Goal: Task Accomplishment & Management: Manage account settings

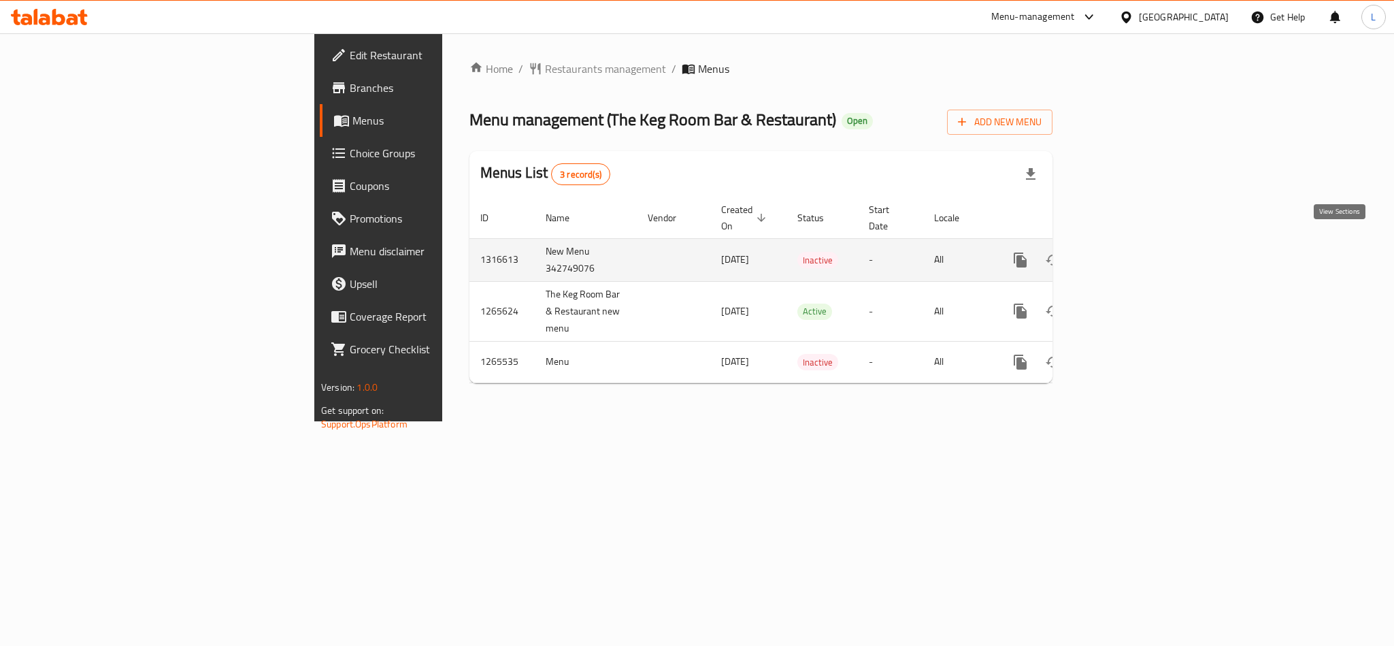
click at [1127, 252] on icon "enhanced table" at bounding box center [1119, 260] width 16 height 16
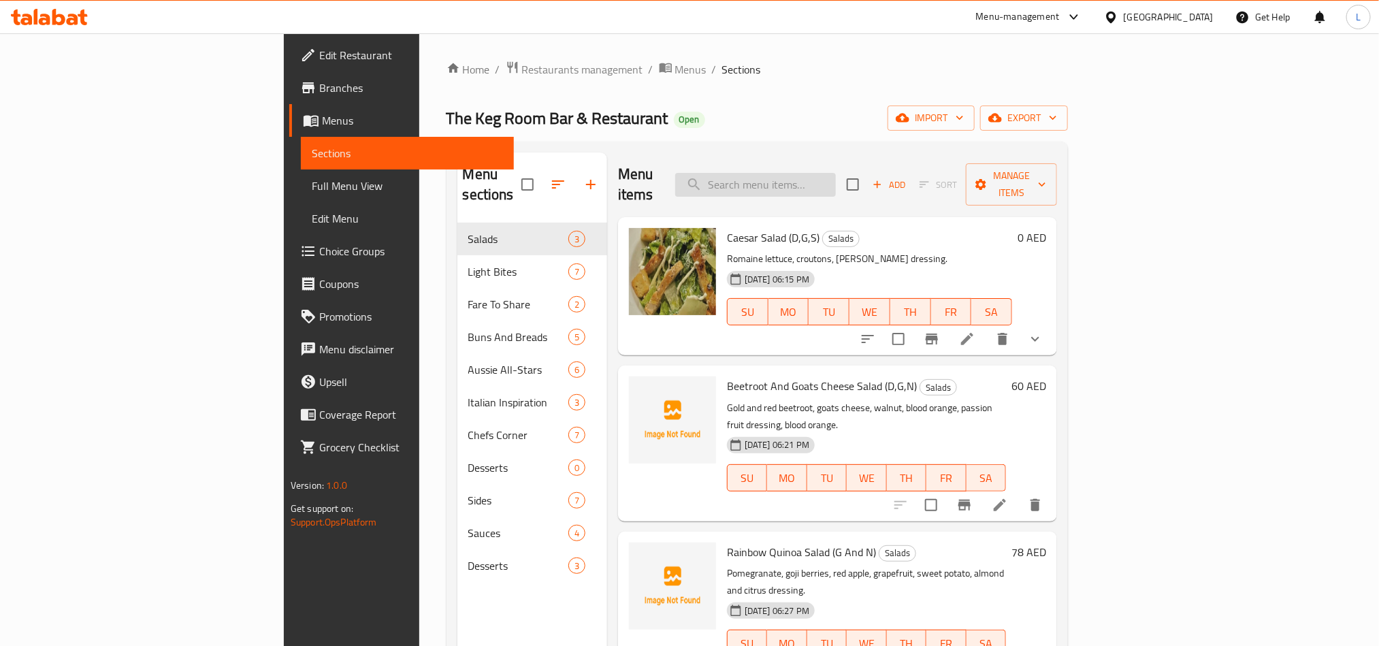
click at [836, 174] on input "search" at bounding box center [755, 185] width 161 height 24
paste input "Chicken Cheese Burger"
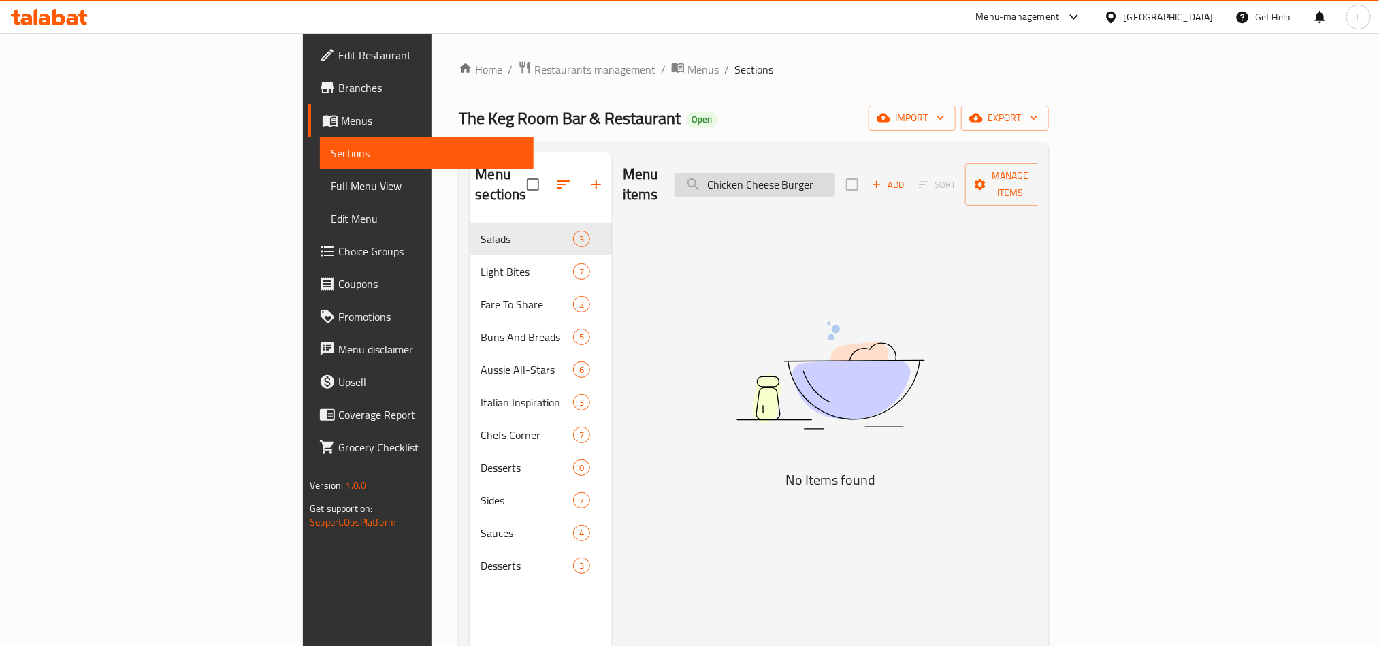
click at [835, 178] on input "Chicken Cheese Burger" at bounding box center [754, 185] width 161 height 24
drag, startPoint x: 892, startPoint y: 170, endPoint x: 444, endPoint y: 191, distance: 448.9
click at [470, 191] on div "Menu sections Salads 3 Light Bites 7 Fare To Share 2 Buns And Breads 5 Aussie A…" at bounding box center [754, 475] width 568 height 646
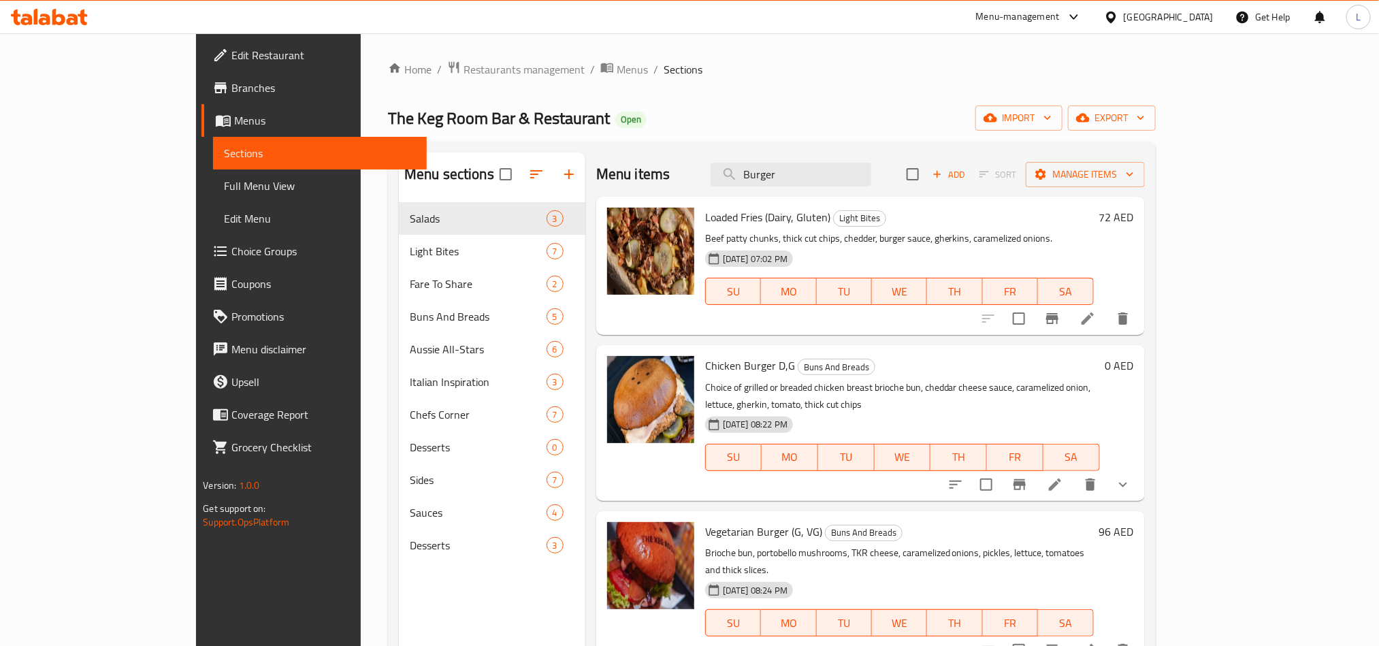
type input "Burger"
click at [705, 366] on span "Chicken Burger D,G" at bounding box center [750, 365] width 90 height 20
click at [705, 367] on span "Chicken Burger D,G" at bounding box center [750, 365] width 90 height 20
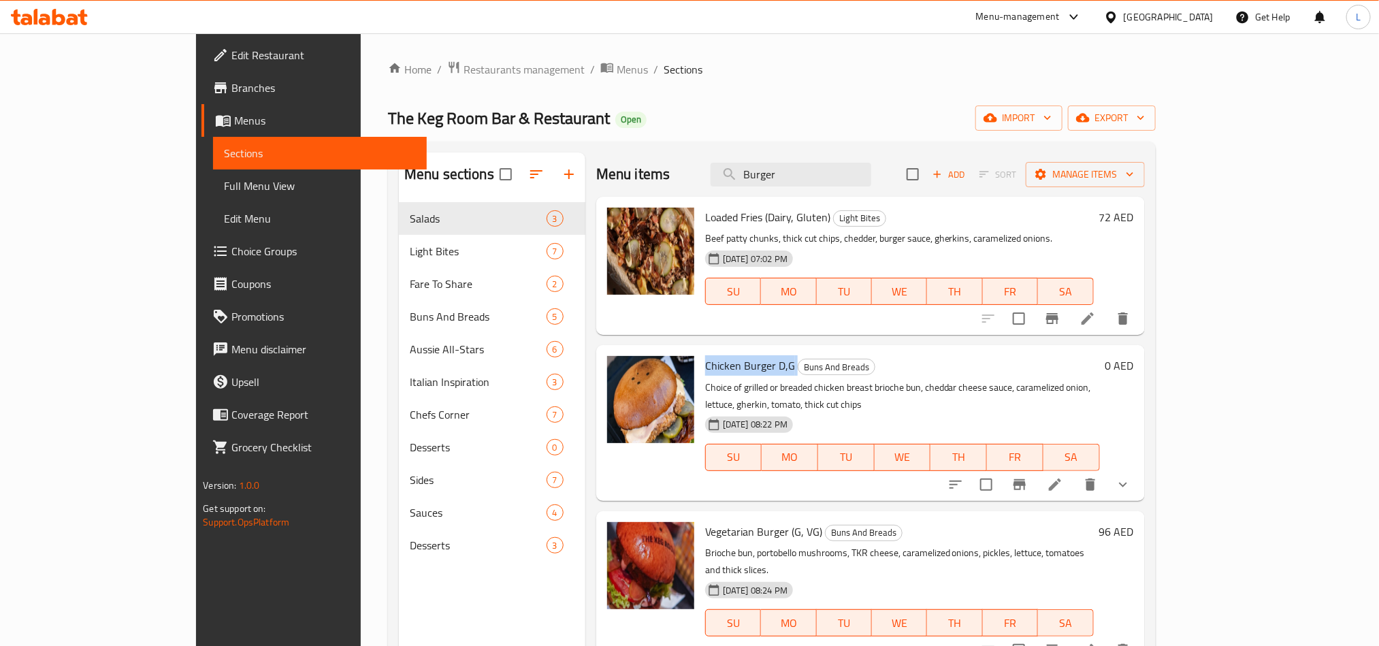
copy h6 "Chicken Burger D,G"
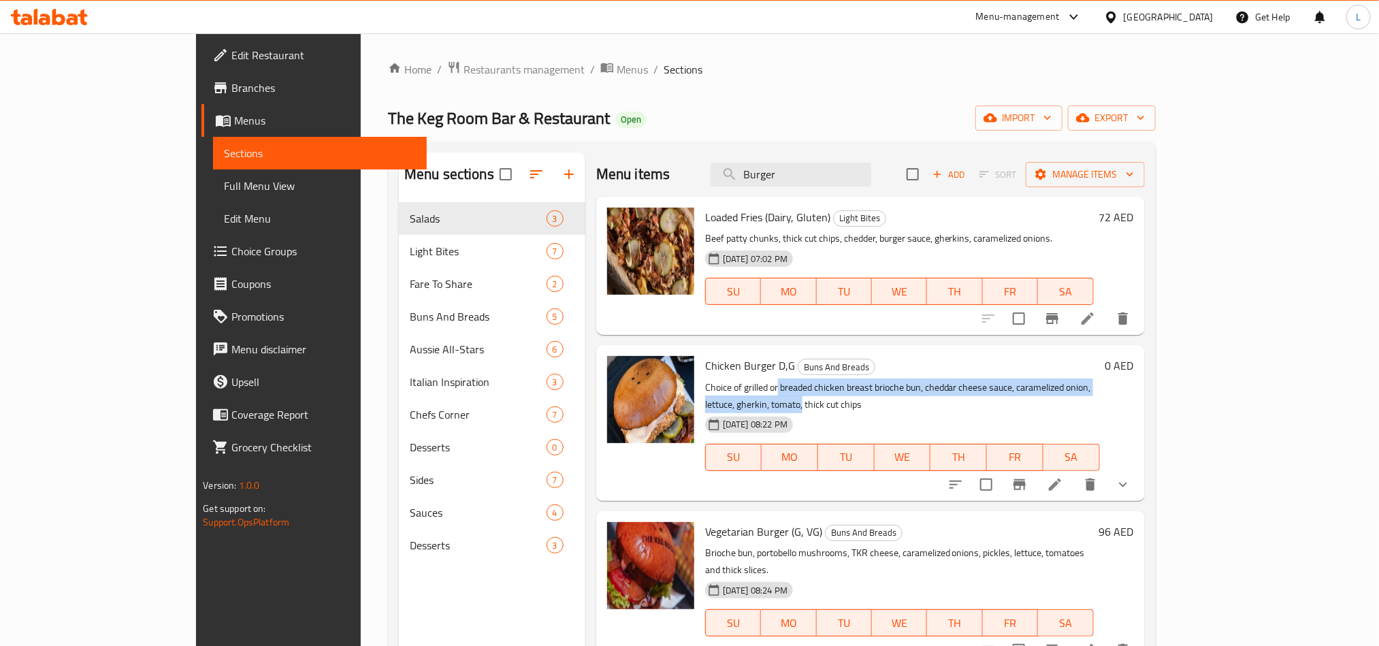
drag, startPoint x: 729, startPoint y: 384, endPoint x: 1142, endPoint y: 387, distance: 413.1
click at [1100, 387] on p "Choice of grilled or breaded chicken breast brioche bun, cheddar cheese sauce, …" at bounding box center [902, 396] width 395 height 34
click at [1063, 476] on icon at bounding box center [1055, 484] width 16 height 16
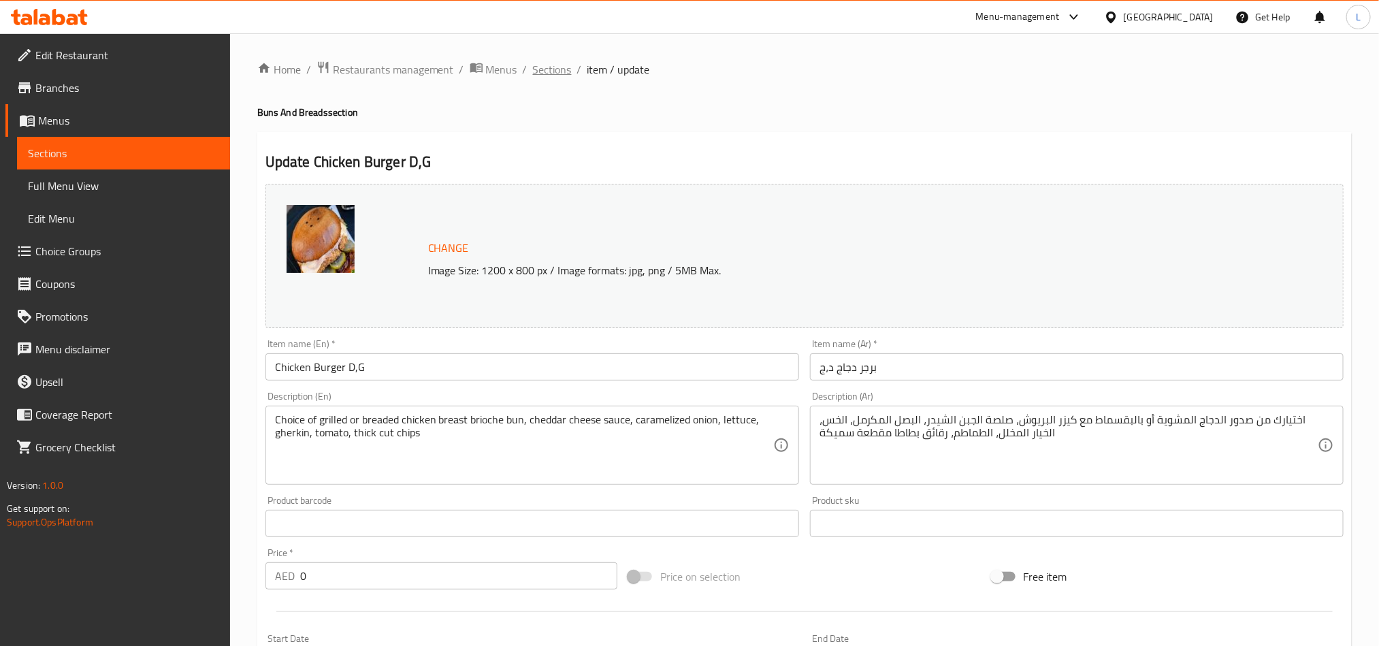
click at [557, 66] on span "Sections" at bounding box center [552, 69] width 39 height 16
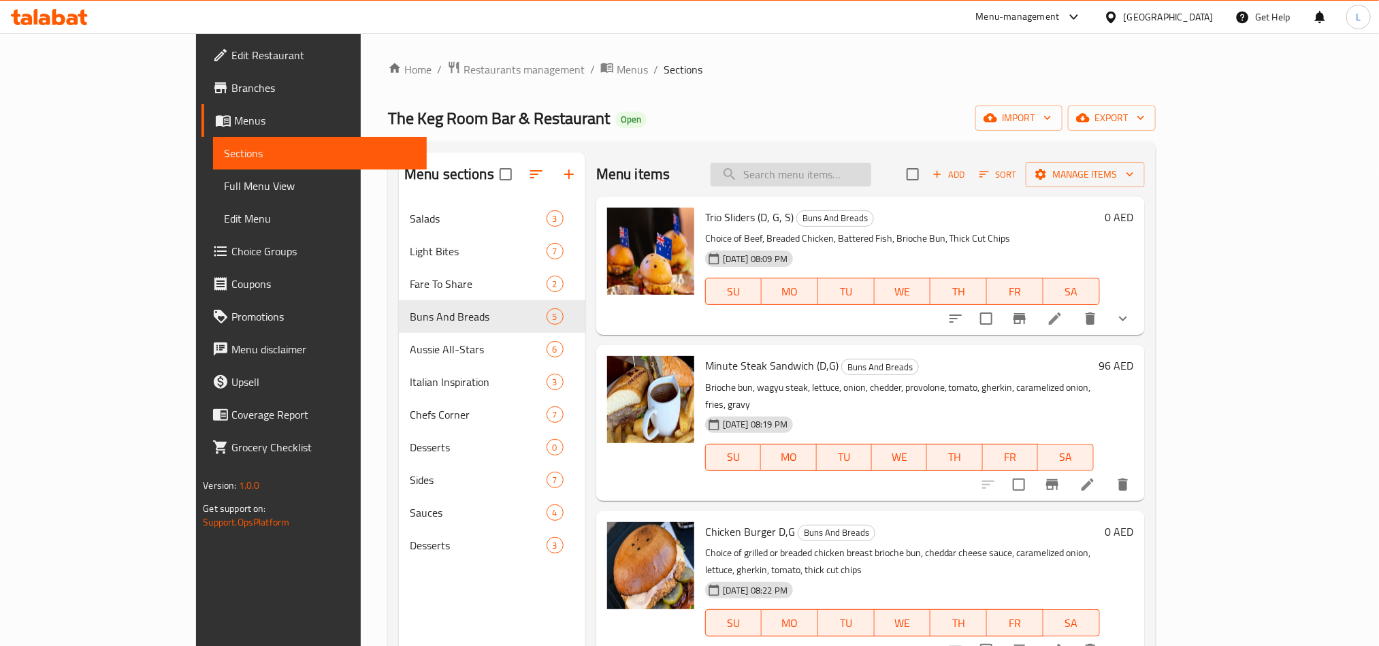
click at [813, 176] on input "search" at bounding box center [790, 175] width 161 height 24
paste input "Ribeye Steak"
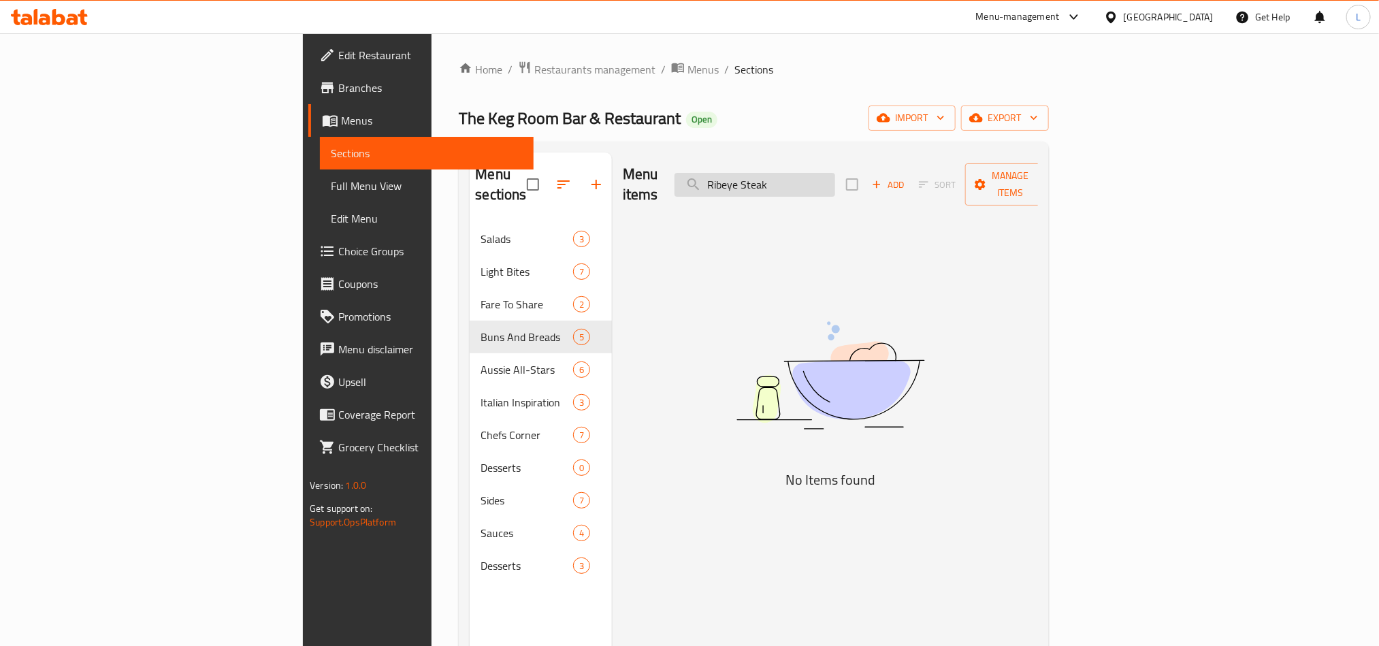
drag, startPoint x: 846, startPoint y: 176, endPoint x: 921, endPoint y: 186, distance: 76.1
click at [835, 186] on input "Ribeye Steak" at bounding box center [754, 185] width 161 height 24
drag, startPoint x: 913, startPoint y: 169, endPoint x: 555, endPoint y: 167, distance: 358.0
click at [623, 167] on div "Menu items Rib Add Sort Manage items" at bounding box center [830, 184] width 415 height 65
paste input "Steak"
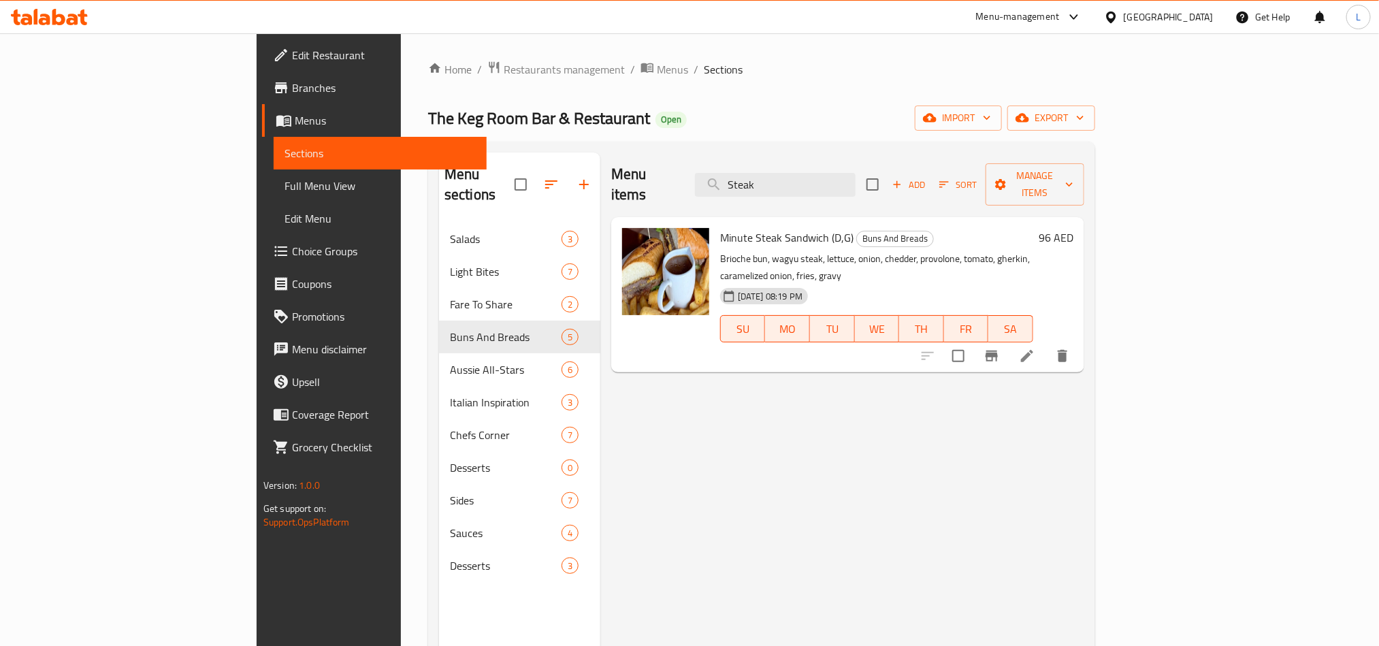
drag, startPoint x: 710, startPoint y: 176, endPoint x: 635, endPoint y: 186, distance: 76.2
click at [637, 184] on div "Menu items Steak Add Sort Manage items" at bounding box center [847, 184] width 473 height 65
paste input "Cheese Board"
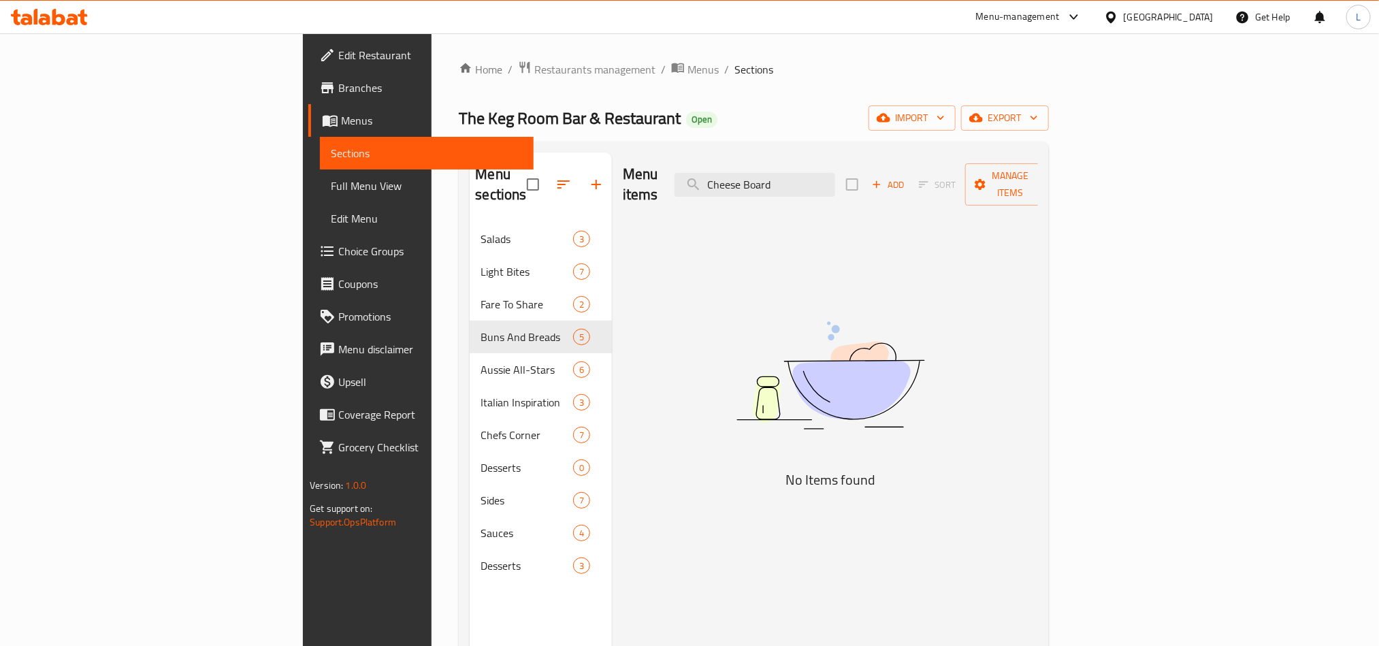
drag, startPoint x: 854, startPoint y: 180, endPoint x: 627, endPoint y: 176, distance: 226.7
click at [631, 176] on div "Menu items Cheese Board Add Sort Manage items" at bounding box center [830, 184] width 415 height 65
click at [833, 178] on input "Board" at bounding box center [754, 185] width 161 height 24
click at [835, 182] on input "Board" at bounding box center [754, 185] width 161 height 24
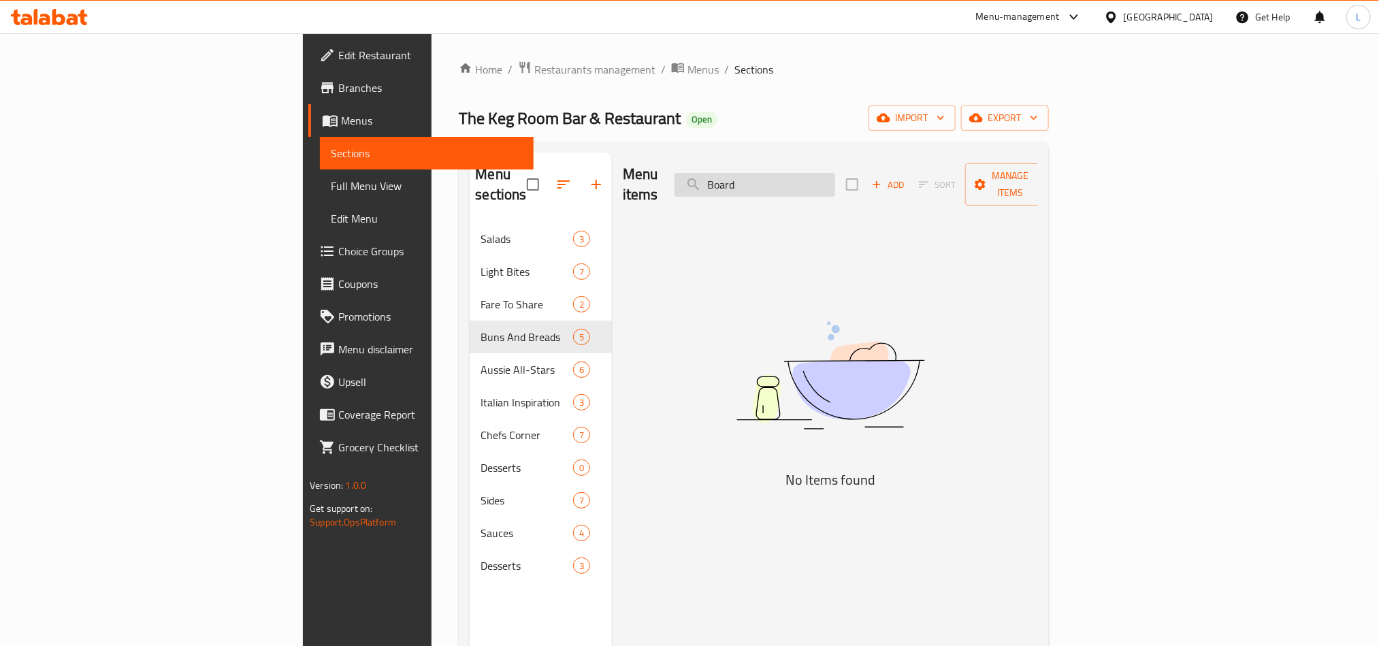
paste input "Pancakes"
click at [835, 182] on input "BoardPancakes" at bounding box center [754, 185] width 161 height 24
paste input "search"
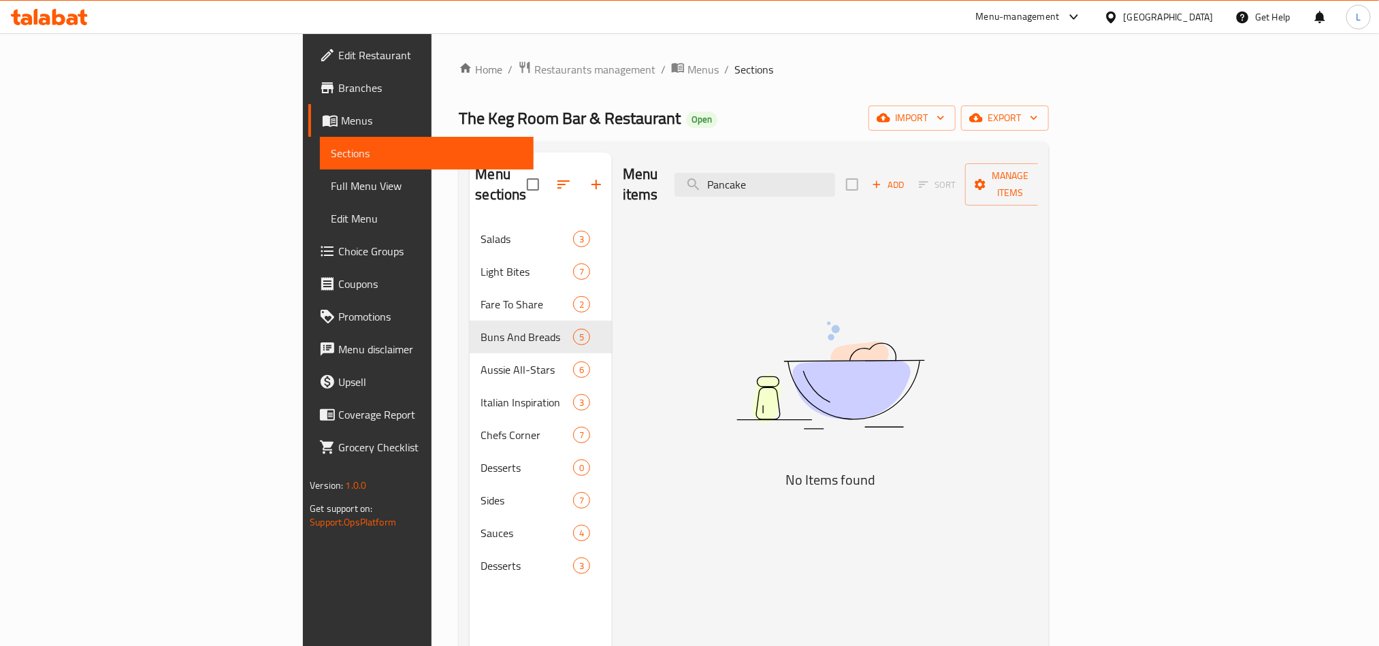
drag, startPoint x: 893, startPoint y: 174, endPoint x: 290, endPoint y: 229, distance: 605.5
click at [470, 229] on div "Menu sections Salads 3 Light Bites 7 Fare To Share 2 Buns And Breads 5 Aussie A…" at bounding box center [754, 475] width 568 height 646
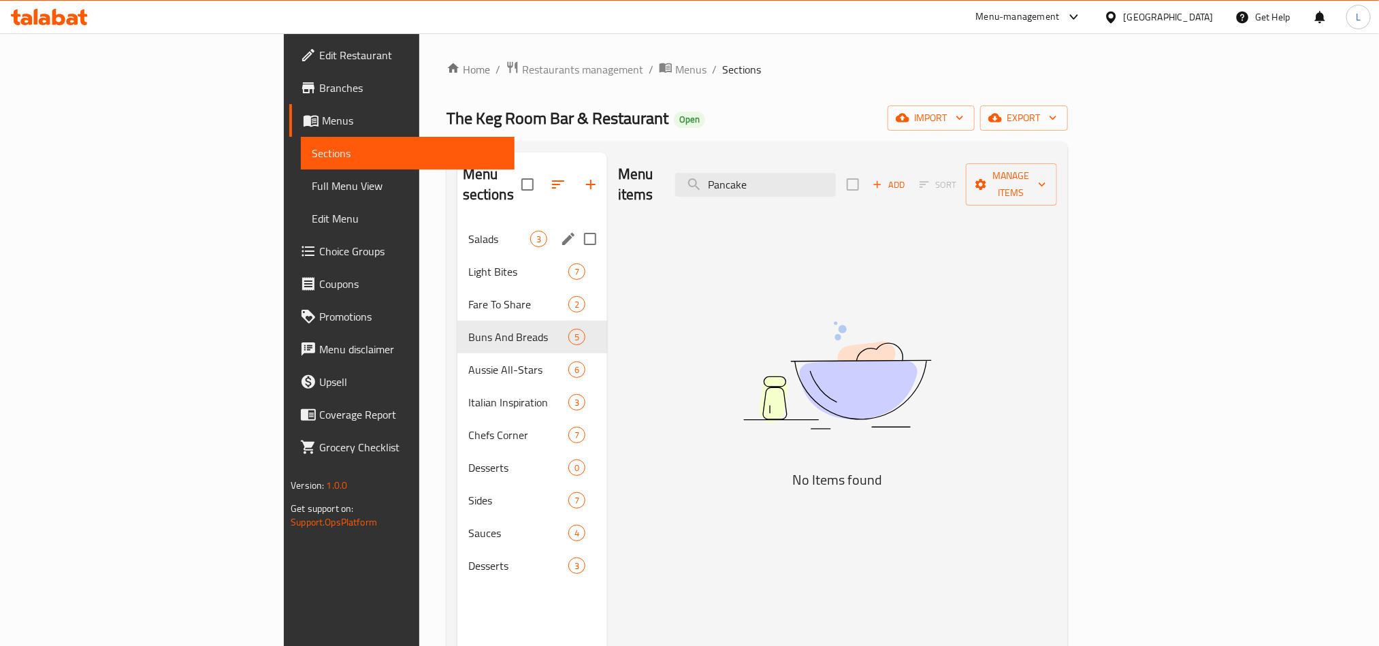
paste input "Apple Crumbl"
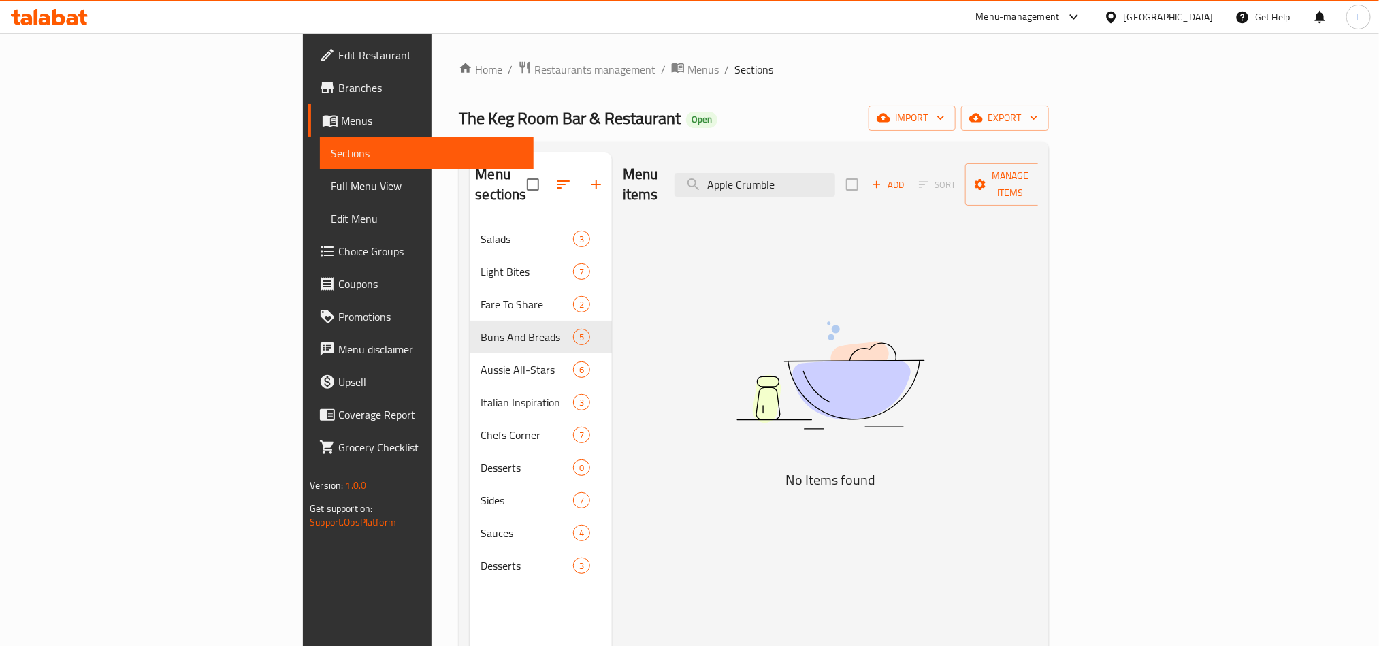
drag, startPoint x: 903, startPoint y: 178, endPoint x: 570, endPoint y: 182, distance: 333.5
click at [623, 182] on div "Menu items Apple Crumble Add Sort Manage items" at bounding box center [830, 184] width 415 height 65
paste input "Grazing Board"
drag, startPoint x: 851, startPoint y: 174, endPoint x: 955, endPoint y: 180, distance: 104.3
click at [955, 180] on div "Menu items Grazing Board Add Sort Manage items" at bounding box center [830, 184] width 415 height 65
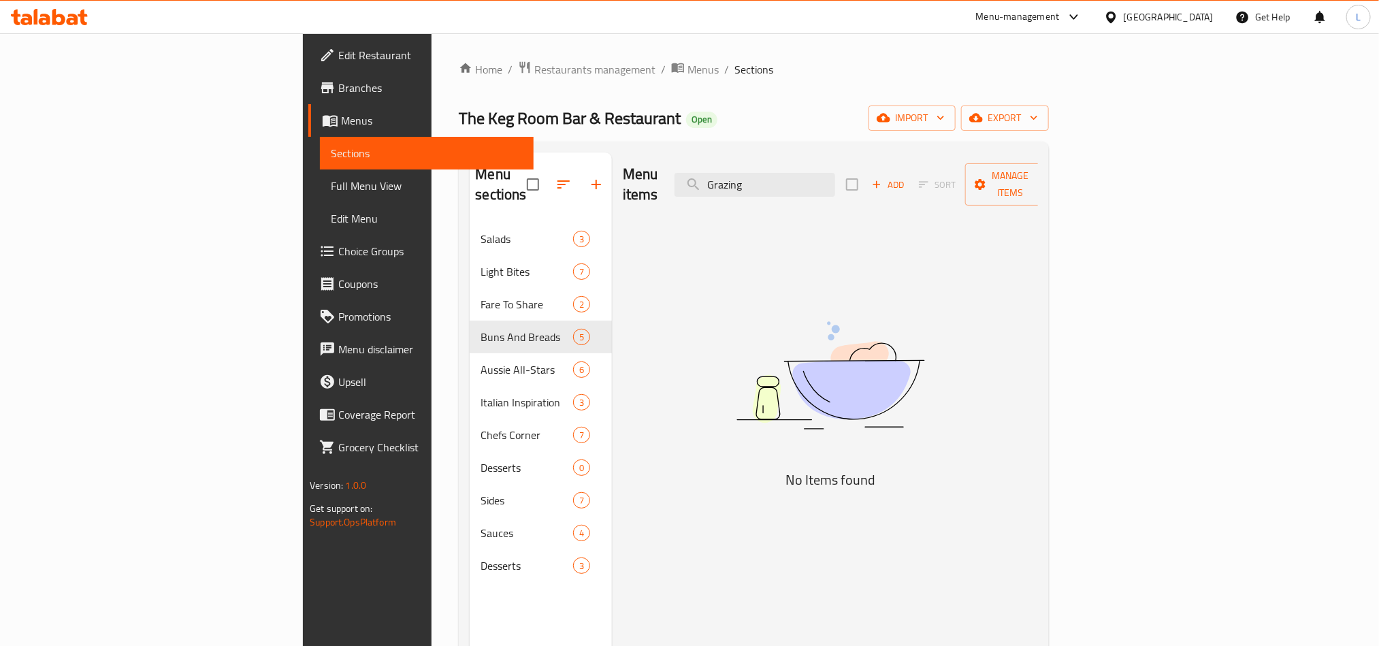
drag, startPoint x: 860, startPoint y: 176, endPoint x: 681, endPoint y: 170, distance: 179.1
click at [681, 170] on div "Menu items Grazing Add Sort Manage items" at bounding box center [830, 184] width 415 height 65
paste input "Board"
drag, startPoint x: 854, startPoint y: 176, endPoint x: 684, endPoint y: 168, distance: 170.3
click at [684, 168] on div "Menu items Grazing Board Add Sort Manage items" at bounding box center [830, 184] width 415 height 65
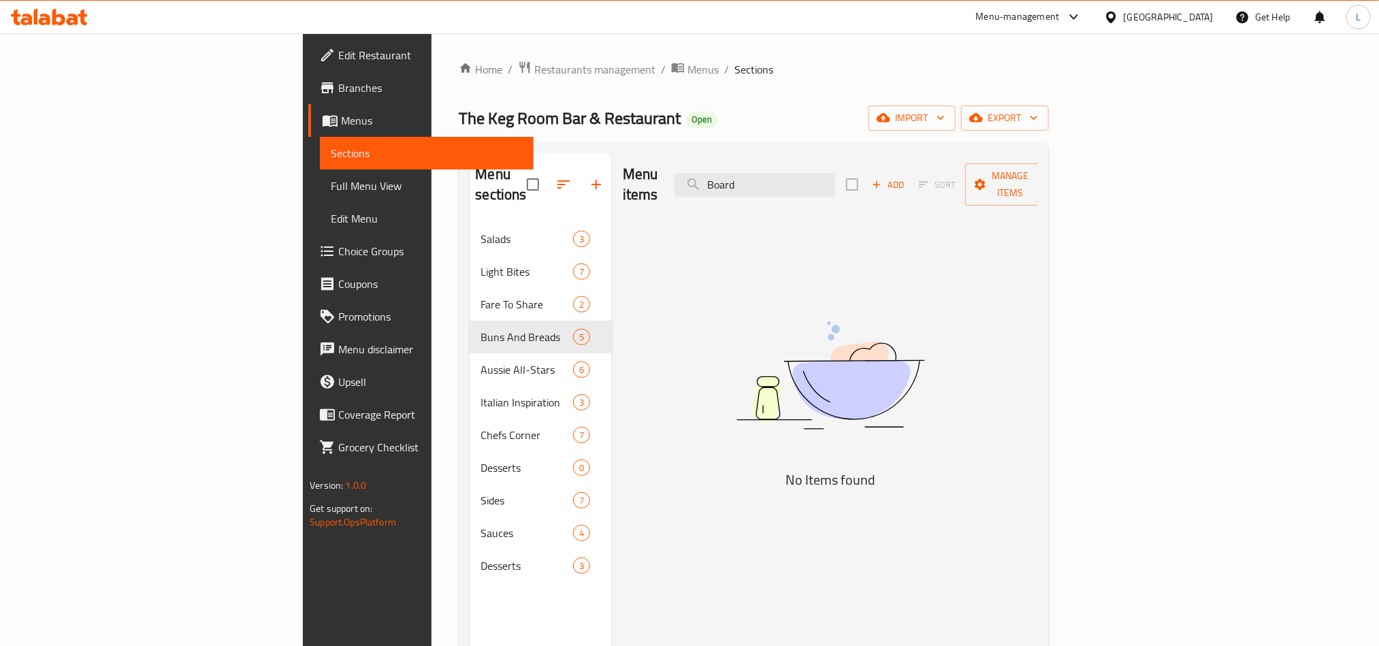
drag, startPoint x: 852, startPoint y: 180, endPoint x: 623, endPoint y: 206, distance: 230.2
click at [629, 203] on div "Menu items Board Add Sort Manage items No Items found" at bounding box center [825, 475] width 426 height 646
paste input "Turkish Egg"
drag, startPoint x: 849, startPoint y: 168, endPoint x: 935, endPoint y: 178, distance: 86.4
click at [835, 178] on input "Turkish Egg" at bounding box center [754, 185] width 161 height 24
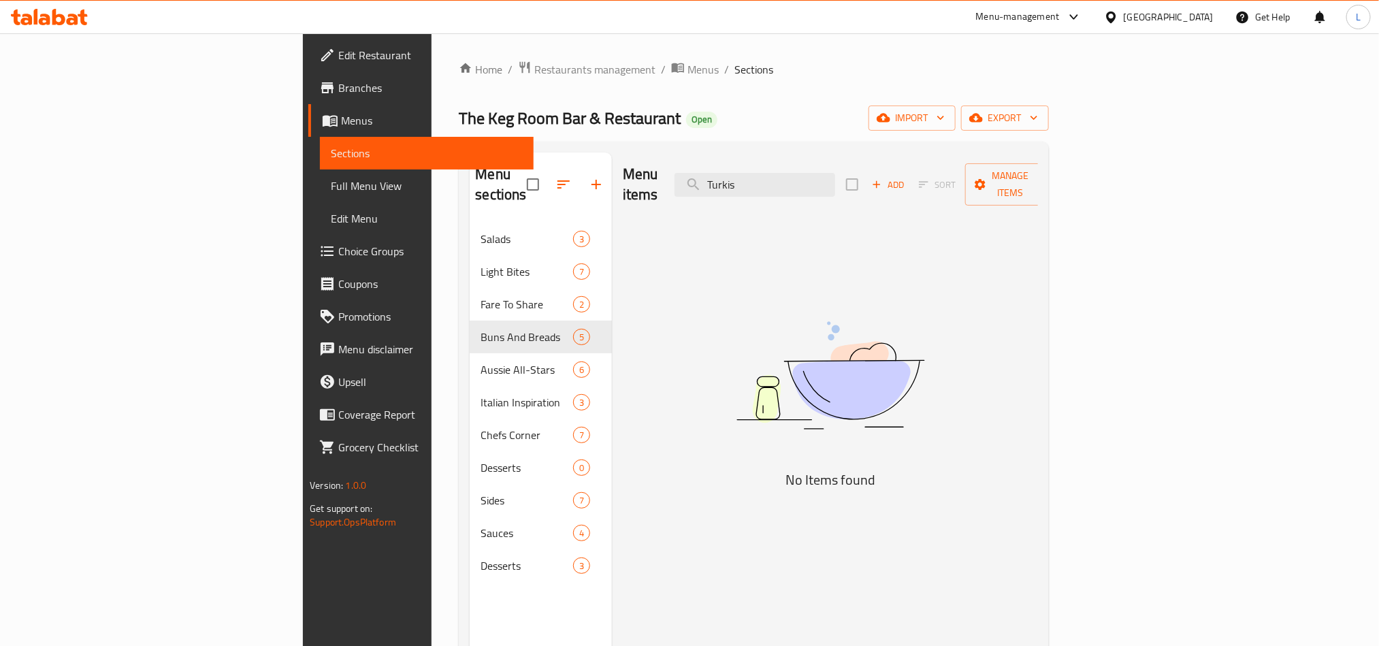
drag, startPoint x: 860, startPoint y: 174, endPoint x: 689, endPoint y: 174, distance: 171.5
click at [689, 174] on div "Menu items Turkis Add Sort Manage items" at bounding box center [830, 184] width 415 height 65
paste input "h Egg"
drag, startPoint x: 850, startPoint y: 178, endPoint x: 917, endPoint y: 178, distance: 67.4
click at [835, 178] on input "Turkish Egg" at bounding box center [754, 185] width 161 height 24
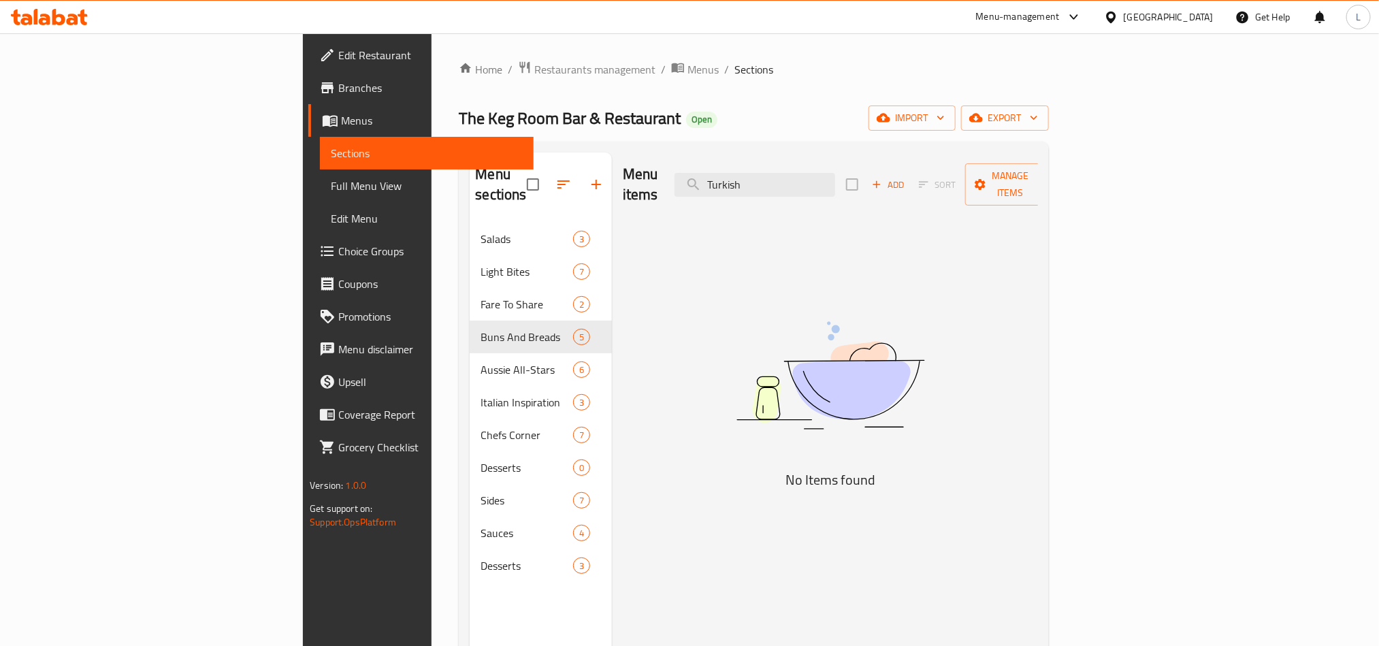
drag, startPoint x: 894, startPoint y: 176, endPoint x: 562, endPoint y: 207, distance: 333.6
click at [612, 207] on div "Menu items Turkish Add Sort Manage items No Items found" at bounding box center [825, 475] width 426 height 646
paste input "Acai Bowl"
drag, startPoint x: 835, startPoint y: 180, endPoint x: 919, endPoint y: 184, distance: 84.5
click at [835, 184] on input "Acai Bowl" at bounding box center [754, 185] width 161 height 24
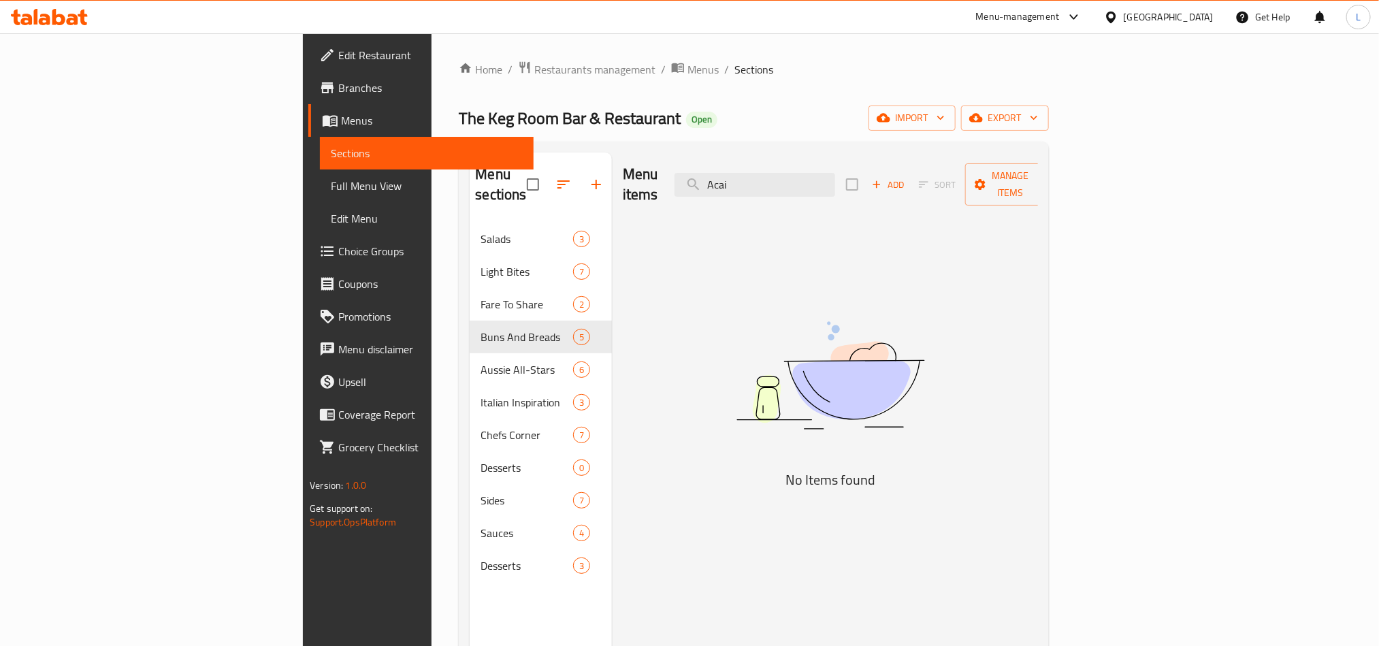
drag, startPoint x: 864, startPoint y: 176, endPoint x: 647, endPoint y: 154, distance: 218.3
click at [647, 154] on div "Menu items Acai Add Sort Manage items" at bounding box center [830, 184] width 415 height 65
paste input "Bowl"
drag, startPoint x: 837, startPoint y: 174, endPoint x: 984, endPoint y: 186, distance: 147.5
click at [984, 186] on div "Menu items Acai Bowl Add Sort Manage items" at bounding box center [830, 184] width 415 height 65
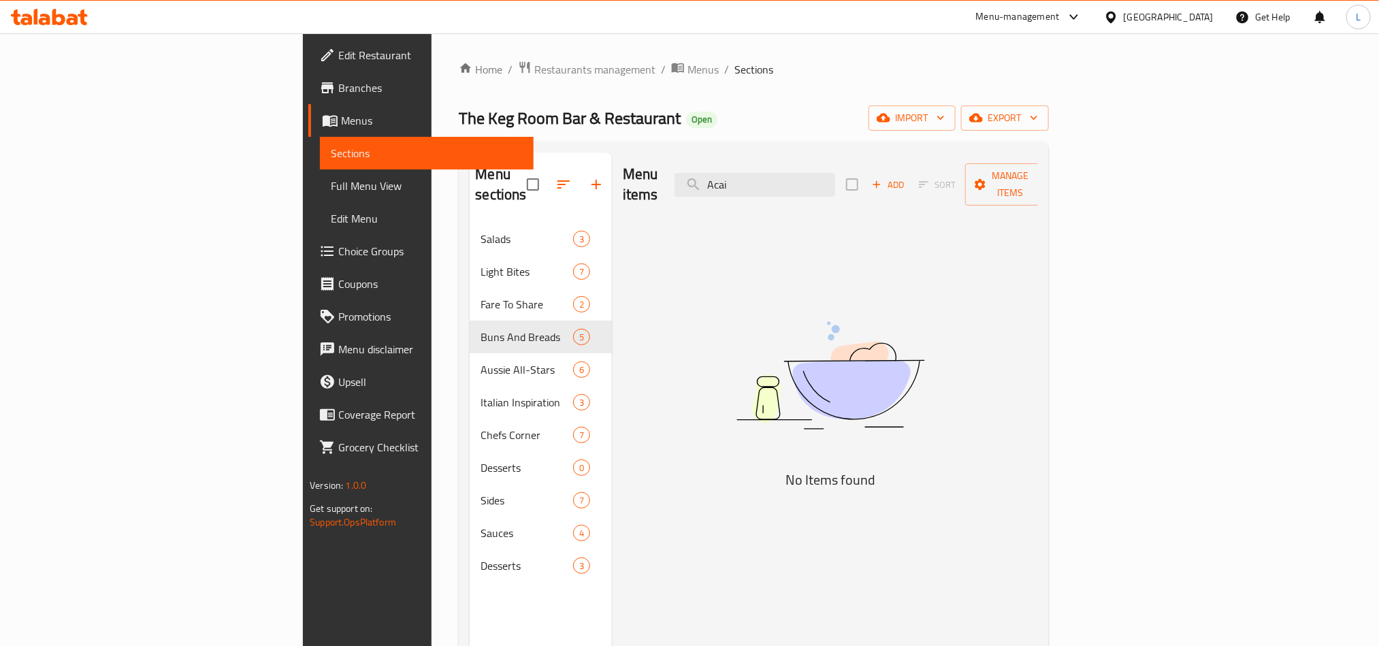
drag, startPoint x: 850, startPoint y: 168, endPoint x: 676, endPoint y: 161, distance: 173.7
click at [676, 161] on div "Menu items Acai Add Sort Manage items" at bounding box center [830, 184] width 415 height 65
paste input "Bowl"
drag, startPoint x: 839, startPoint y: 176, endPoint x: 715, endPoint y: 160, distance: 125.5
click at [715, 159] on div "Menu items Acai Bowl Add Sort Manage items" at bounding box center [830, 184] width 415 height 65
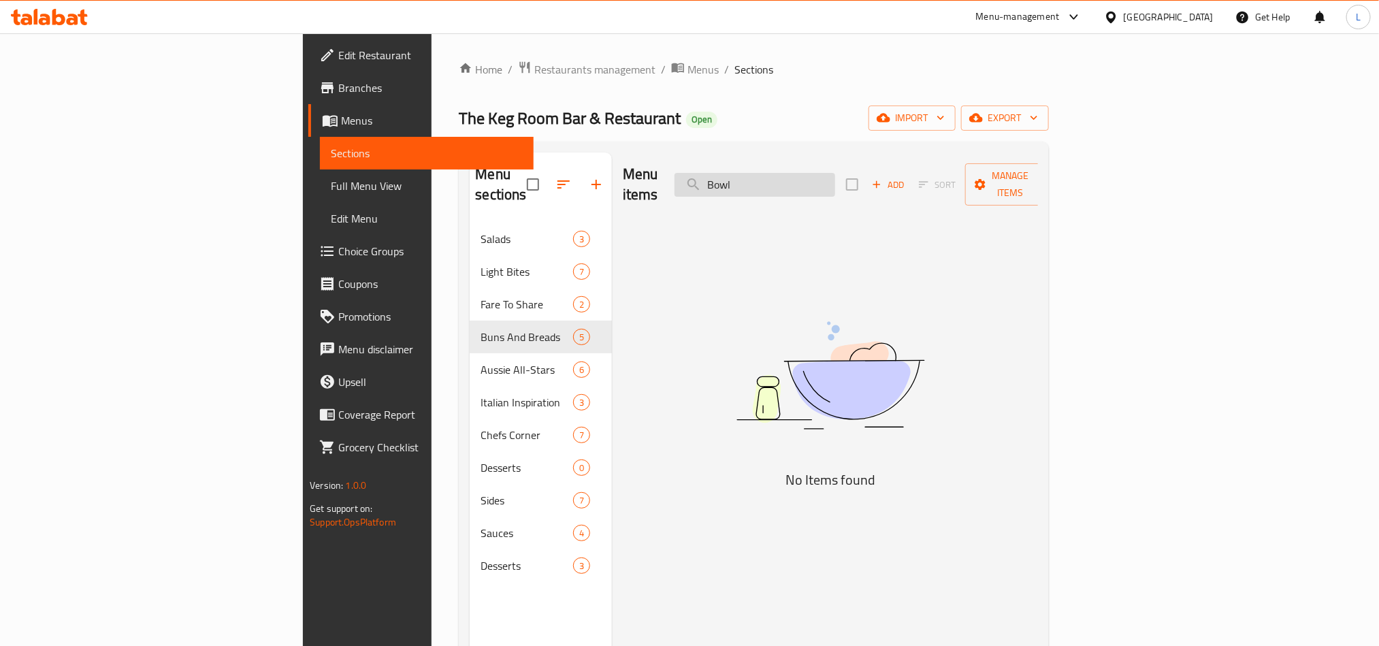
drag, startPoint x: 868, startPoint y: 192, endPoint x: 853, endPoint y: 174, distance: 23.2
click at [858, 186] on div "Menu items Bowl Add Sort Manage items" at bounding box center [830, 184] width 415 height 65
drag, startPoint x: 853, startPoint y: 174, endPoint x: 729, endPoint y: 172, distance: 124.5
click at [729, 172] on div "Menu items Bowl Add Sort Manage items" at bounding box center [830, 184] width 415 height 65
paste input "Shakshouka"
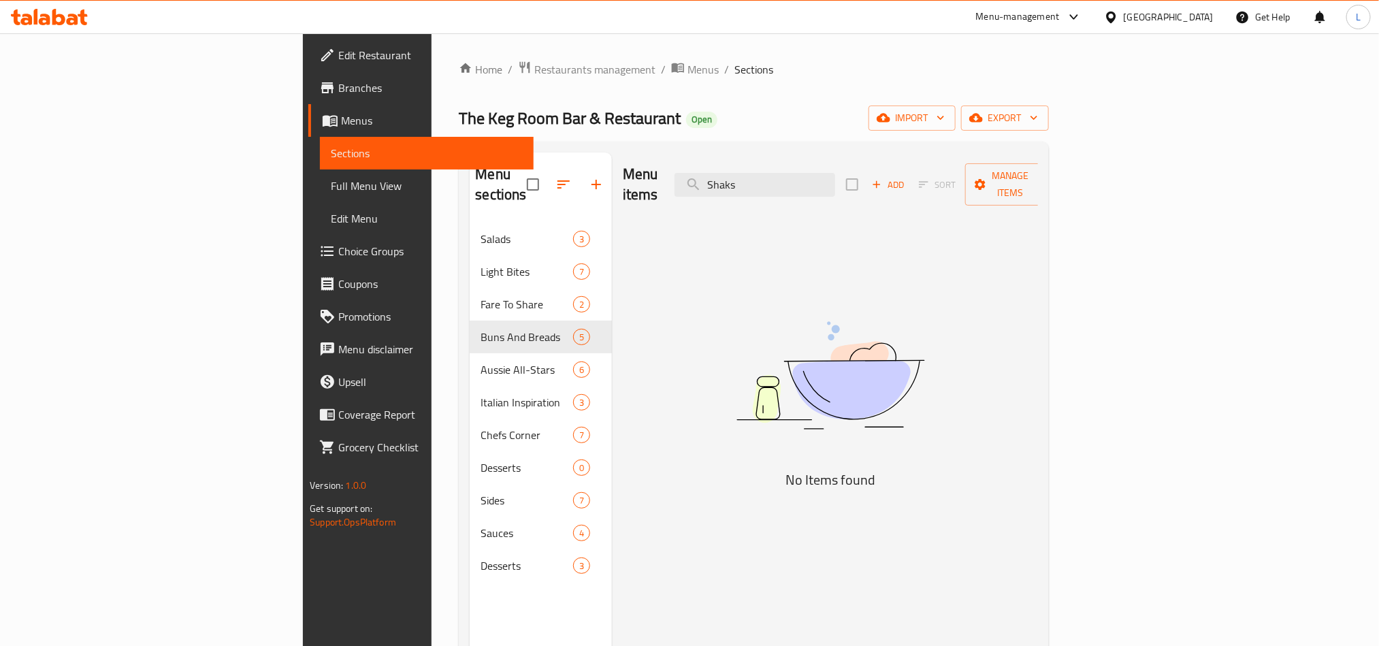
drag, startPoint x: 883, startPoint y: 170, endPoint x: 609, endPoint y: 164, distance: 273.7
click at [623, 164] on div "Menu items Shaks Add Sort Manage items" at bounding box center [830, 184] width 415 height 65
paste input "Beef Cheese Burger"
drag, startPoint x: 921, startPoint y: 169, endPoint x: 585, endPoint y: 172, distance: 336.2
click at [623, 172] on div "Menu items Beef Cheese Burger Add Sort Manage items" at bounding box center [830, 184] width 415 height 65
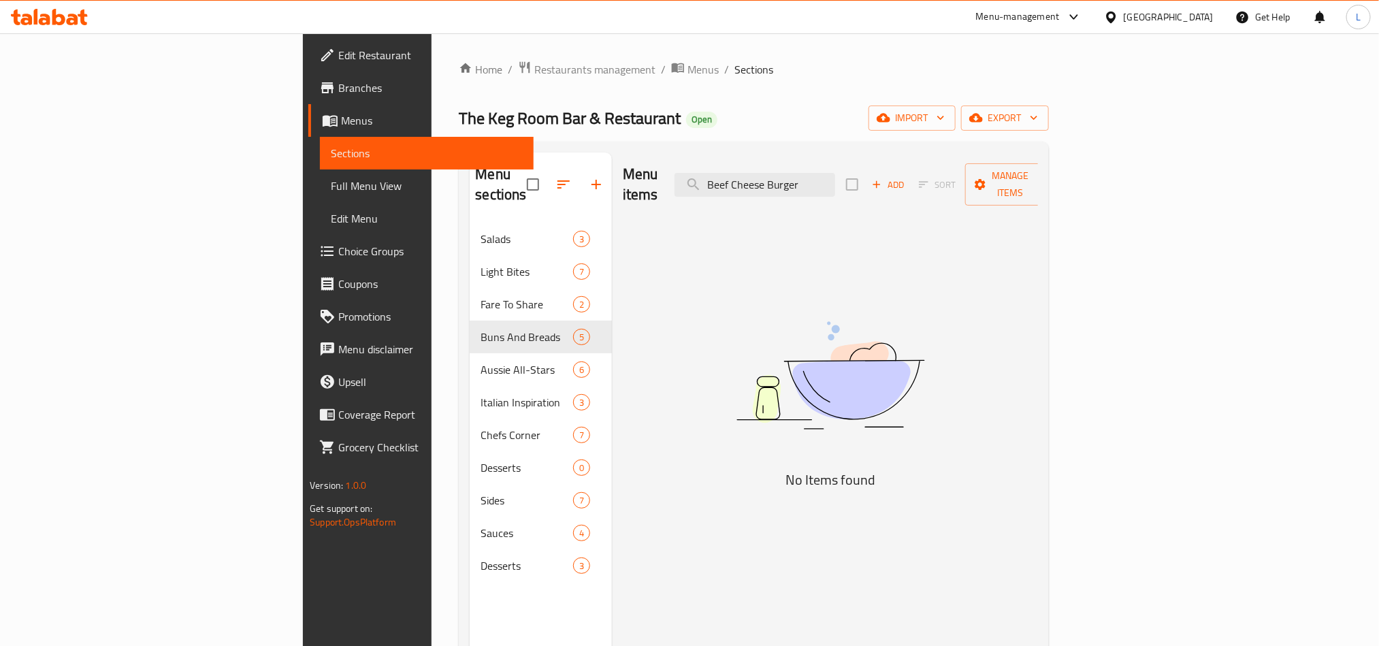
paste input "reakfast Wrap"
click at [835, 173] on input "Breakfast Wrap" at bounding box center [754, 185] width 161 height 24
drag, startPoint x: 870, startPoint y: 171, endPoint x: 605, endPoint y: 180, distance: 265.6
click at [623, 180] on div "Menu items Breakfast Add Sort Manage items" at bounding box center [830, 184] width 415 height 65
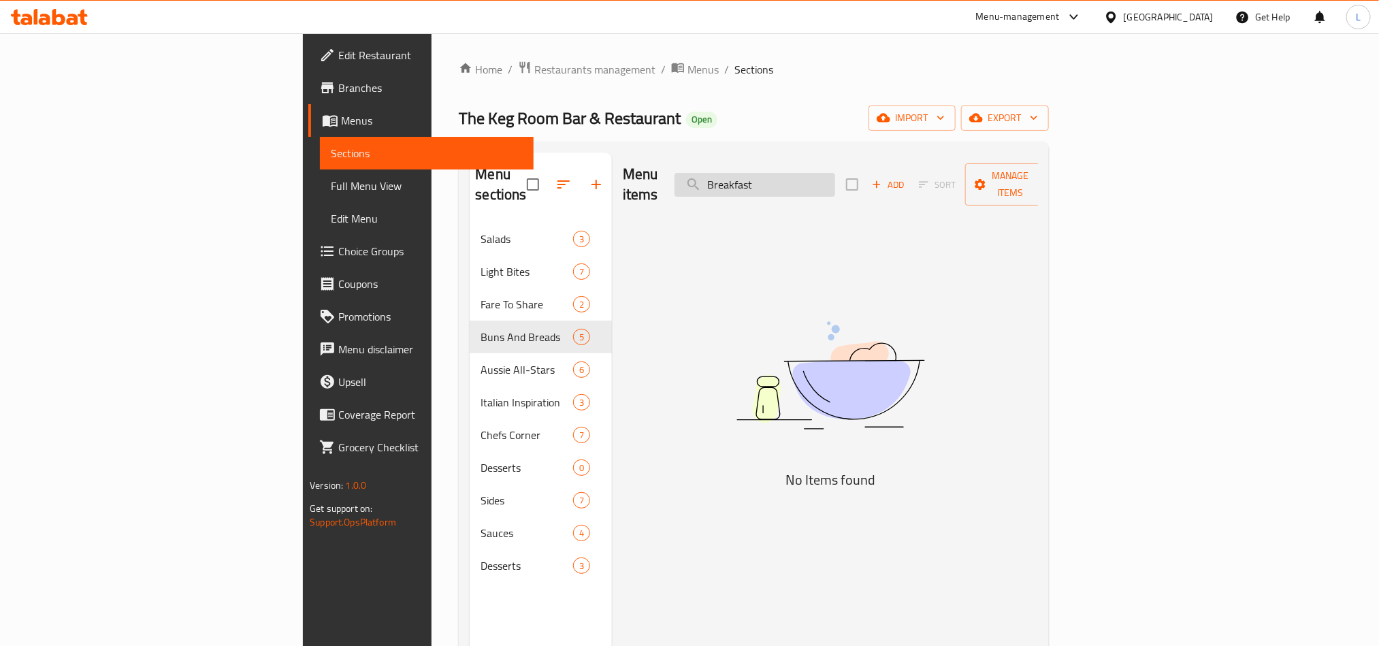
paste input "Wrap"
drag, startPoint x: 864, startPoint y: 176, endPoint x: 672, endPoint y: 178, distance: 192.6
click at [672, 178] on div "Menu items Breakfast Wrap Add Sort Manage items" at bounding box center [830, 184] width 415 height 65
drag, startPoint x: 883, startPoint y: 171, endPoint x: 682, endPoint y: 182, distance: 201.0
click at [683, 182] on div "Menu items Wrap Add Sort Manage items" at bounding box center [830, 184] width 415 height 65
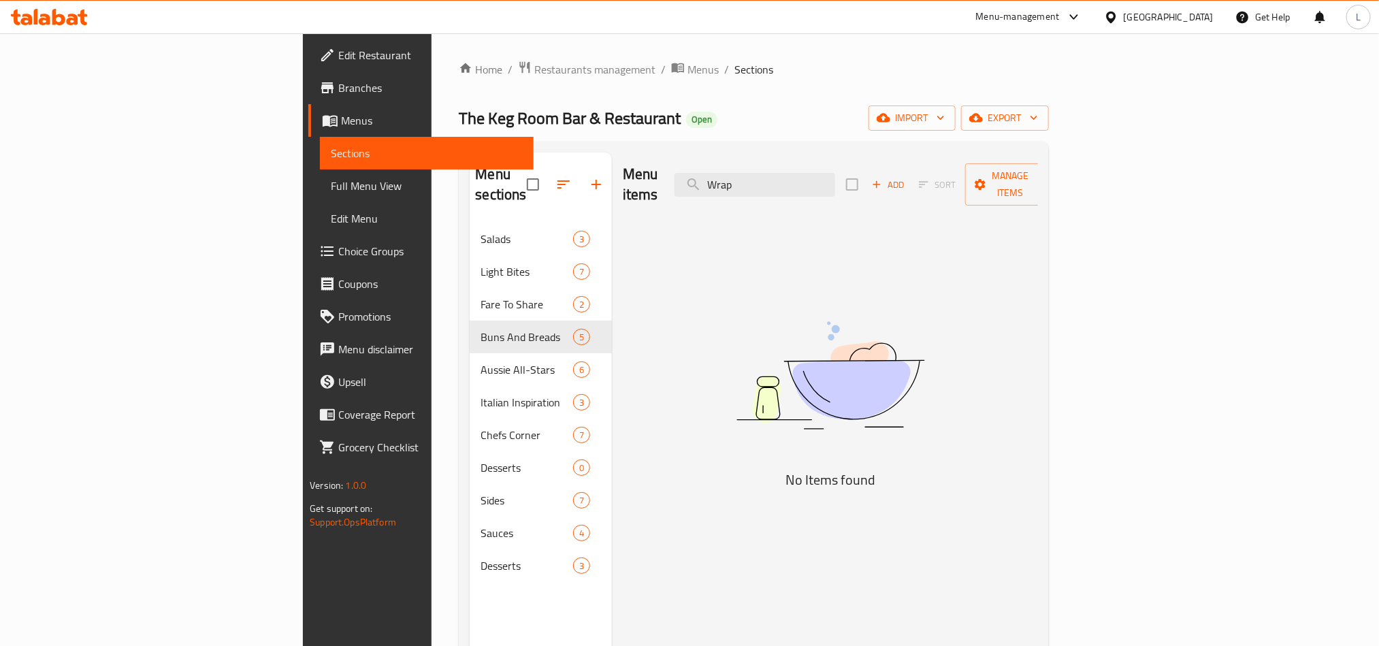
paste input "Egg and Bacon Sandwich"
drag, startPoint x: 853, startPoint y: 176, endPoint x: 591, endPoint y: 176, distance: 262.7
click at [640, 178] on div "Menu items Egg and Bacon Sandwich Add Sort Manage items" at bounding box center [830, 184] width 415 height 65
click at [821, 180] on input "Bacon Sandwich" at bounding box center [754, 185] width 161 height 24
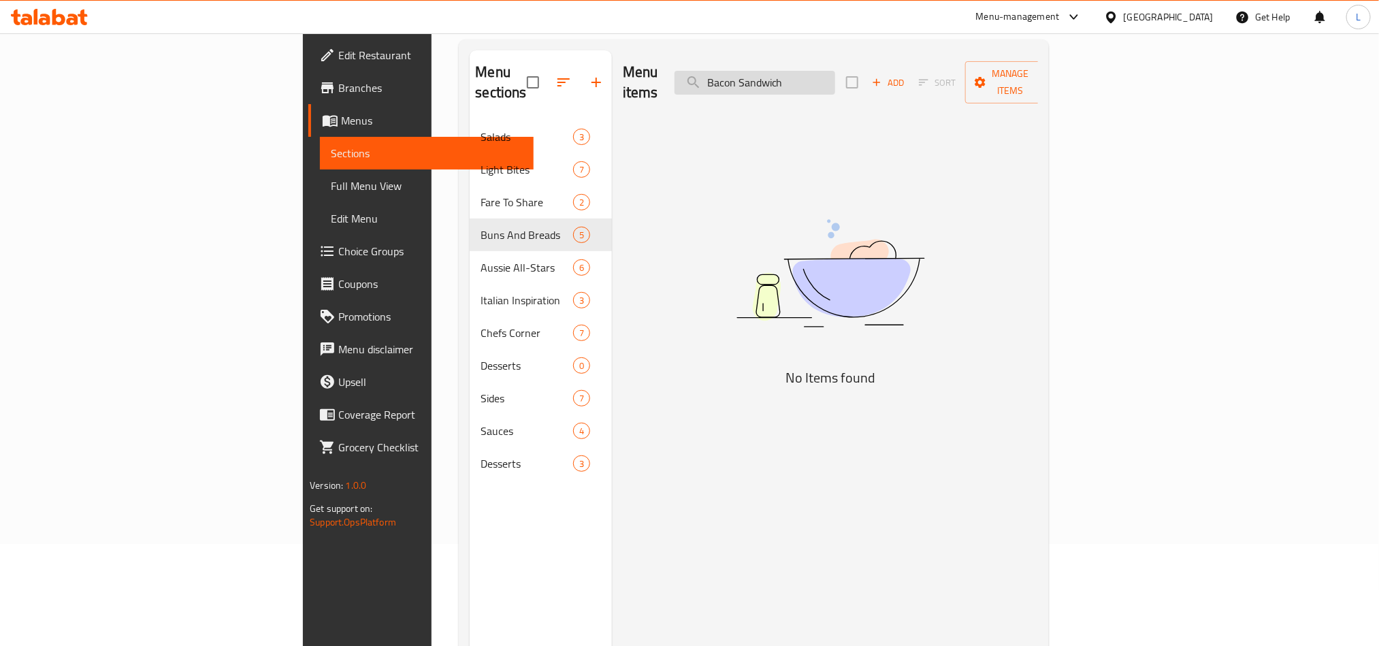
click at [835, 74] on input "Bacon Sandwich" at bounding box center [754, 83] width 161 height 24
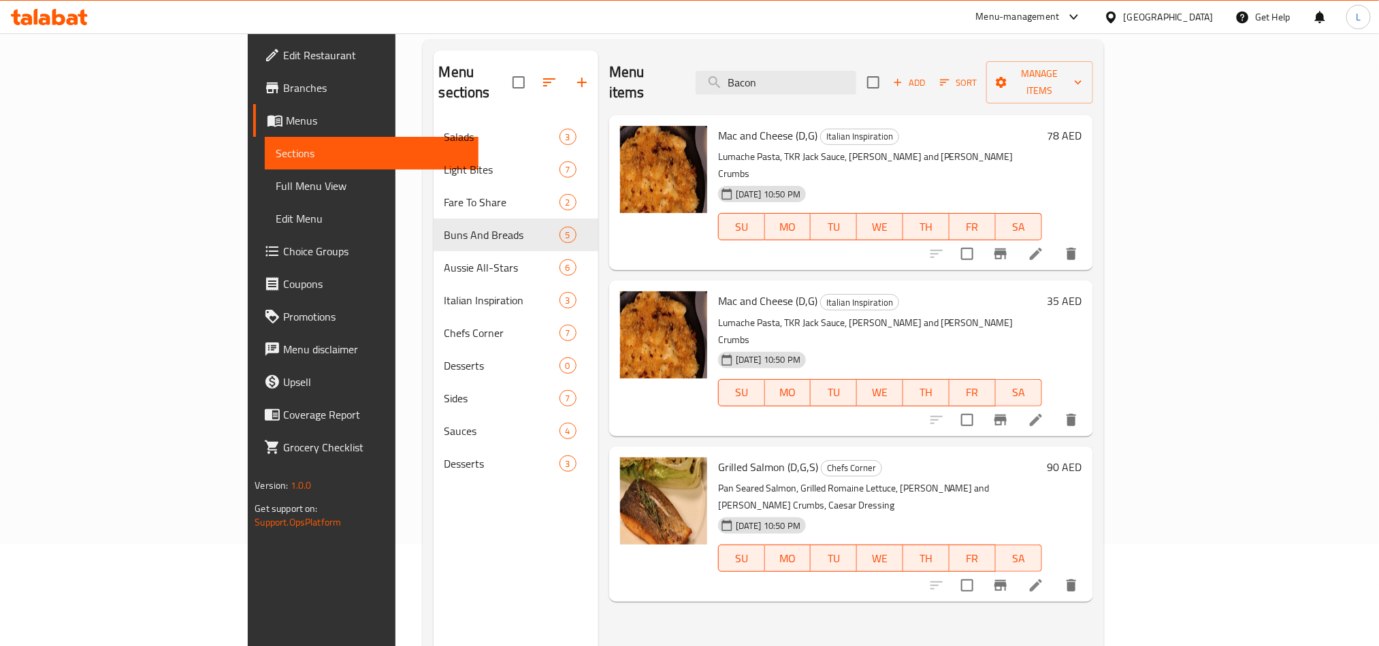
drag, startPoint x: 885, startPoint y: 70, endPoint x: 679, endPoint y: 67, distance: 206.2
click at [679, 66] on div "Menu items Bacon Add Sort Manage items" at bounding box center [851, 82] width 484 height 65
paste input "Eggs Benny"
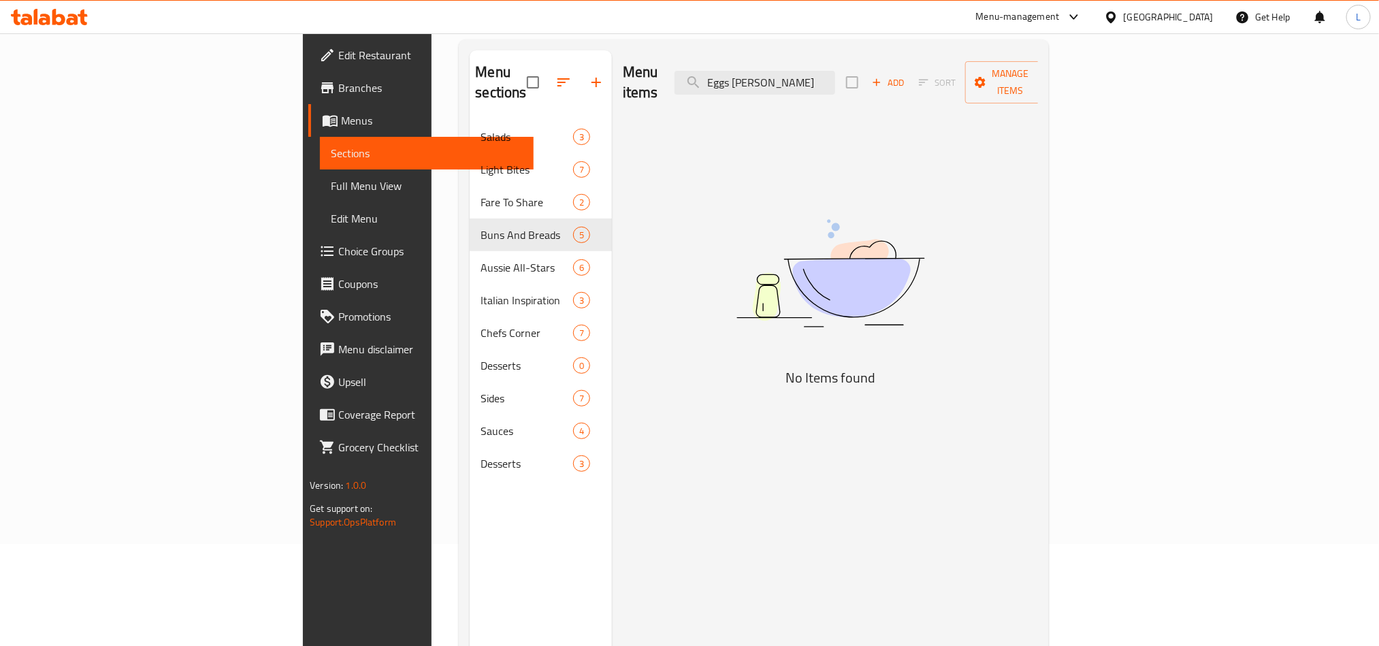
drag, startPoint x: 841, startPoint y: 76, endPoint x: 732, endPoint y: 74, distance: 109.6
click at [732, 74] on div "Menu items Eggs Benny Add Sort Manage items" at bounding box center [830, 82] width 415 height 65
click at [827, 78] on input "Benny" at bounding box center [754, 83] width 161 height 24
paste input "Eggs"
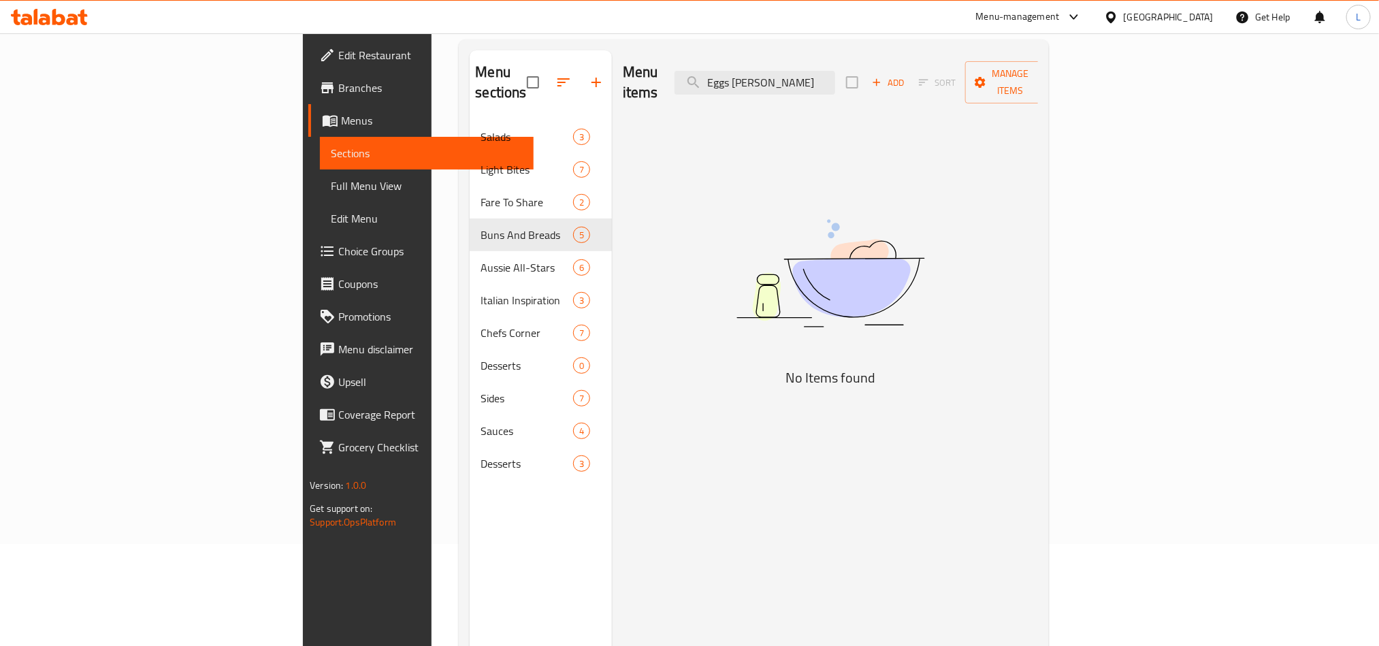
drag, startPoint x: 833, startPoint y: 70, endPoint x: 875, endPoint y: 59, distance: 42.9
click at [835, 71] on input "Eggs Benny" at bounding box center [754, 83] width 161 height 24
click at [875, 59] on div "Menu items Eggs Benny Add Sort Manage items" at bounding box center [830, 82] width 415 height 65
click at [835, 71] on input "Eggs Benny" at bounding box center [754, 83] width 161 height 24
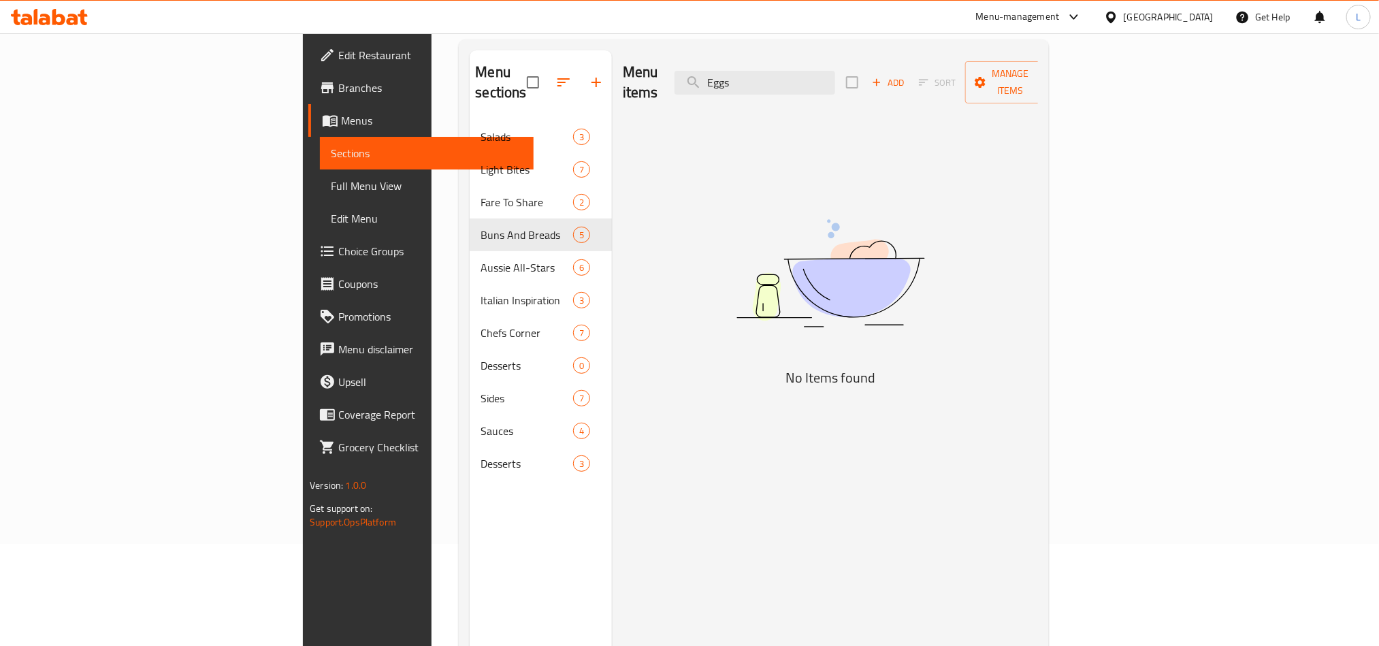
drag, startPoint x: 846, startPoint y: 76, endPoint x: 465, endPoint y: 64, distance: 380.6
click at [482, 63] on div "Menu sections Salads 3 Light Bites 7 Fare To Share 2 Buns And Breads 5 Aussie A…" at bounding box center [754, 373] width 568 height 646
paste input "French Toast"
drag, startPoint x: 849, startPoint y: 76, endPoint x: 1037, endPoint y: 65, distance: 188.1
click at [1037, 65] on div "Menu items French Toast Add Sort Manage items" at bounding box center [830, 82] width 415 height 65
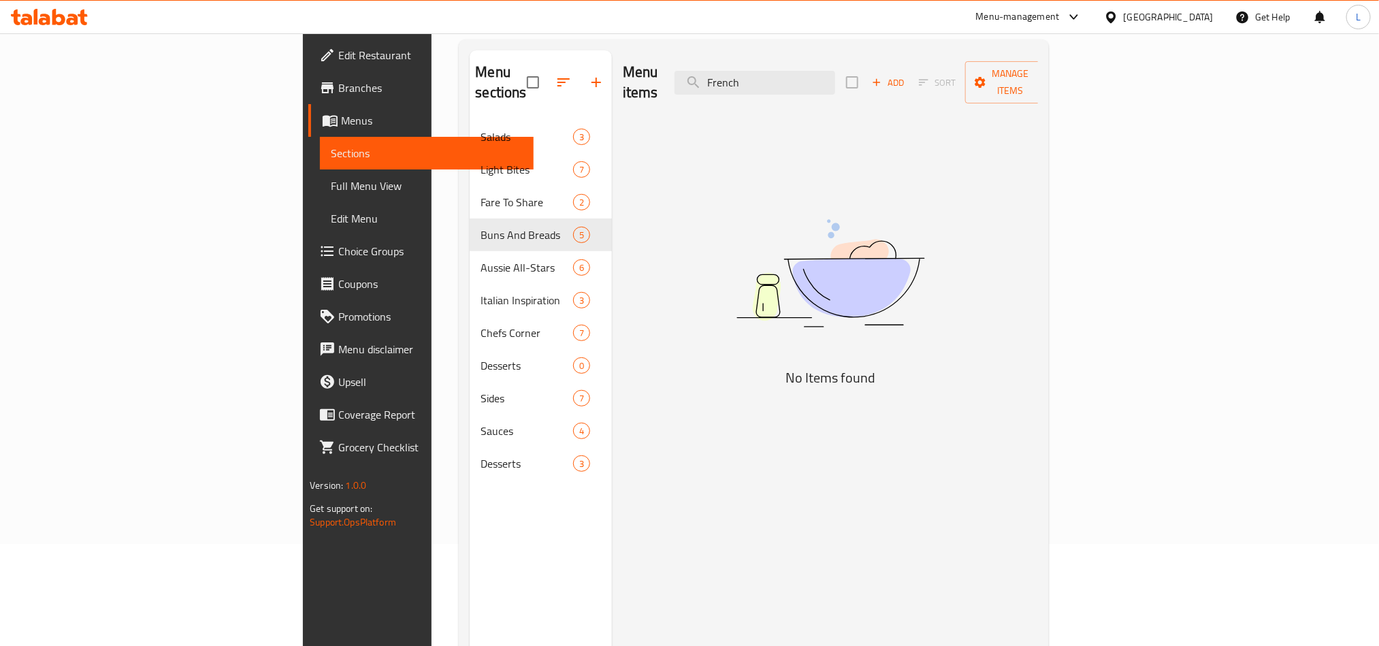
drag, startPoint x: 870, startPoint y: 78, endPoint x: 730, endPoint y: 70, distance: 140.4
click at [730, 70] on div "Menu items French Add Sort Manage items" at bounding box center [830, 82] width 415 height 65
paste input "ull Brekky"
click at [834, 71] on input "Full Brekky" at bounding box center [754, 83] width 161 height 24
drag, startPoint x: 835, startPoint y: 68, endPoint x: 733, endPoint y: 61, distance: 102.3
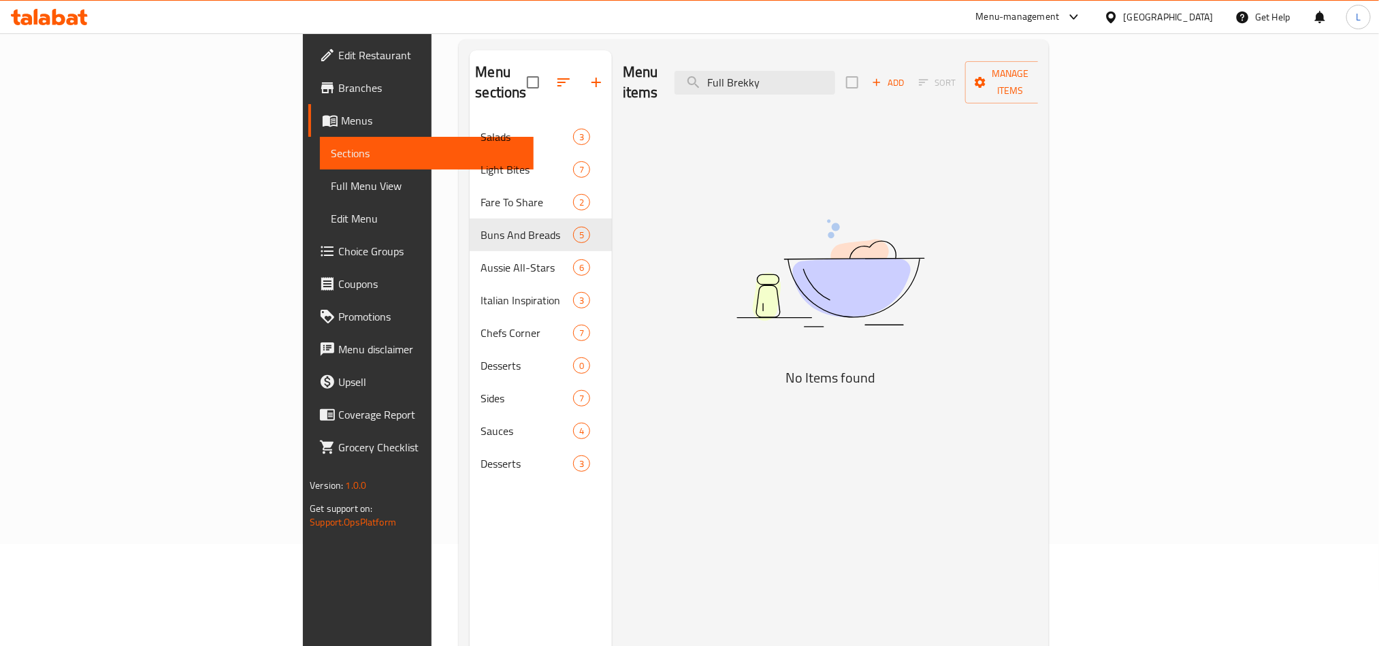
click at [733, 61] on div "Menu items Full Brekky Add Sort Manage items" at bounding box center [830, 82] width 415 height 65
click at [825, 71] on input "Full Brekky" at bounding box center [754, 83] width 161 height 24
click at [830, 71] on input "Full Brekky" at bounding box center [754, 83] width 161 height 24
drag, startPoint x: 836, startPoint y: 69, endPoint x: 627, endPoint y: 43, distance: 210.6
click at [647, 52] on div "Menu items Full Brekky Add Sort Manage items" at bounding box center [830, 82] width 415 height 65
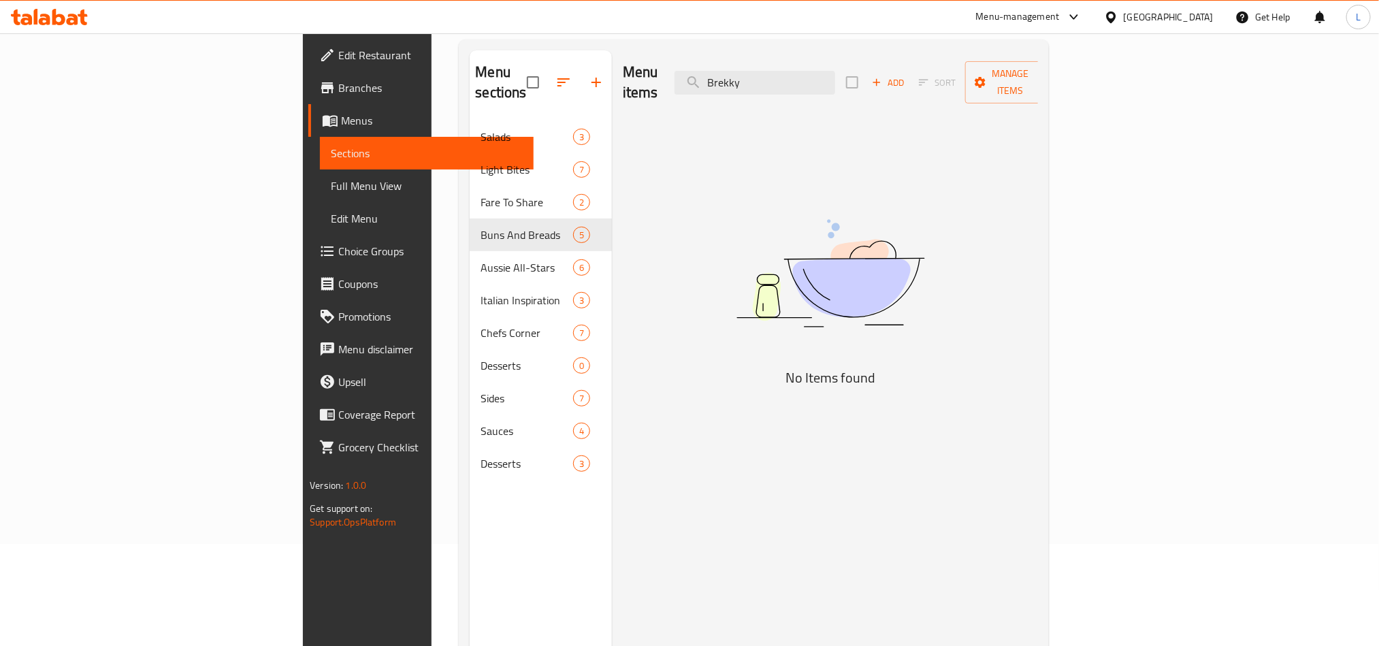
drag, startPoint x: 885, startPoint y: 78, endPoint x: 659, endPoint y: 86, distance: 225.4
click at [659, 86] on div "Menu items Brekky Add Sort Manage items" at bounding box center [830, 82] width 415 height 65
click at [835, 80] on input "Brekky" at bounding box center [754, 83] width 161 height 24
drag, startPoint x: 902, startPoint y: 80, endPoint x: 660, endPoint y: 76, distance: 242.3
click at [660, 76] on div "Menu items Brekky Add Sort Manage items" at bounding box center [830, 82] width 415 height 65
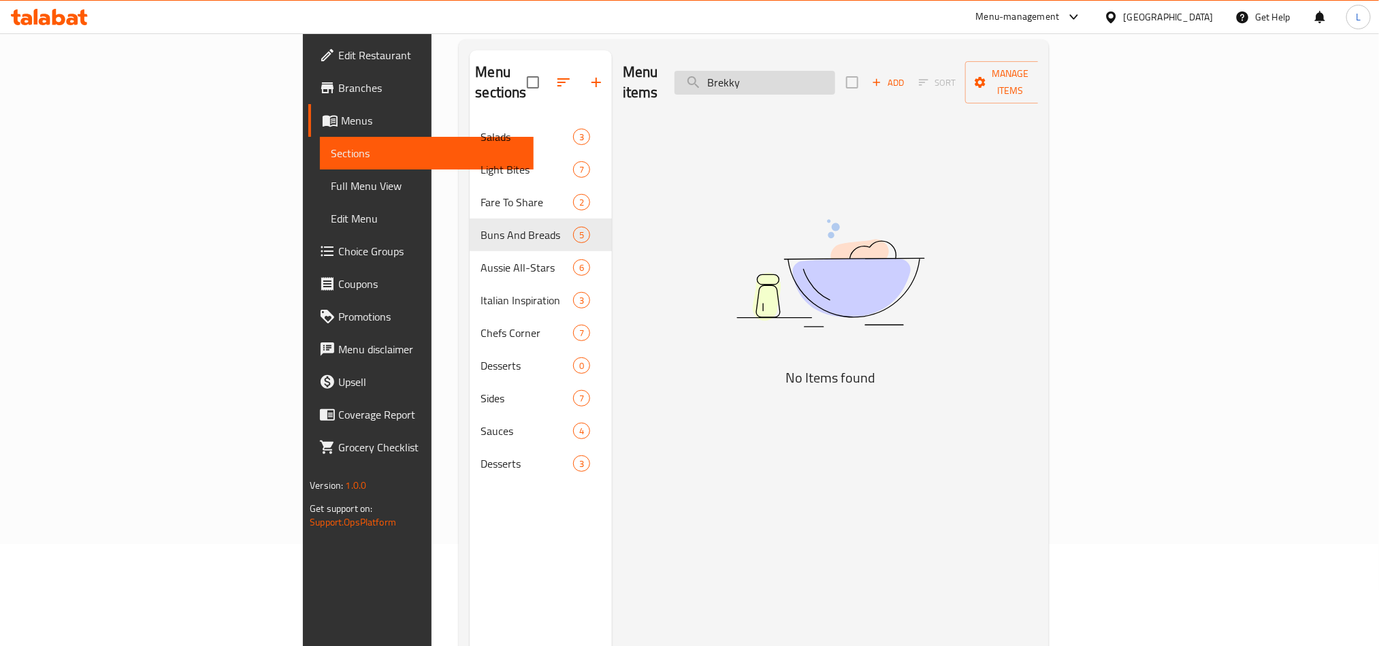
paste input "Garlic Foccacia"
drag, startPoint x: 846, startPoint y: 66, endPoint x: 743, endPoint y: 82, distance: 104.1
click at [744, 82] on div "Menu items Garlic Foccacia Add Sort Manage items" at bounding box center [830, 82] width 415 height 65
drag, startPoint x: 875, startPoint y: 76, endPoint x: 650, endPoint y: 52, distance: 225.9
click at [650, 52] on div "Menu items Foccacia Add Sort Manage items" at bounding box center [830, 82] width 415 height 65
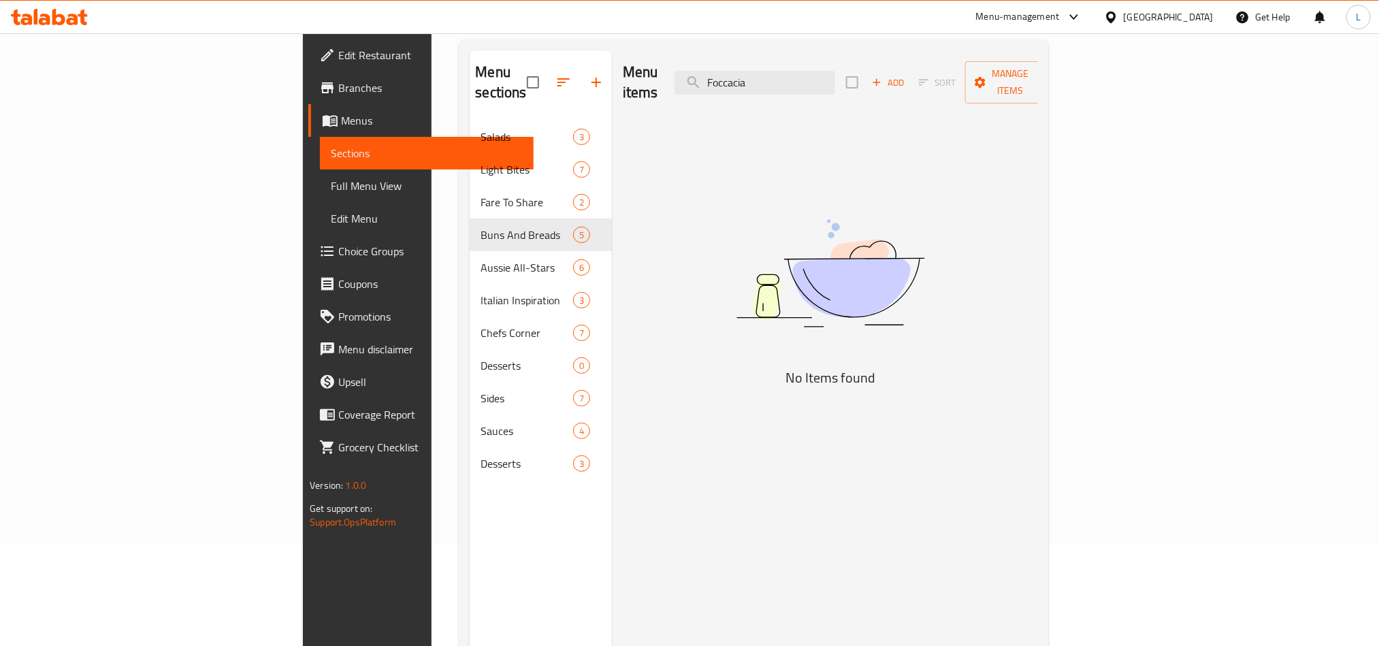
paste input "Garlic"
click at [835, 71] on input "Garlic Foccacia" at bounding box center [754, 83] width 161 height 24
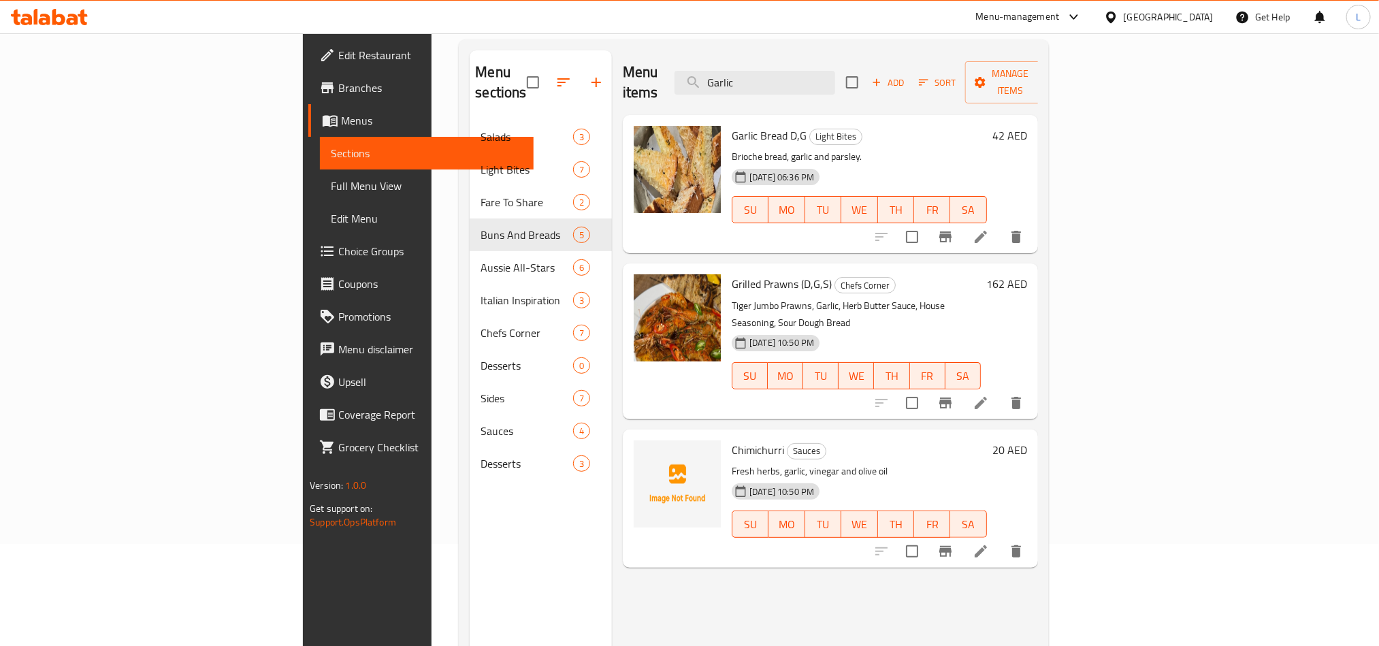
drag, startPoint x: 872, startPoint y: 66, endPoint x: 601, endPoint y: 70, distance: 271.6
click at [623, 73] on div "Menu items Garlic Add Sort Manage items" at bounding box center [830, 82] width 415 height 65
paste input "Margharita Pizza"
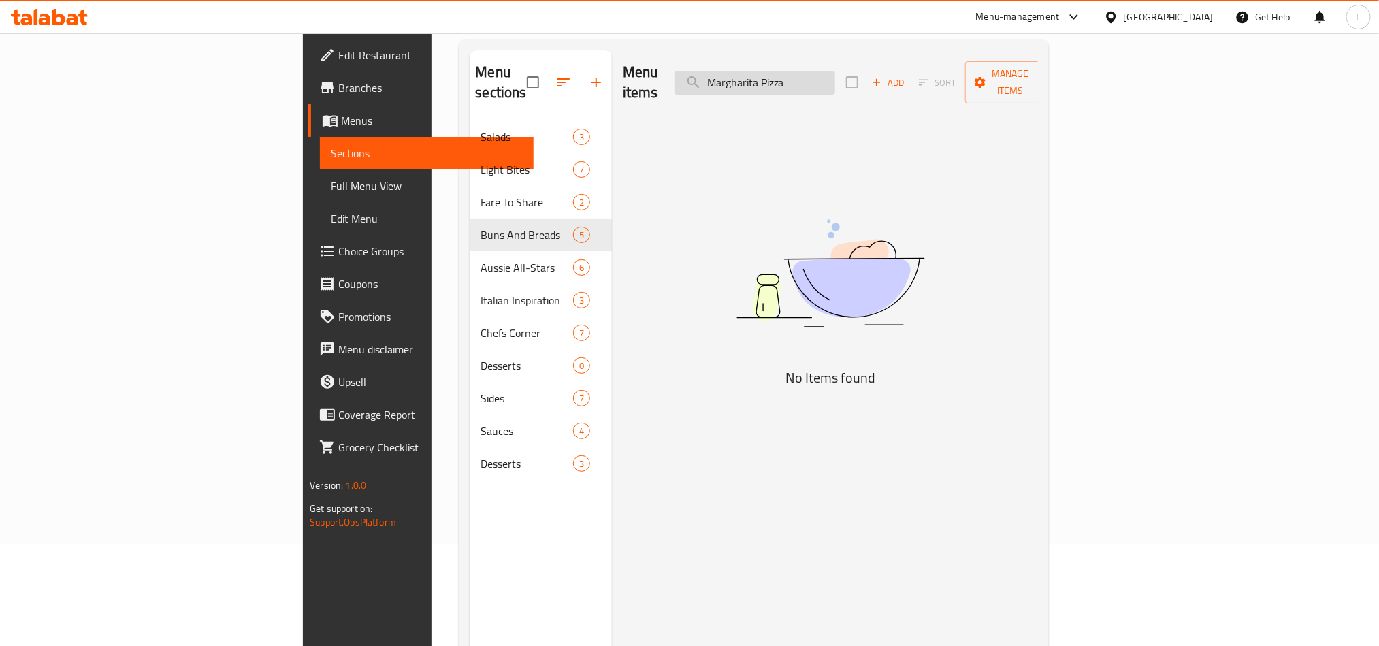
click at [835, 71] on input "Margharita Pizza" at bounding box center [754, 83] width 161 height 24
drag, startPoint x: 872, startPoint y: 70, endPoint x: 649, endPoint y: 76, distance: 222.6
click at [649, 76] on div "Menu items Margharita Pizza Add Sort Manage items" at bounding box center [830, 82] width 415 height 65
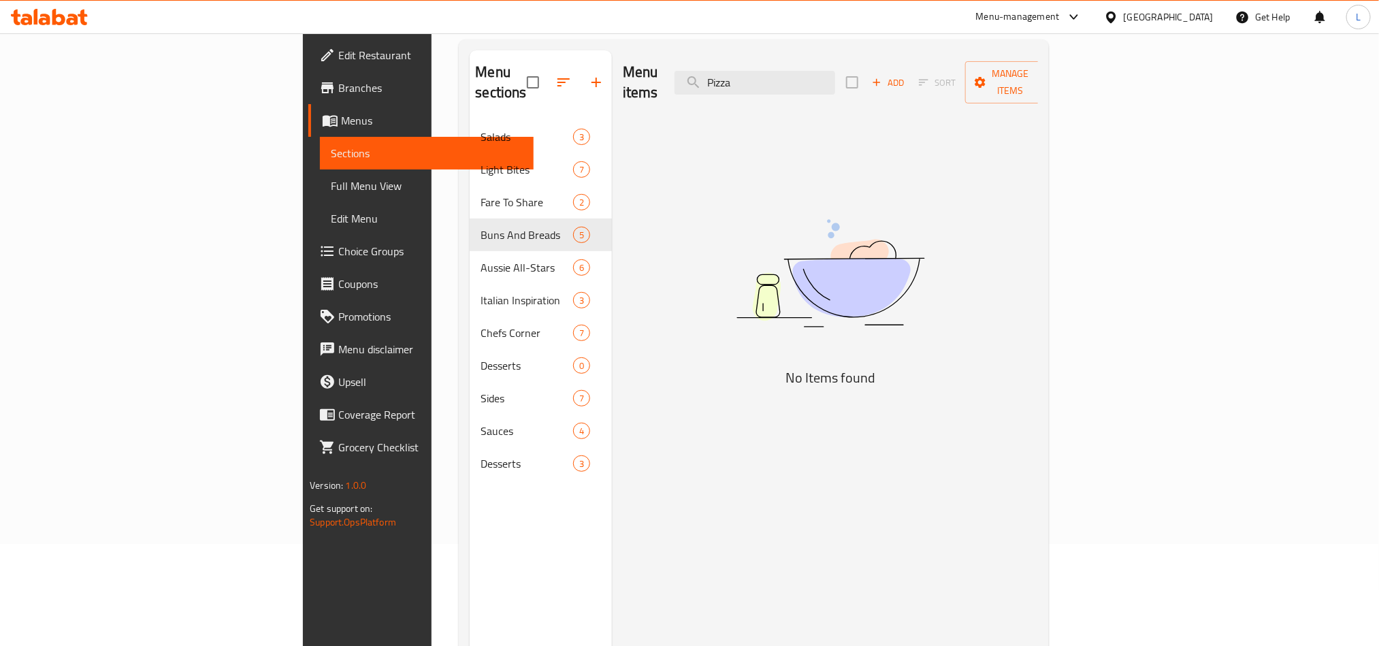
drag, startPoint x: 414, startPoint y: 140, endPoint x: 391, endPoint y: 144, distance: 24.2
click at [470, 143] on div "Menu sections Salads 3 Light Bites 7 Fare To Share 2 Buns And Breads 5 Aussie A…" at bounding box center [754, 373] width 568 height 646
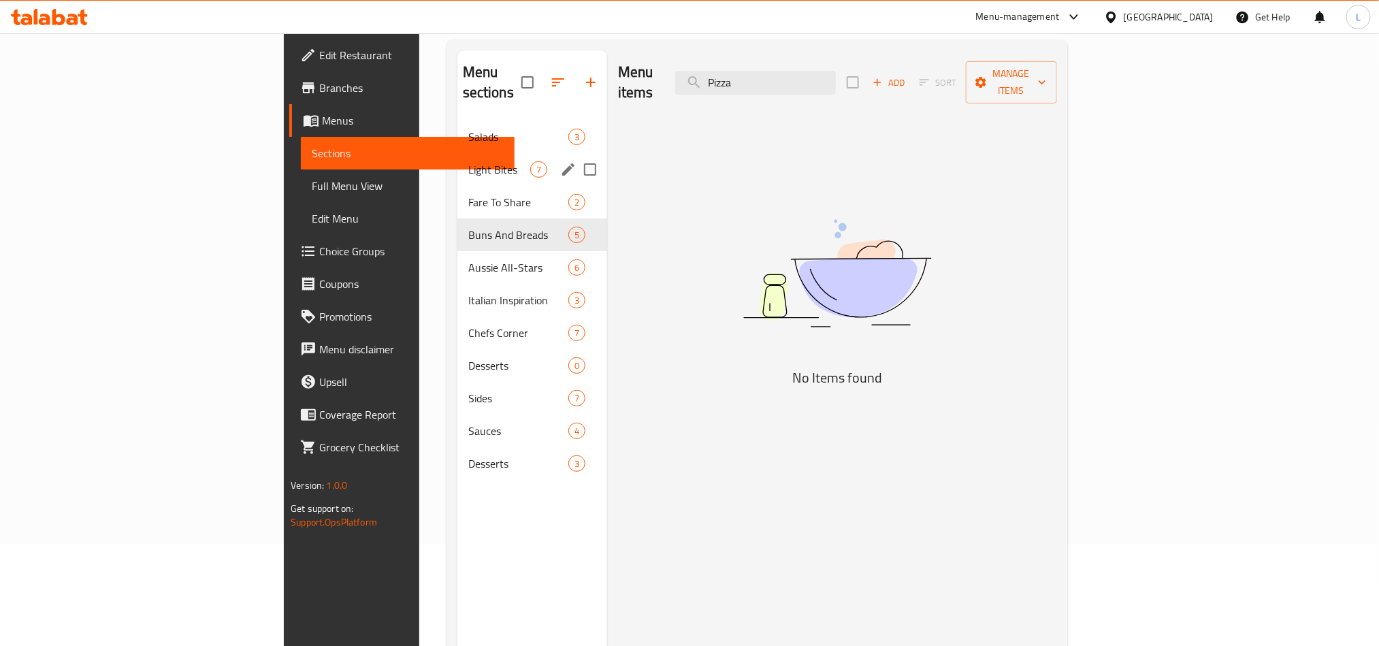
paste input "Margharita"
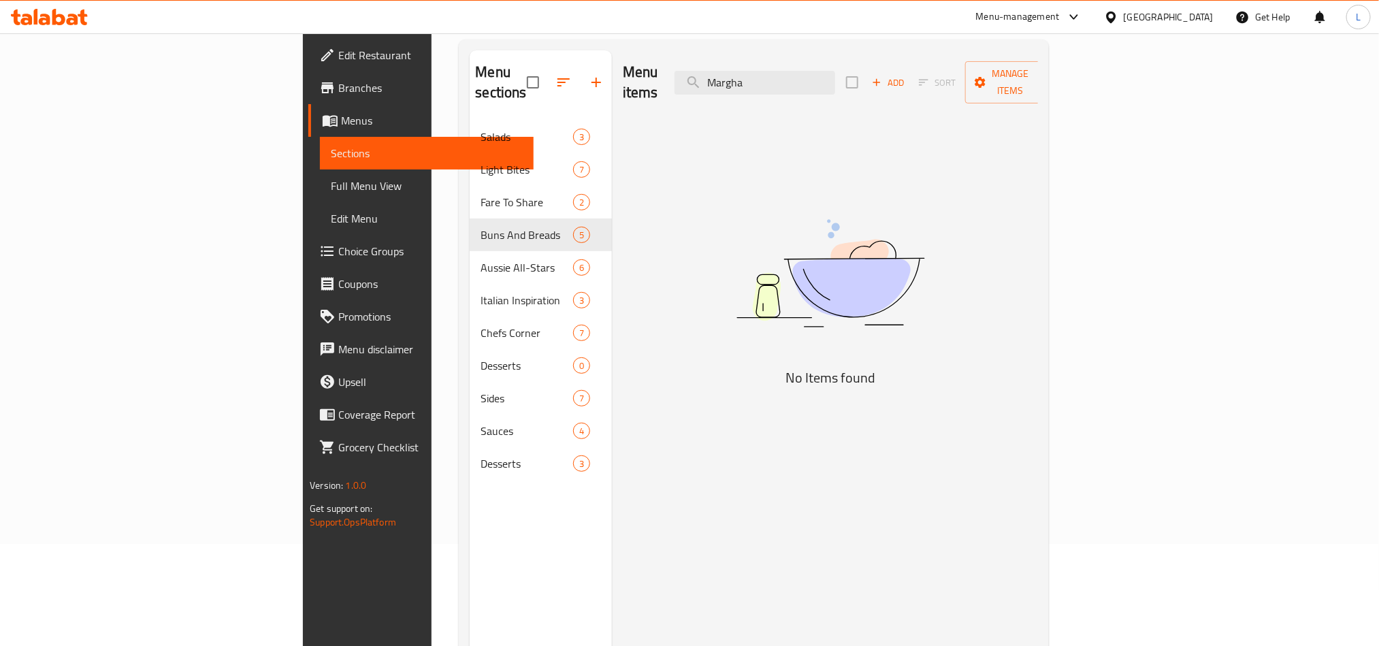
drag, startPoint x: 895, startPoint y: 67, endPoint x: 474, endPoint y: 92, distance: 422.0
click at [474, 92] on div "Menu sections Salads 3 Light Bites 7 Fare To Share 2 Buns And Breads 5 Aussie A…" at bounding box center [754, 373] width 568 height 646
paste input "Pizz"
drag, startPoint x: 901, startPoint y: 70, endPoint x: 603, endPoint y: 72, distance: 298.1
click at [623, 72] on div "Menu items Pizza Add Sort Manage items" at bounding box center [830, 82] width 415 height 65
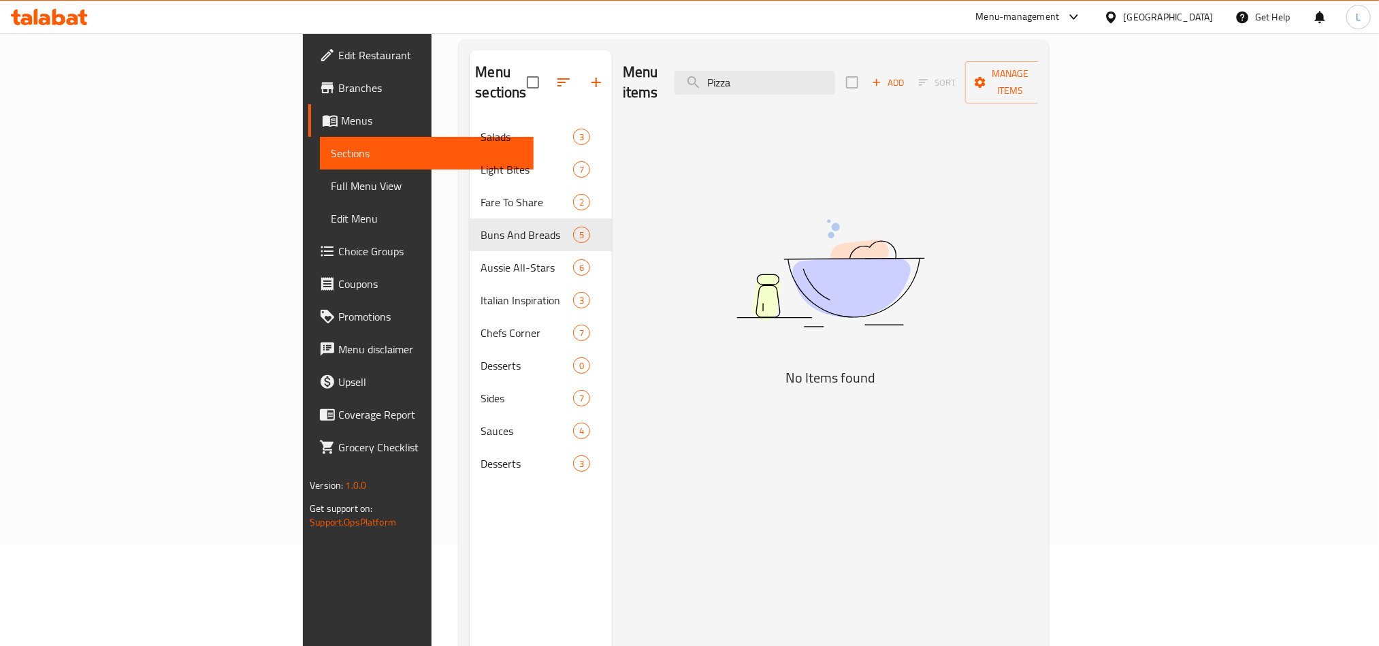
paste input "oached Egg and Avo"
drag, startPoint x: 894, startPoint y: 74, endPoint x: 566, endPoint y: 74, distance: 328.0
click at [623, 78] on div "Menu items Poached Egg and Avo Add Sort Manage items" at bounding box center [830, 82] width 415 height 65
click at [523, 106] on div "Menu sections Salads 3 Light Bites 7 Fare To Share 2 Buns And Breads 5 Aussie A…" at bounding box center [754, 373] width 568 height 646
paste input "Poached Egg and"
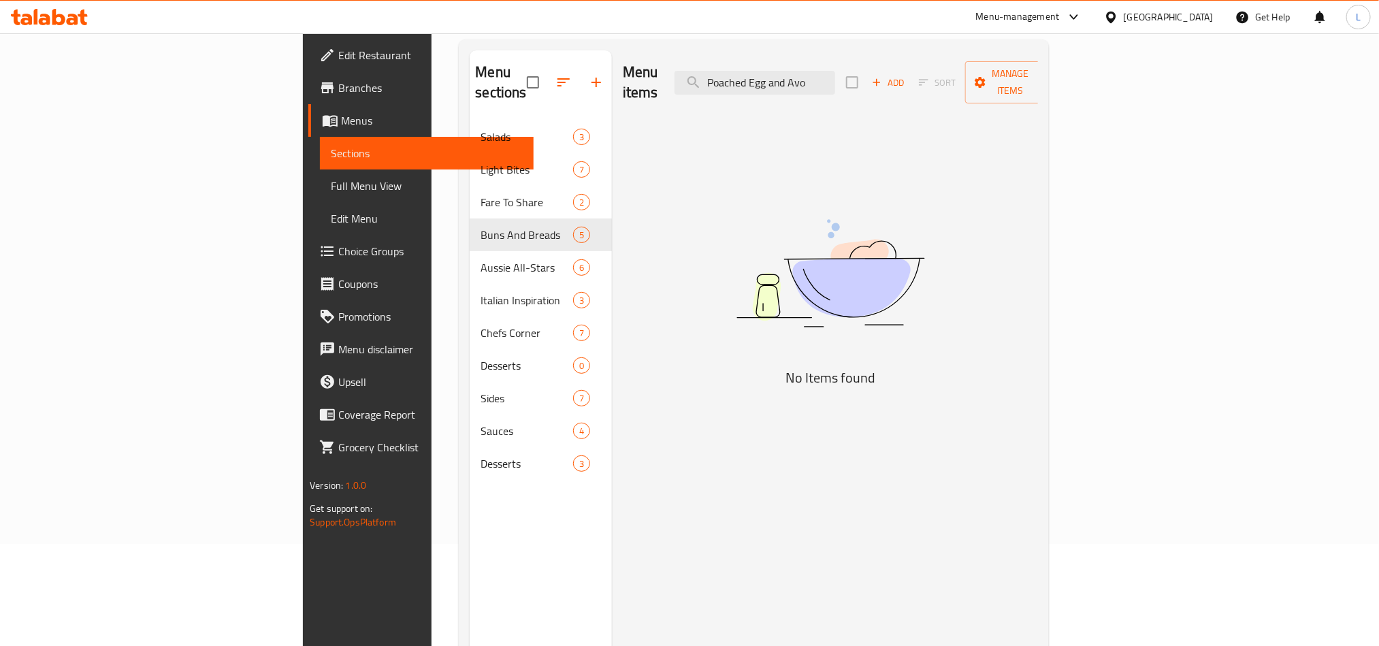
scroll to position [0, 0]
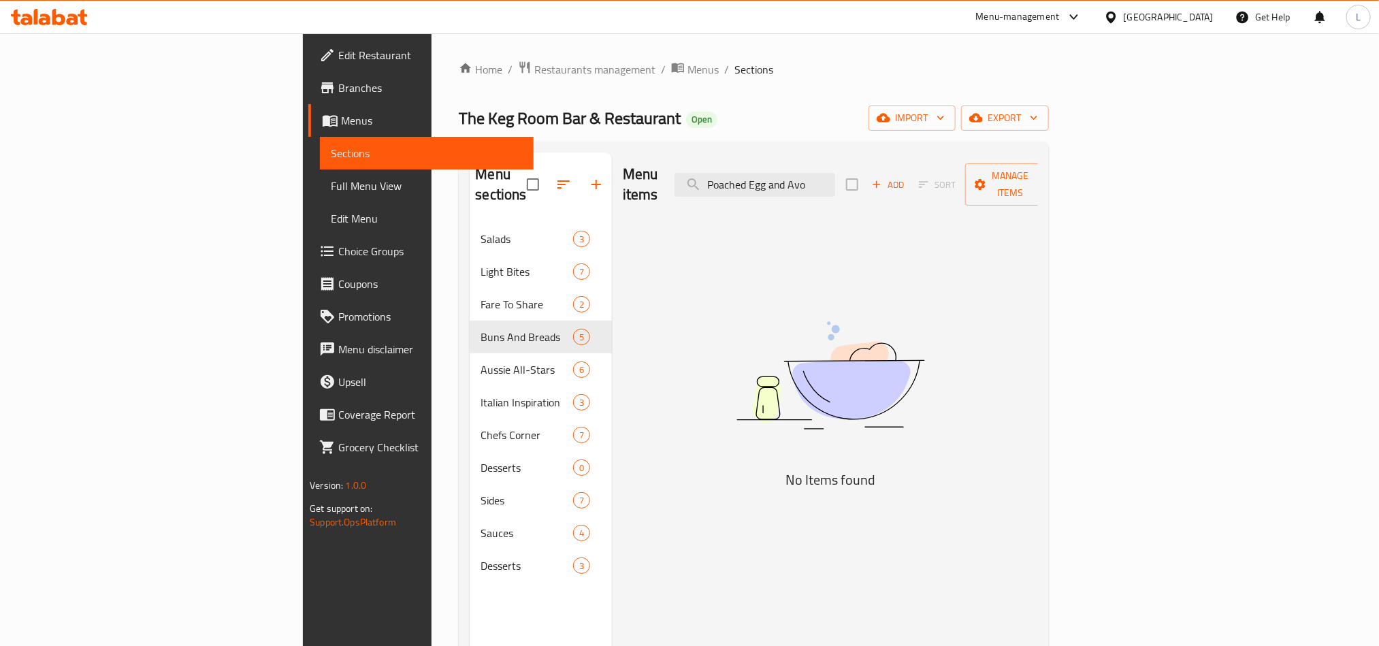
drag, startPoint x: 855, startPoint y: 78, endPoint x: 1393, endPoint y: -79, distance: 560.1
click at [1379, 0] on html "​ Menu-management United Arab Emirates Get Help L Edit Restaurant Branches Menu…" at bounding box center [689, 323] width 1379 height 646
drag, startPoint x: 881, startPoint y: 168, endPoint x: 681, endPoint y: 171, distance: 200.1
click at [681, 171] on div "Menu items Poached Add Sort Manage items" at bounding box center [830, 184] width 415 height 65
paste input "Salmon Cerviche"
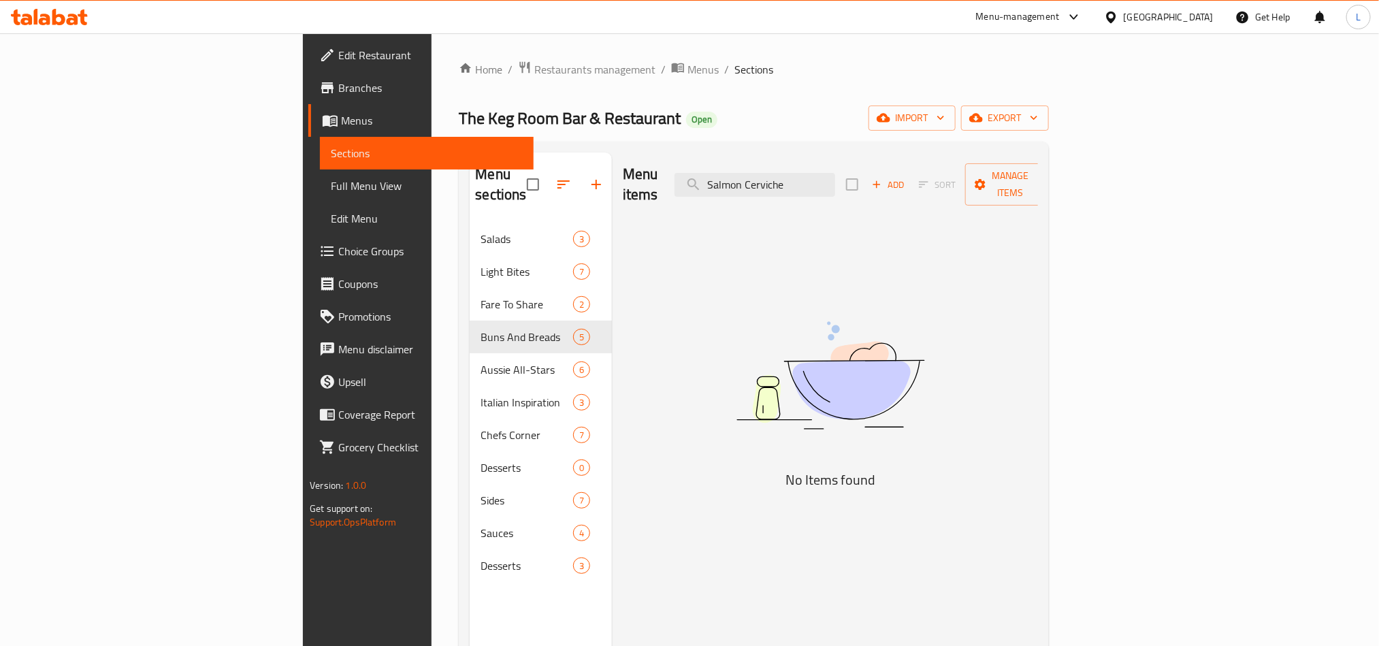
drag, startPoint x: 854, startPoint y: 176, endPoint x: 490, endPoint y: 201, distance: 365.0
click at [632, 180] on div "Menu items Salmon Cerviche Add Sort Manage items" at bounding box center [830, 184] width 415 height 65
drag, startPoint x: 701, startPoint y: 180, endPoint x: 685, endPoint y: 311, distance: 131.7
click at [630, 200] on div "Menu items Cerviche Add Sort Manage items No Items found" at bounding box center [825, 475] width 426 height 646
click at [835, 176] on input "Cerviche" at bounding box center [754, 185] width 161 height 24
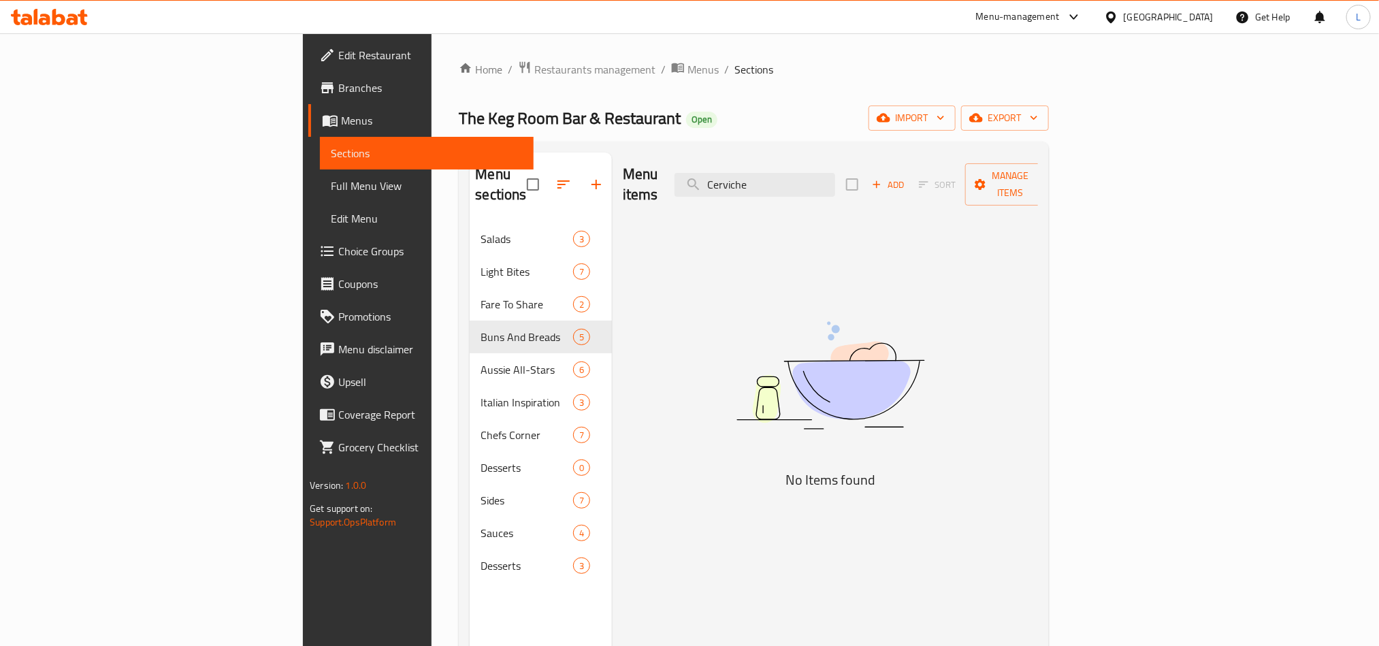
drag, startPoint x: 874, startPoint y: 176, endPoint x: 674, endPoint y: 176, distance: 199.4
click at [674, 176] on div "Menu items Cerviche Add Sort Manage items" at bounding box center [830, 184] width 415 height 65
paste input "Salmon"
drag, startPoint x: 713, startPoint y: 151, endPoint x: 680, endPoint y: 154, distance: 33.5
click at [680, 154] on div "Menu items Salmon Cerviche Add Sort Manage items" at bounding box center [830, 184] width 415 height 65
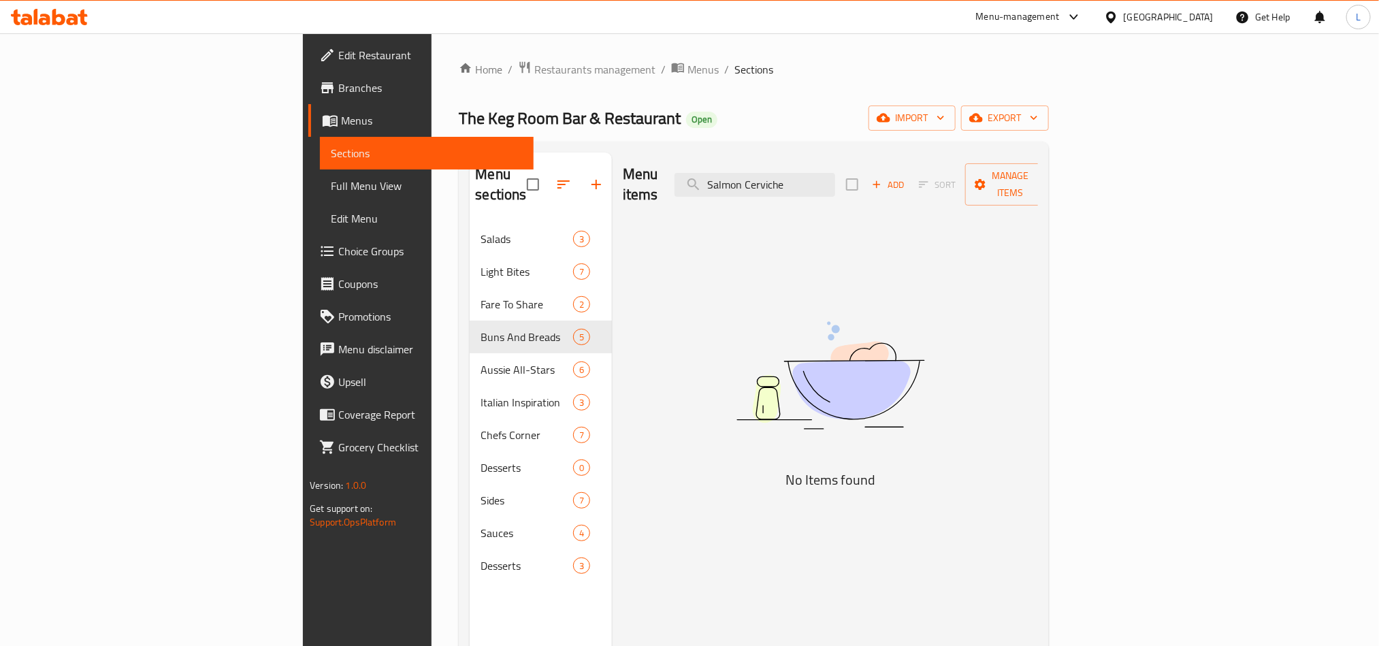
paste input "teak & Lobster Thermidor"
drag, startPoint x: 888, startPoint y: 174, endPoint x: 731, endPoint y: 176, distance: 157.2
click at [806, 174] on input "Steak & Lobster Thermidor" at bounding box center [754, 185] width 161 height 24
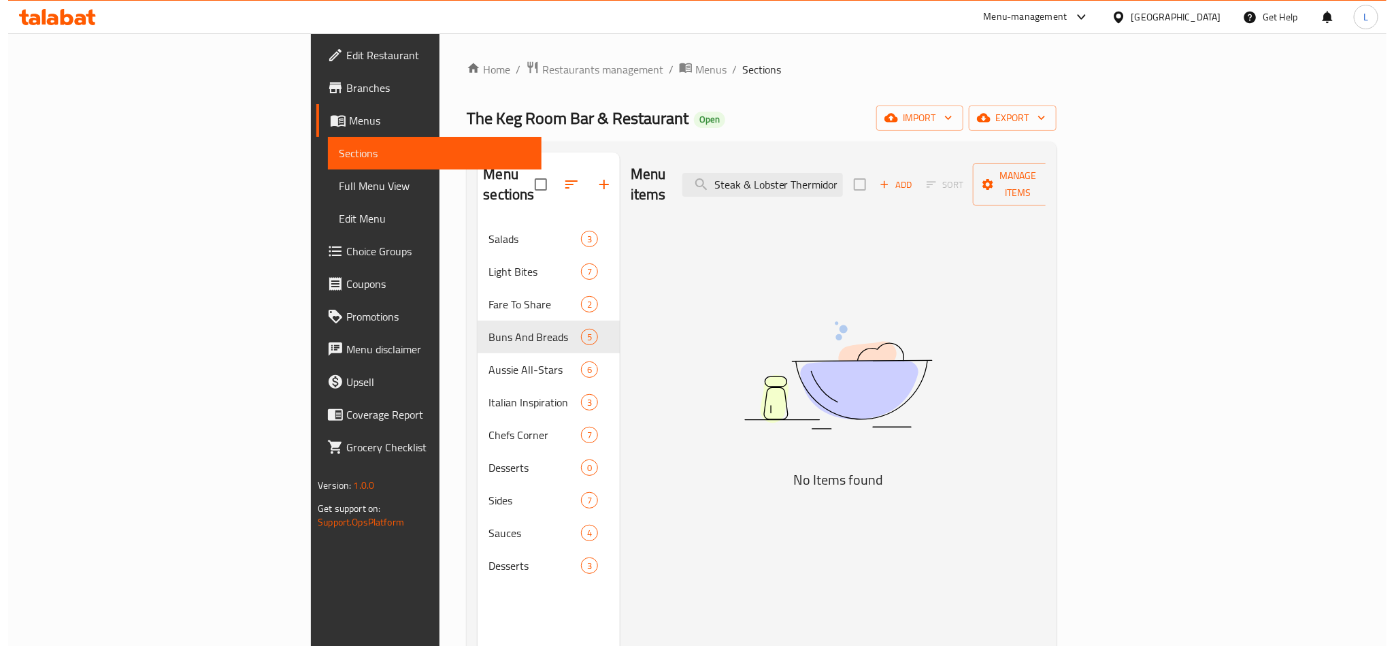
scroll to position [0, 0]
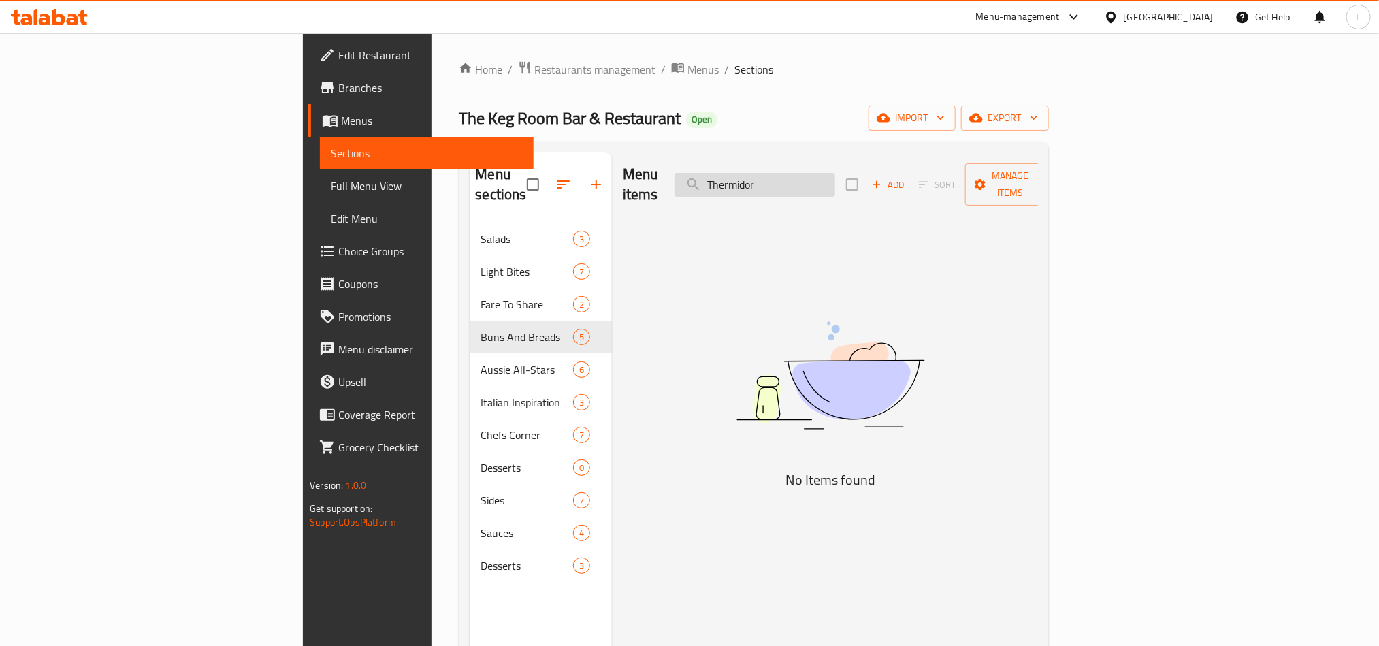
click at [821, 173] on input "Thermidor" at bounding box center [754, 185] width 161 height 24
drag, startPoint x: 886, startPoint y: 182, endPoint x: 635, endPoint y: 188, distance: 251.2
click at [635, 188] on div "Menu items Thermidor Add Sort Manage items" at bounding box center [830, 184] width 415 height 65
paste input "Chicken Cheese Burge"
drag, startPoint x: 935, startPoint y: 178, endPoint x: 340, endPoint y: 196, distance: 595.8
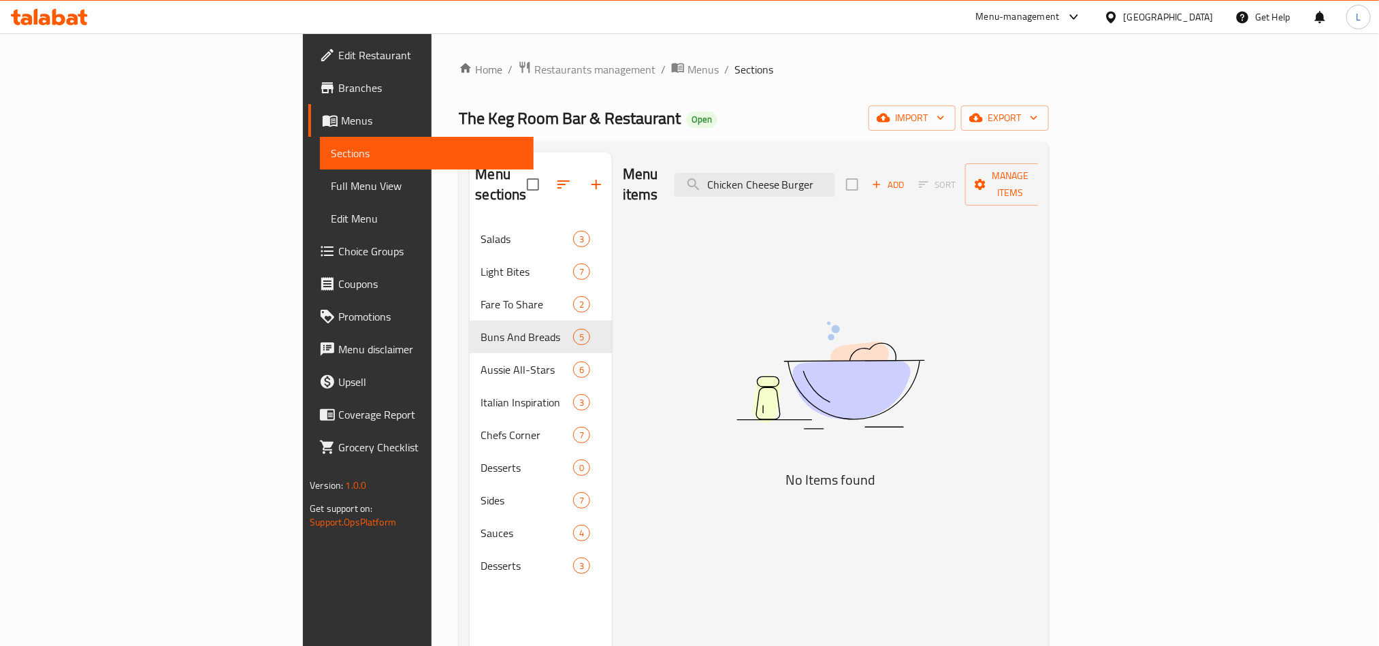
click at [470, 196] on div "Menu sections Salads 3 Light Bites 7 Fare To Share 2 Buns And Breads 5 Aussie A…" at bounding box center [754, 475] width 568 height 646
paste input "Ribeye Steak"
drag, startPoint x: 913, startPoint y: 176, endPoint x: 380, endPoint y: 182, distance: 532.2
click at [470, 182] on div "Menu sections Salads 3 Light Bites 7 Fare To Share 2 Buns And Breads 5 Aussie A…" at bounding box center [754, 475] width 568 height 646
paste input "Cheese Board"
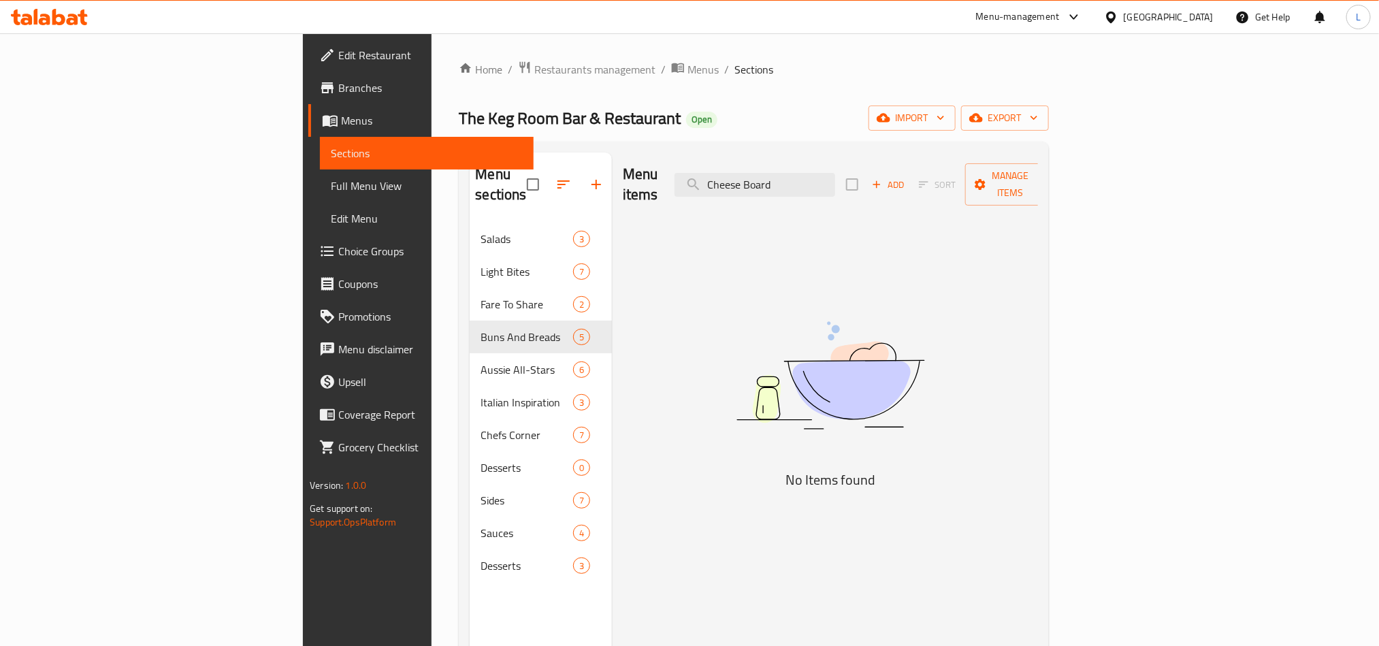
drag, startPoint x: 894, startPoint y: 174, endPoint x: 465, endPoint y: 186, distance: 428.9
click at [478, 186] on div "Menu sections Salads 3 Light Bites 7 Fare To Share 2 Buns And Breads 5 Aussie A…" at bounding box center [754, 475] width 568 height 646
paste input "Pancakes"
drag, startPoint x: 886, startPoint y: 186, endPoint x: 474, endPoint y: 174, distance: 412.6
click at [474, 174] on div "Menu sections Salads 3 Light Bites 7 Fare To Share 2 Buns And Breads 5 Aussie A…" at bounding box center [754, 475] width 568 height 646
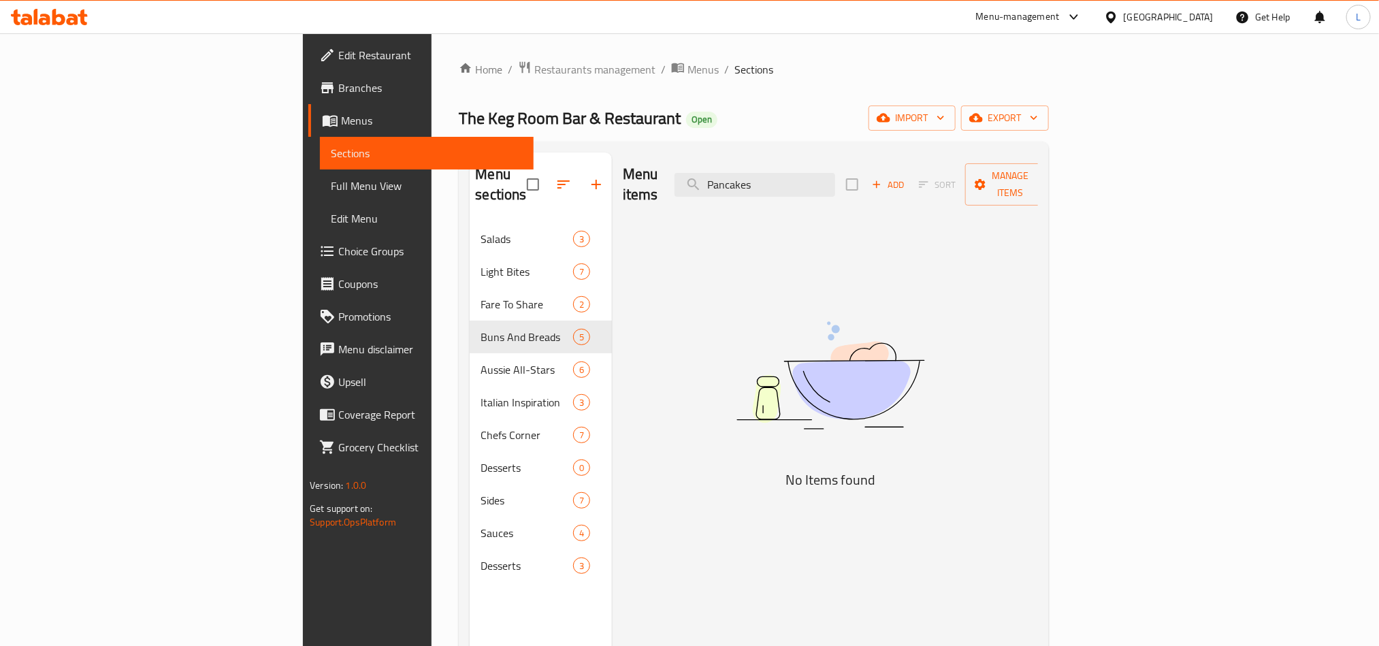
paste input "Apple Crumble"
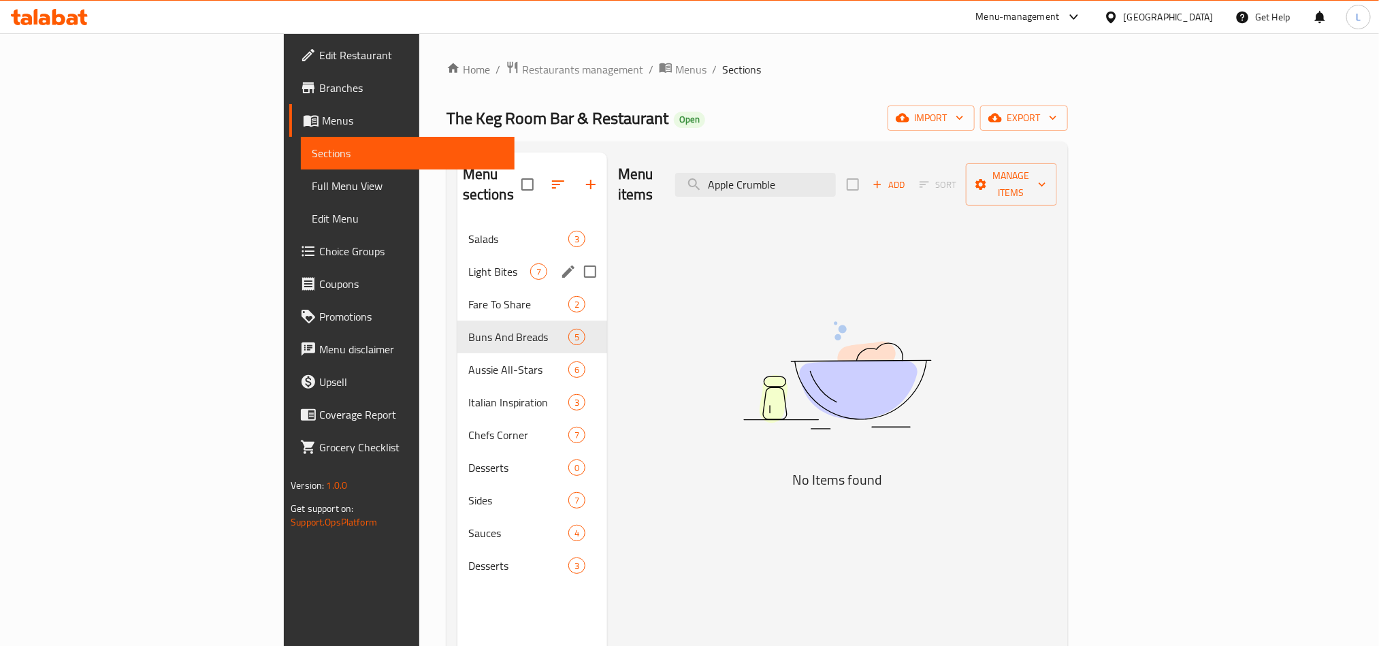
drag, startPoint x: 913, startPoint y: 186, endPoint x: 421, endPoint y: 253, distance: 497.3
click at [457, 253] on div "Menu sections Salads 3 Light Bites 7 Fare To Share 2 Buns And Breads 5 Aussie A…" at bounding box center [757, 475] width 600 height 646
paste input "Grazing Board"
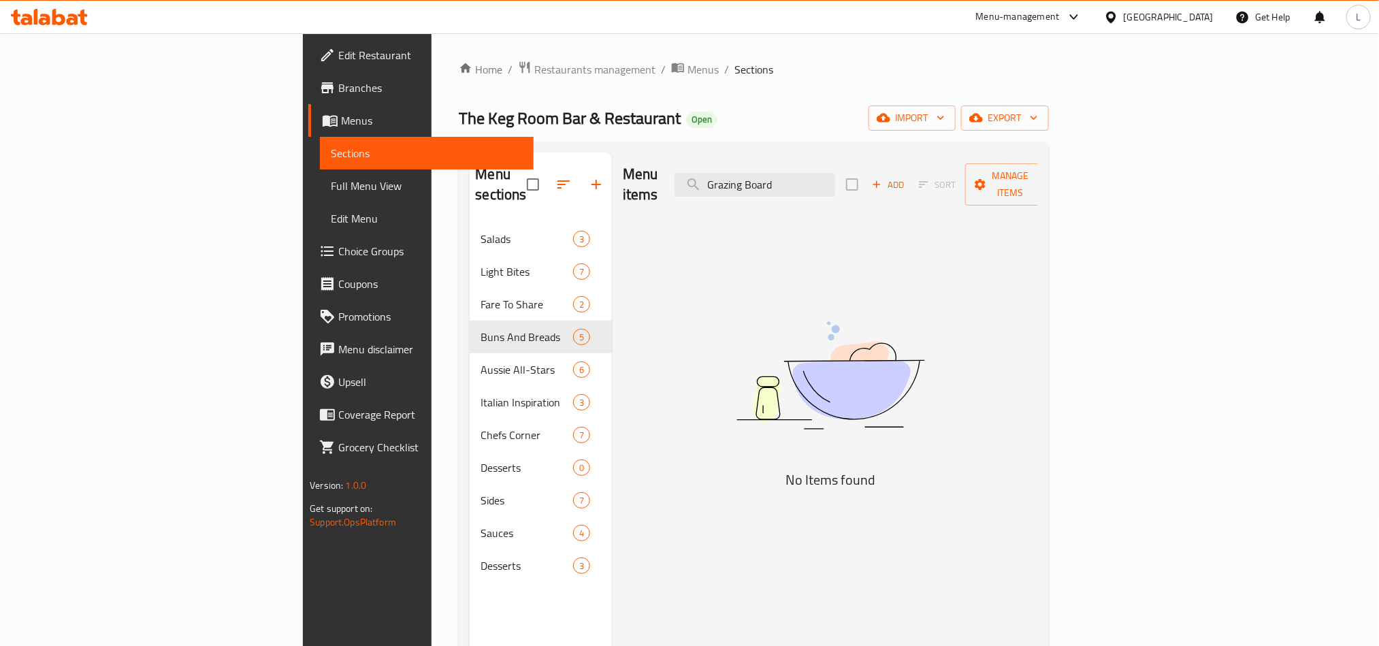
drag, startPoint x: 894, startPoint y: 167, endPoint x: 583, endPoint y: 159, distance: 311.8
click at [623, 159] on div "Menu items Grazing Board Add Sort Manage items" at bounding box center [830, 184] width 415 height 65
paste input "Acai Bowl"
drag, startPoint x: 894, startPoint y: 168, endPoint x: 623, endPoint y: 167, distance: 270.9
click at [639, 171] on div "Menu items Acai Bowl Add Sort Manage items" at bounding box center [830, 184] width 415 height 65
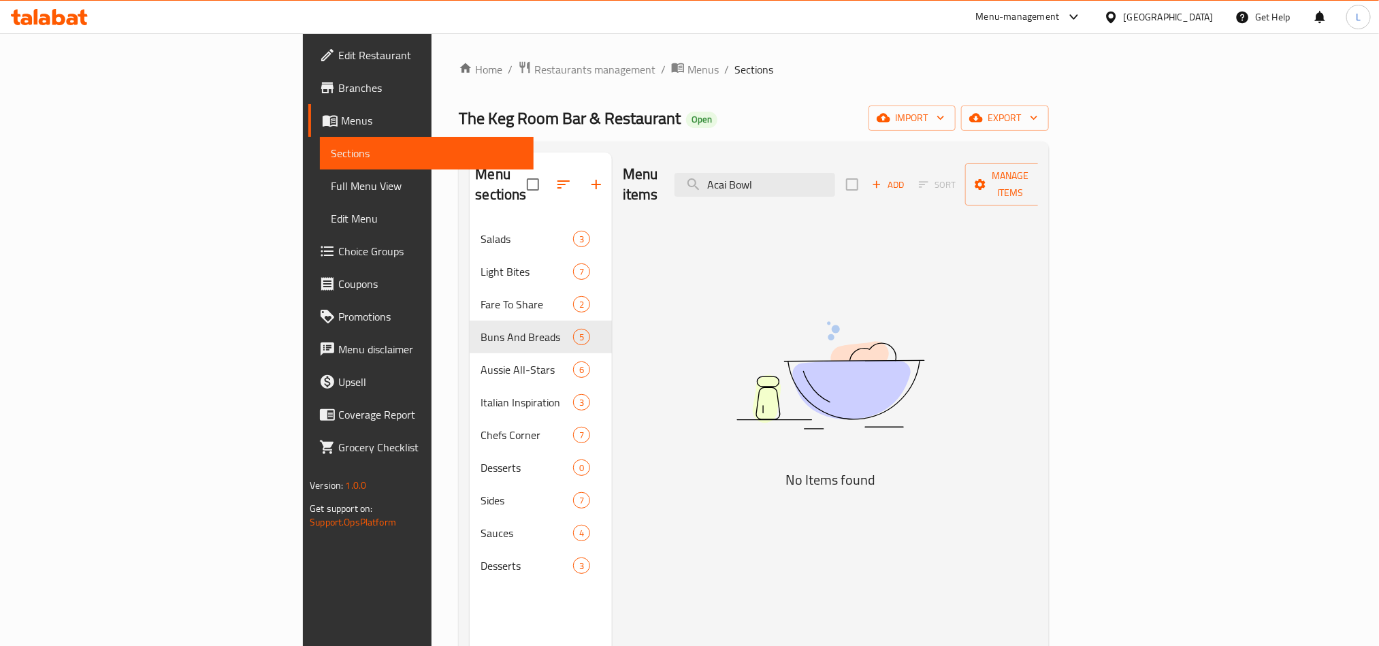
paste input "Shakshouka"
drag, startPoint x: 898, startPoint y: 172, endPoint x: 744, endPoint y: 182, distance: 154.8
click at [744, 182] on div "Menu items Shakshouka Add Sort Manage items" at bounding box center [830, 184] width 415 height 65
paste input "Breakfast Wrap"
drag, startPoint x: 862, startPoint y: 176, endPoint x: 679, endPoint y: 172, distance: 183.8
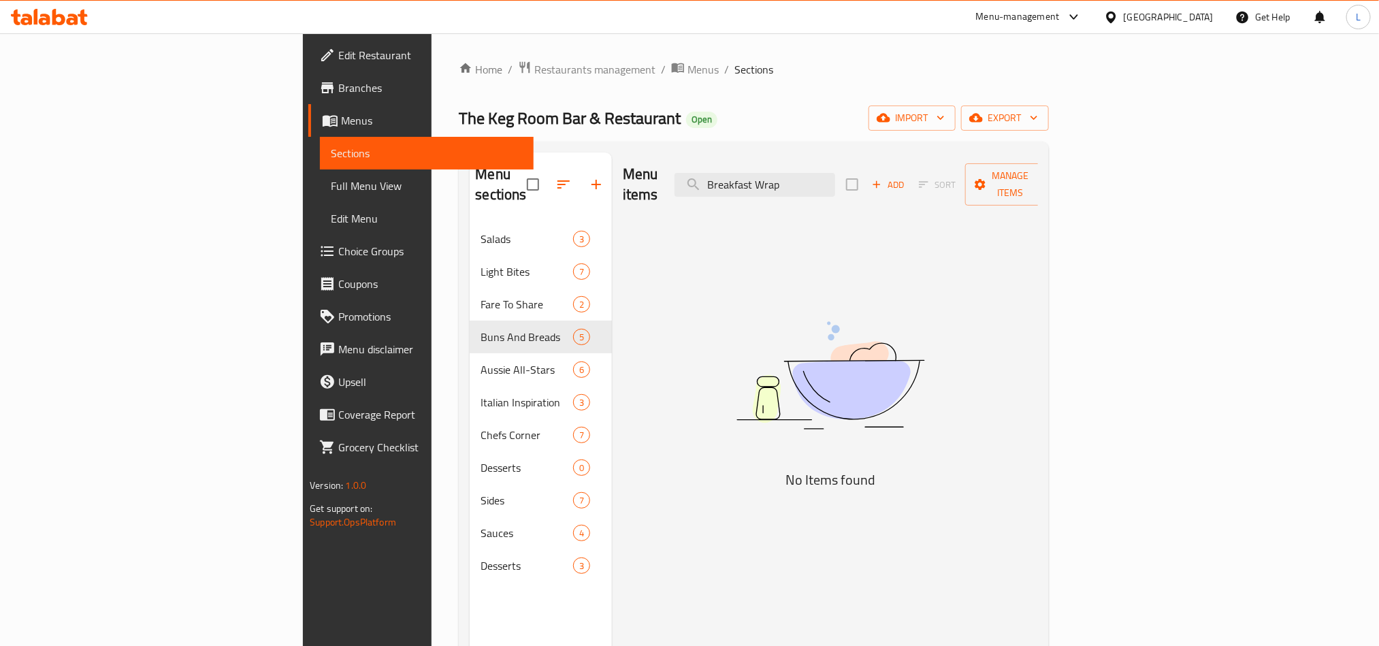
click at [679, 172] on div "Menu items Breakfast Wrap Add Sort Manage items" at bounding box center [830, 184] width 415 height 65
drag, startPoint x: 886, startPoint y: 178, endPoint x: 581, endPoint y: 146, distance: 307.2
click at [581, 146] on div "Menu sections Salads 3 Light Bites 7 Fare To Share 2 Buns And Breads 5 Aussie A…" at bounding box center [753, 476] width 589 height 668
paste input "Egg and Bacon Sandwich"
drag, startPoint x: 835, startPoint y: 172, endPoint x: 1017, endPoint y: 165, distance: 182.5
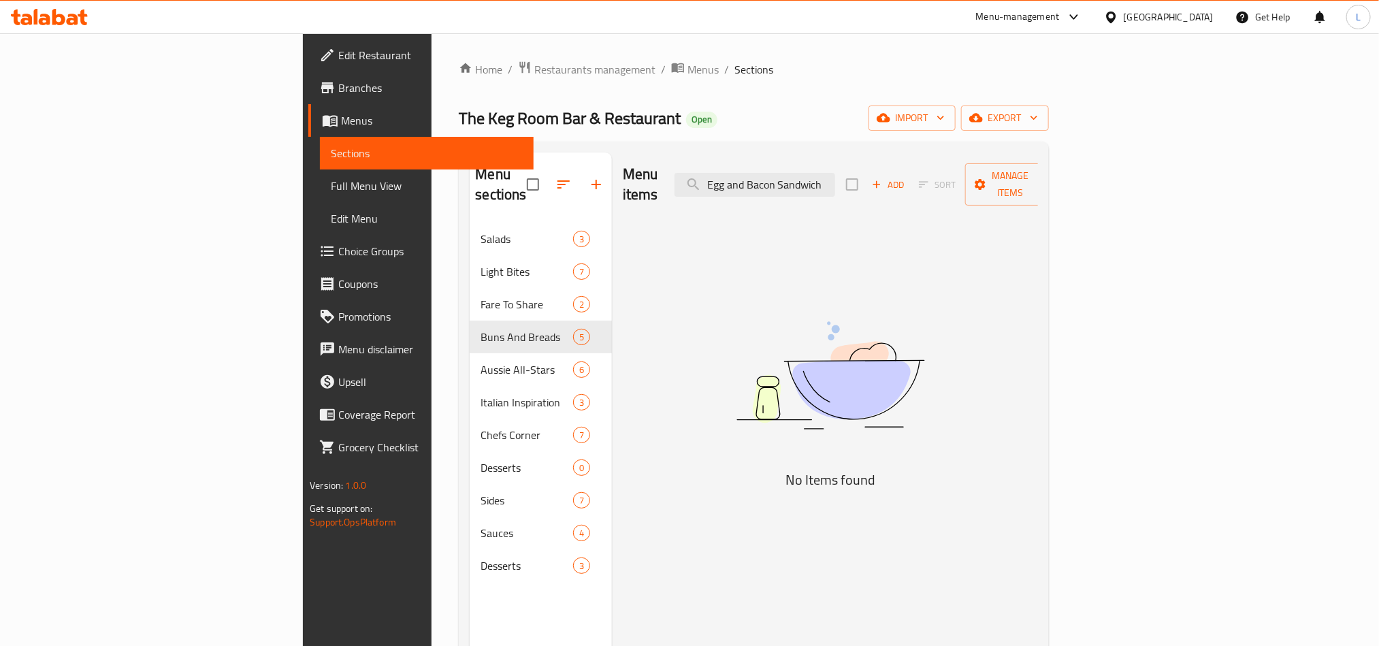
click at [1017, 165] on div "Menu items Egg and Bacon Sandwich Add Sort Manage items" at bounding box center [830, 184] width 415 height 65
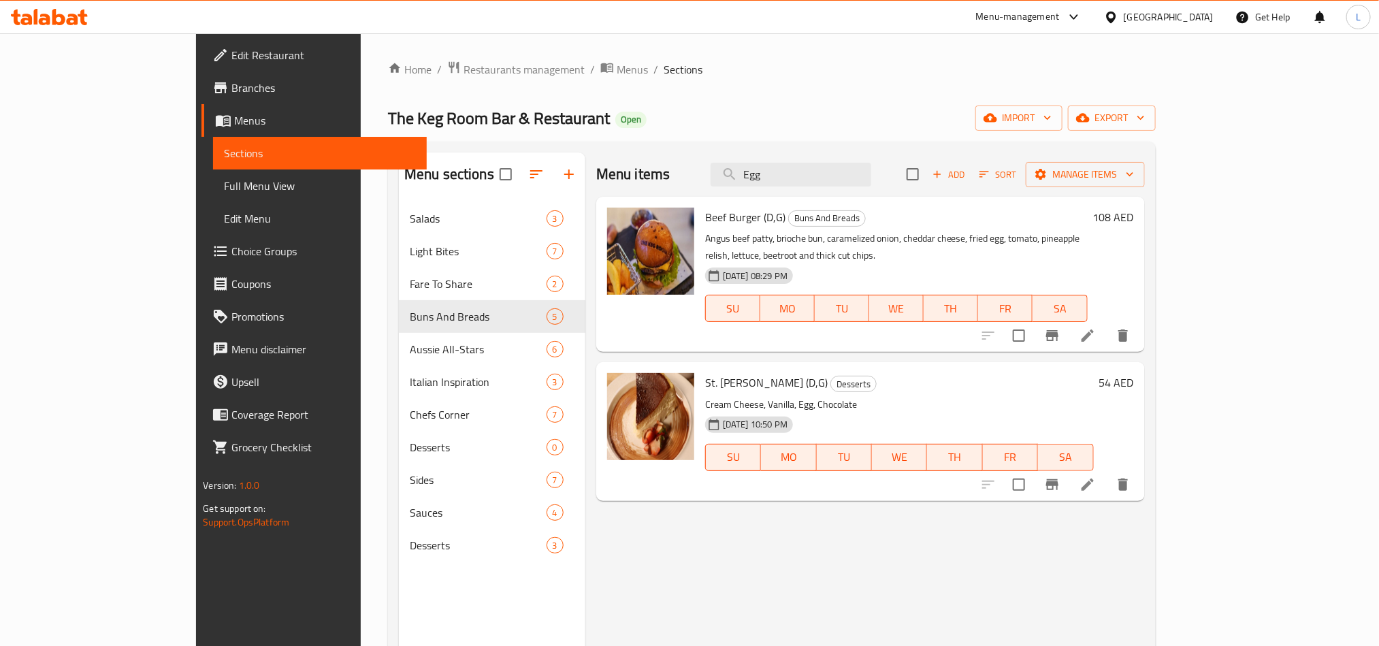
drag, startPoint x: 843, startPoint y: 178, endPoint x: 621, endPoint y: 158, distance: 223.5
click at [623, 158] on div "Menu items Egg Add Sort Manage items" at bounding box center [870, 174] width 549 height 44
paste input "French Toast"
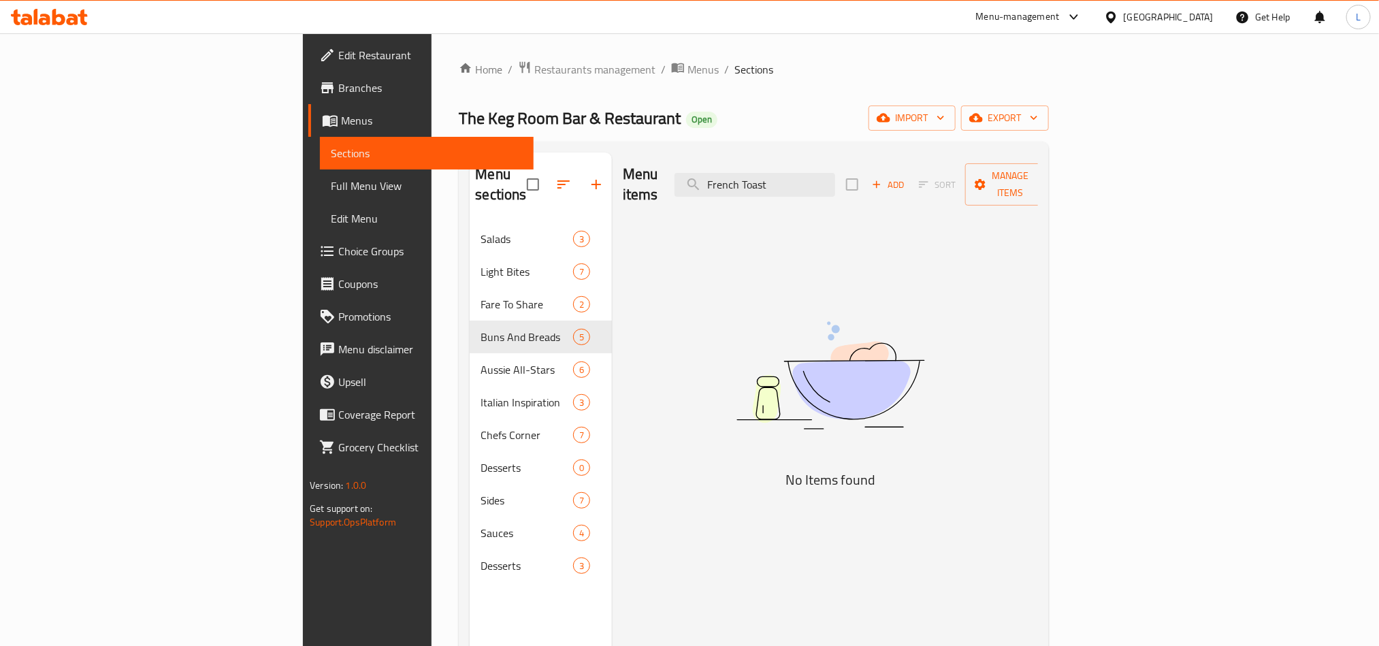
drag, startPoint x: 884, startPoint y: 178, endPoint x: 554, endPoint y: 227, distance: 333.8
click at [612, 227] on div "Menu items French Toast Add Sort Manage items No Items found" at bounding box center [825, 475] width 426 height 646
paste input "Brekky"
drag, startPoint x: 823, startPoint y: 174, endPoint x: 578, endPoint y: 178, distance: 245.0
click at [623, 171] on div "Menu items Brekky Add Sort Manage items" at bounding box center [830, 184] width 415 height 65
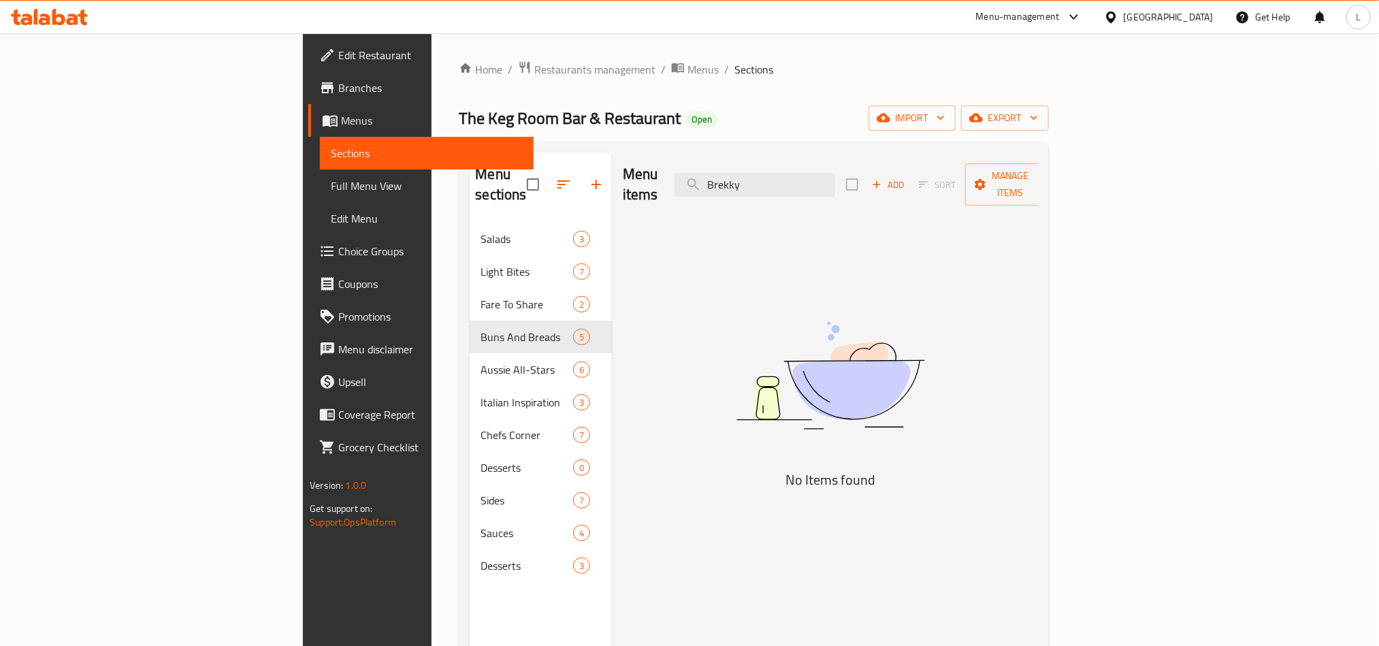
paste input "Garlic"
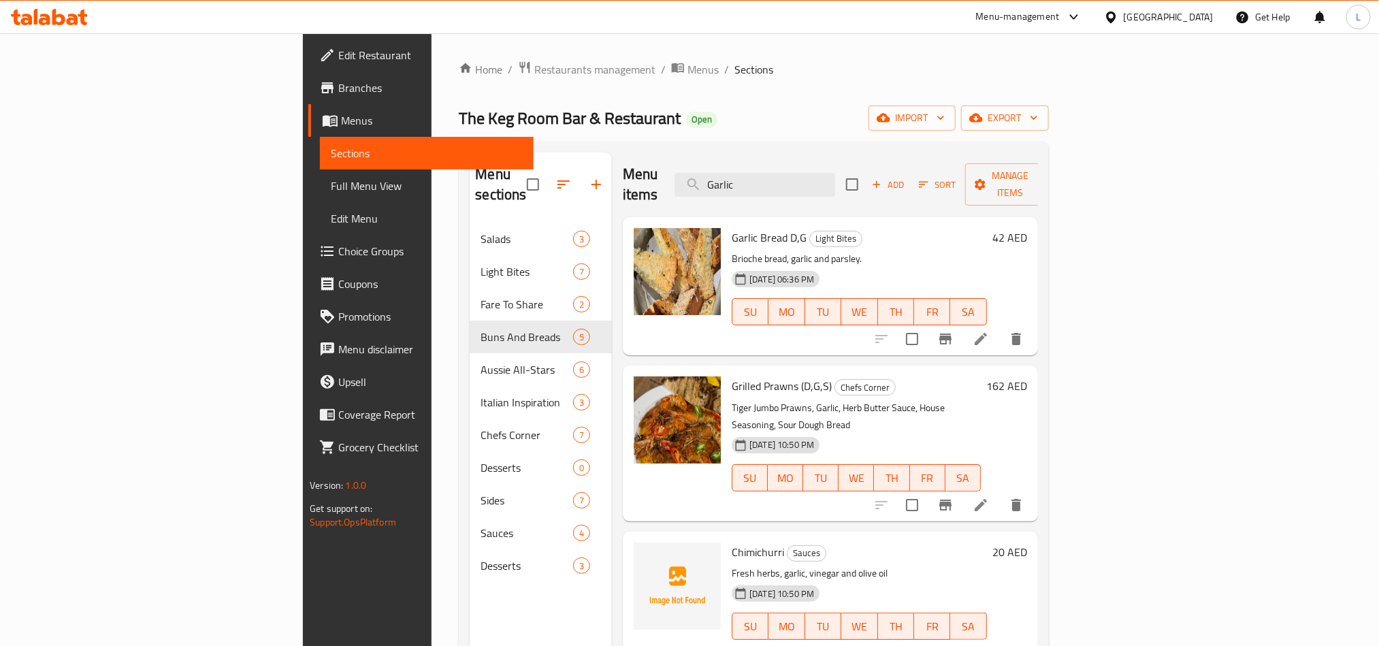
drag, startPoint x: 876, startPoint y: 171, endPoint x: 658, endPoint y: 158, distance: 218.2
click at [658, 158] on div "Menu items Garlic Add Sort Manage items" at bounding box center [830, 184] width 415 height 65
paste input "Pizza"
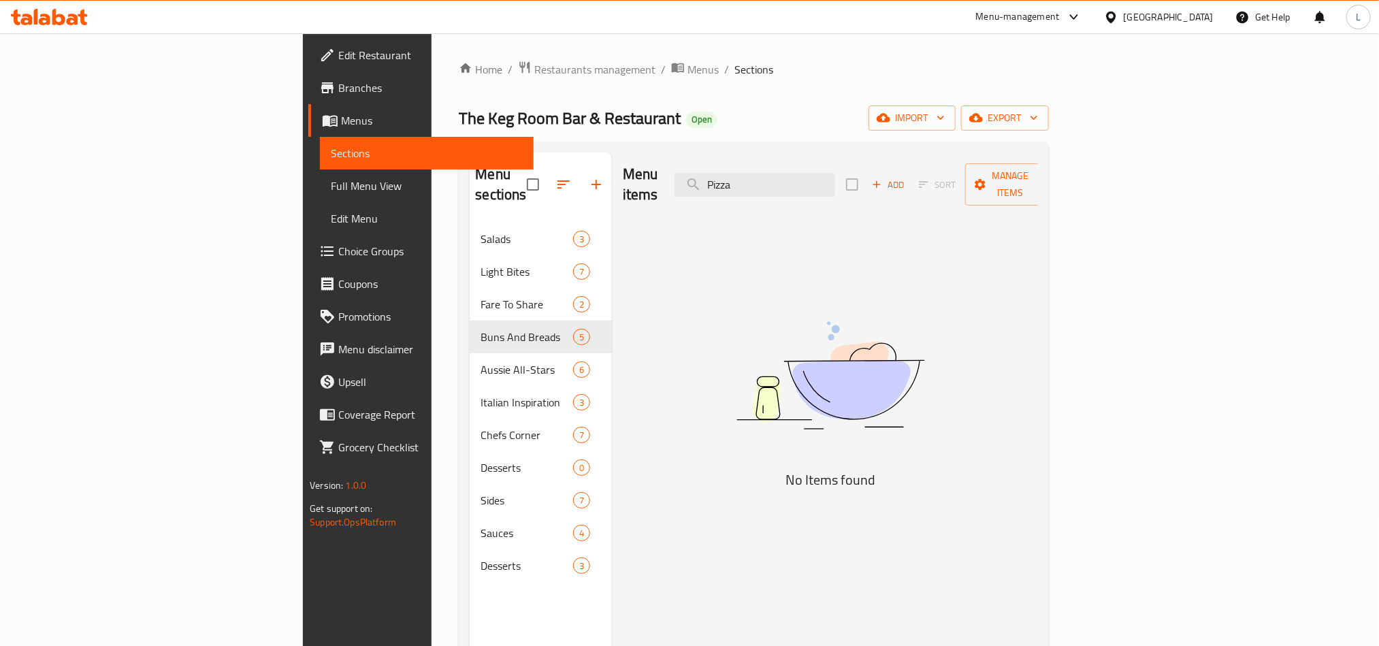
drag, startPoint x: 870, startPoint y: 174, endPoint x: 659, endPoint y: 164, distance: 210.5
click at [685, 165] on div "Menu items Pizza Add Sort Manage items" at bounding box center [830, 184] width 415 height 65
paste input "Omelette"
drag, startPoint x: 866, startPoint y: 176, endPoint x: 529, endPoint y: 165, distance: 337.0
click at [533, 163] on div "Menu sections Salads 3 Light Bites 7 Fare To Share 2 Buns And Breads 5 Aussie A…" at bounding box center [754, 475] width 568 height 646
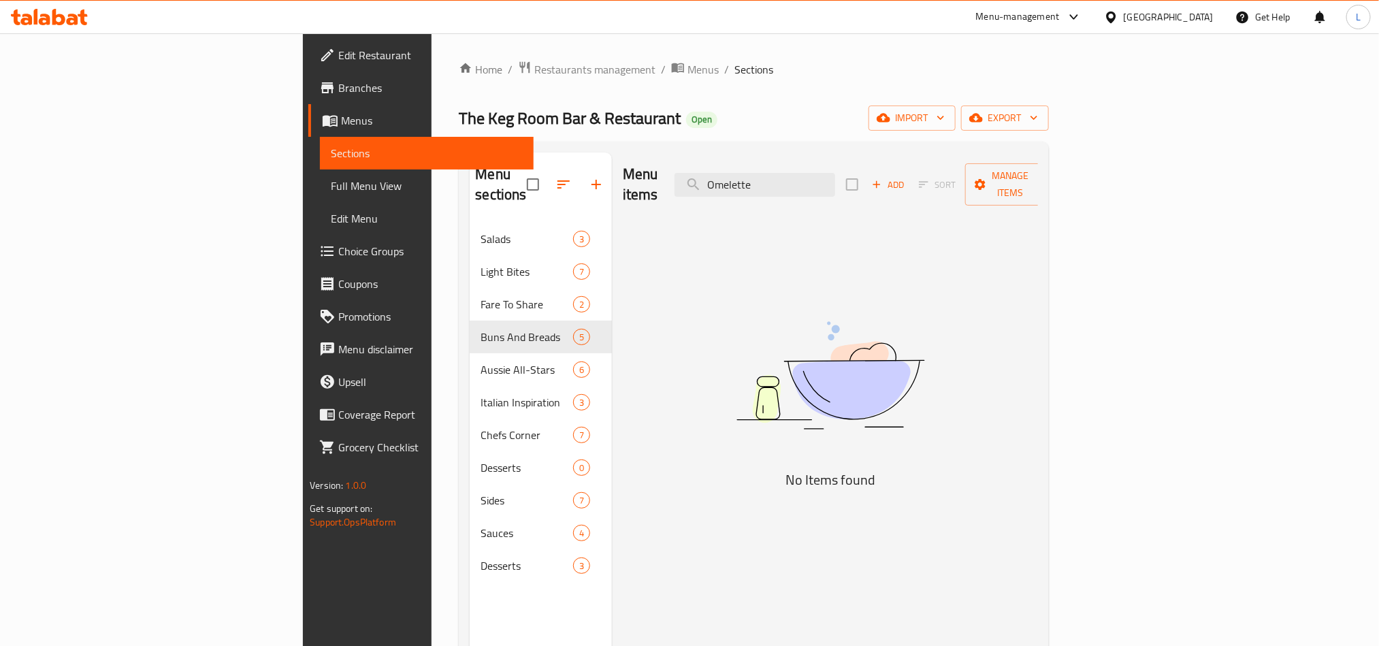
paste input "Avo"
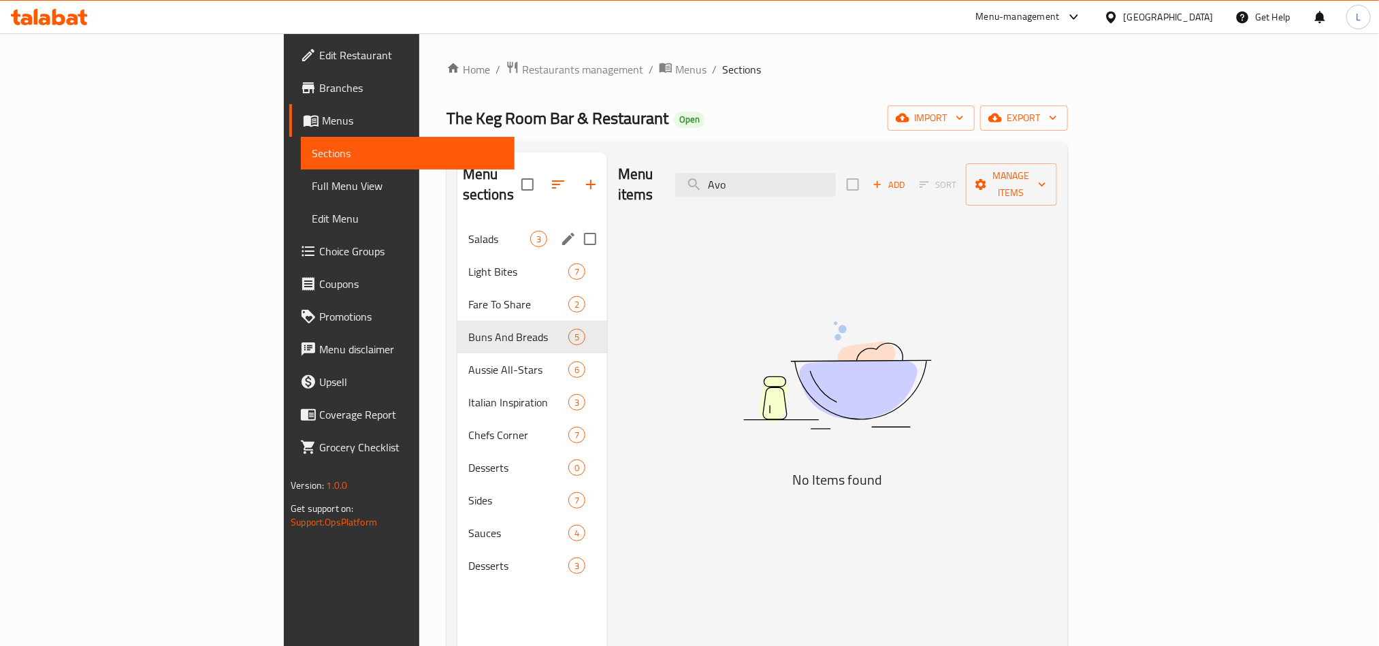
drag, startPoint x: 844, startPoint y: 174, endPoint x: 233, endPoint y: 282, distance: 620.0
click at [457, 220] on div "Menu sections Salads 3 Light Bites 7 Fare To Share 2 Buns And Breads 5 Aussie A…" at bounding box center [757, 475] width 600 height 646
paste input "Cerviche"
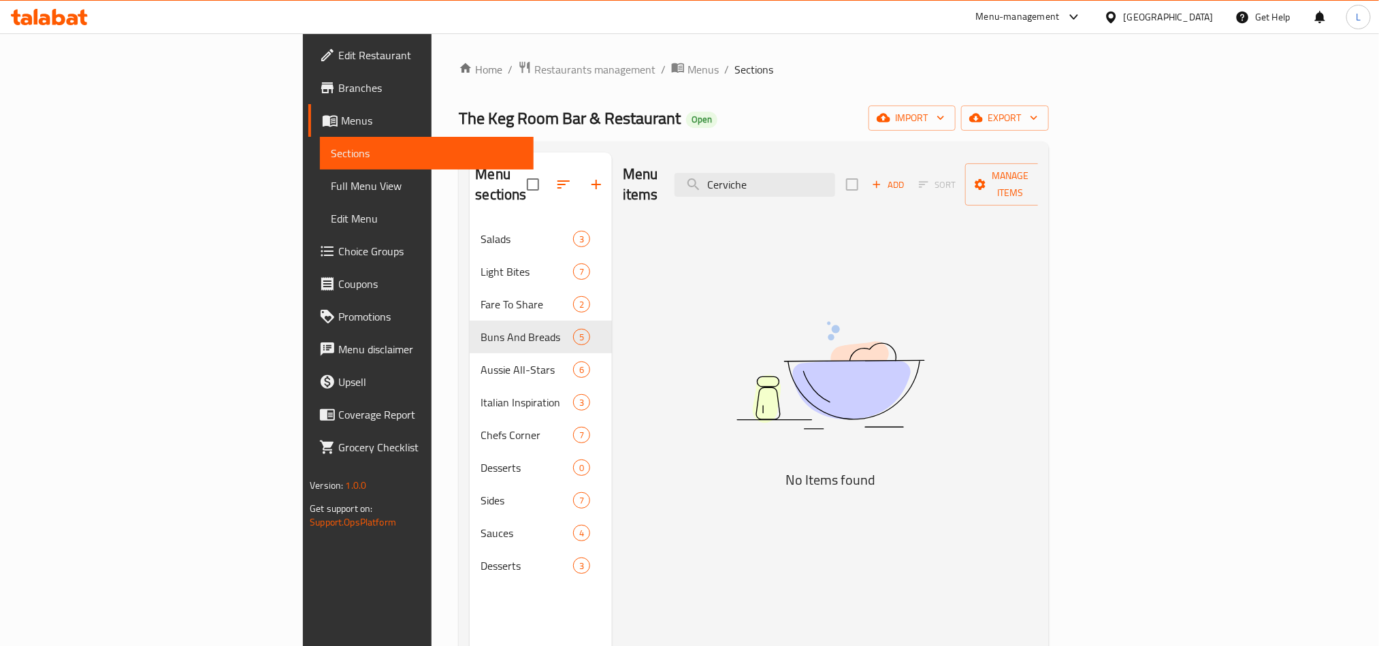
drag, startPoint x: 882, startPoint y: 178, endPoint x: 621, endPoint y: 176, distance: 260.7
click at [623, 176] on div "Menu items Cerviche Add Sort Manage items" at bounding box center [830, 184] width 415 height 65
paste input "Lobster"
type input "Lobster"
click at [687, 70] on span "Menus" at bounding box center [702, 69] width 31 height 16
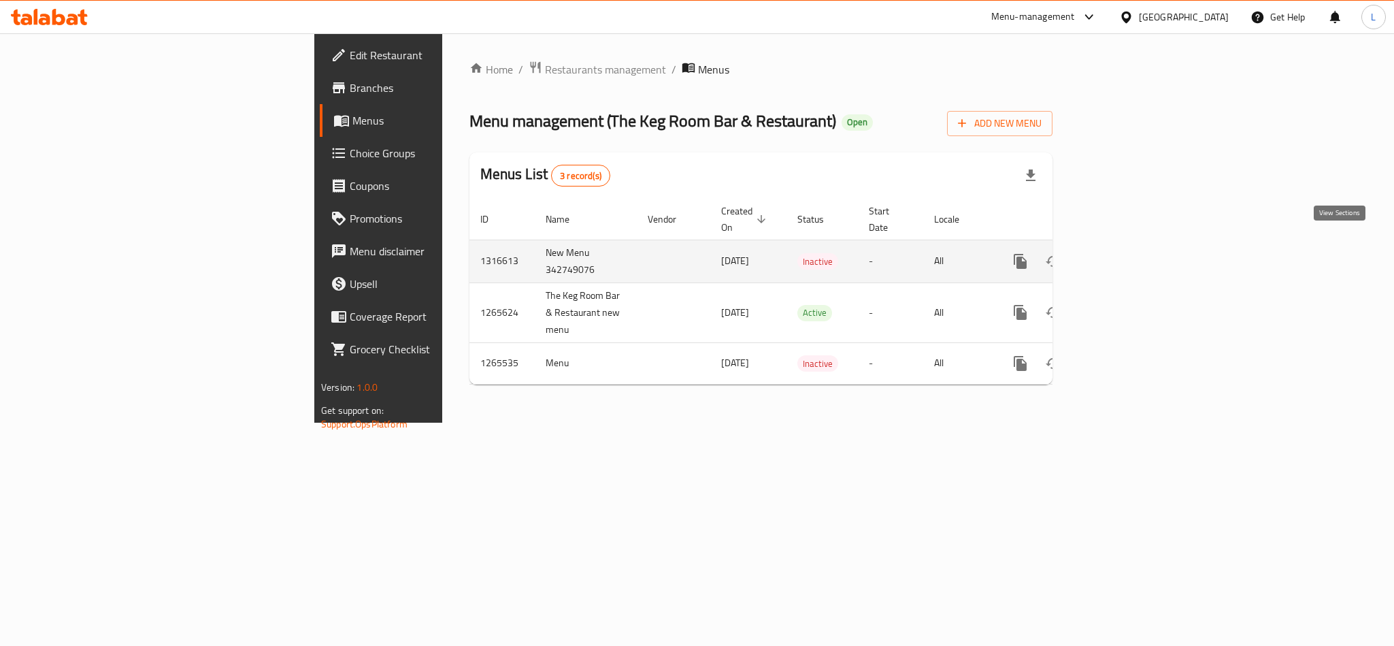
click at [1135, 256] on link "enhanced table" at bounding box center [1118, 261] width 33 height 33
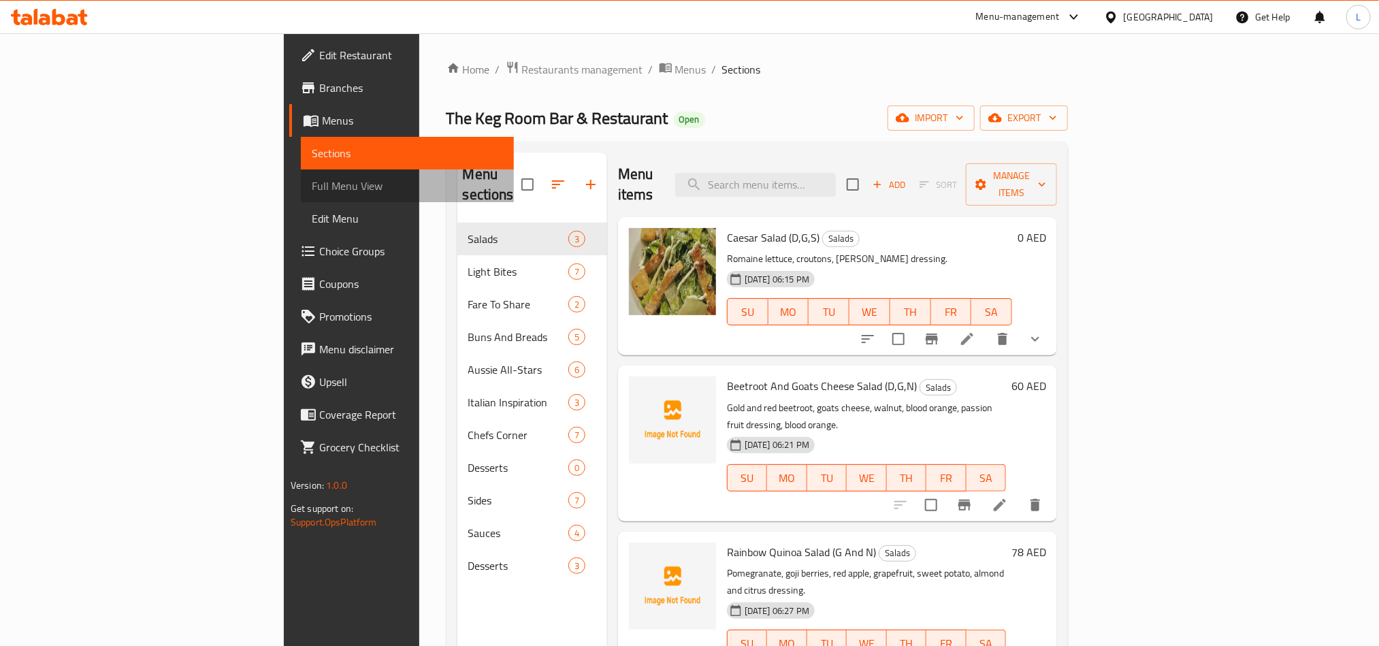
click at [312, 182] on span "Full Menu View" at bounding box center [407, 186] width 191 height 16
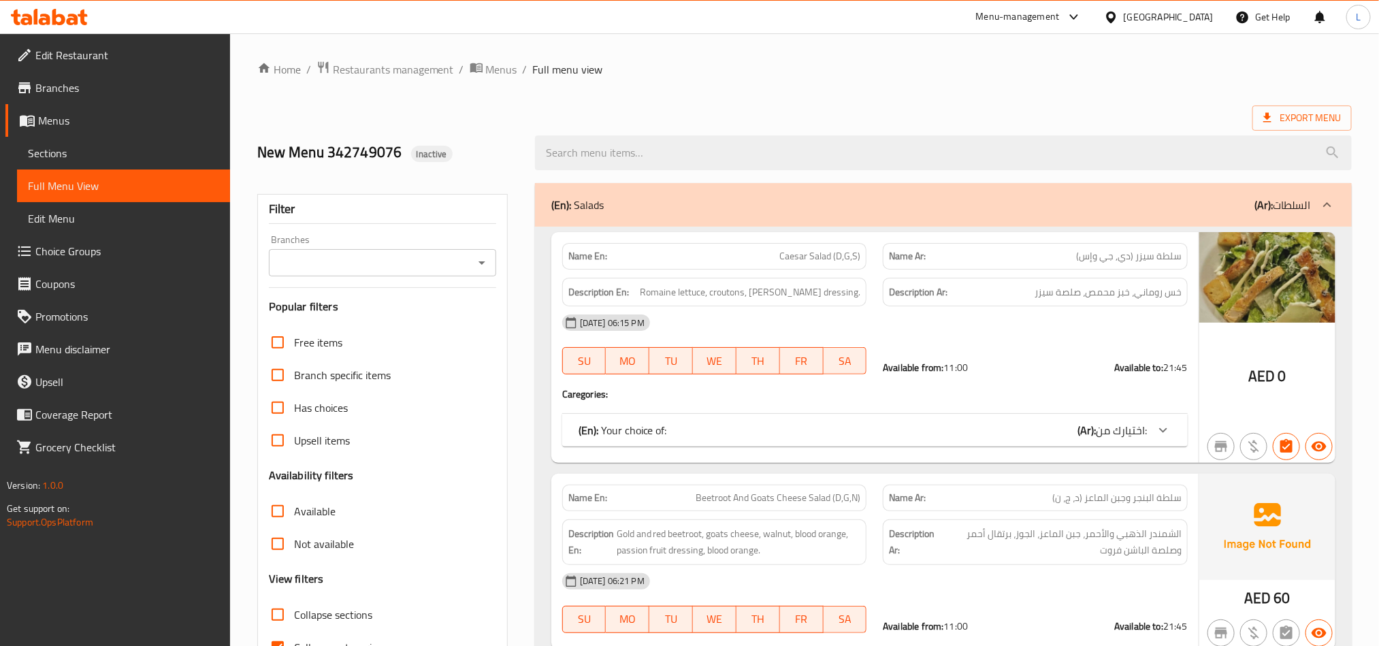
drag, startPoint x: 82, startPoint y: 86, endPoint x: 74, endPoint y: 37, distance: 48.9
click at [82, 86] on span "Branches" at bounding box center [127, 88] width 184 height 16
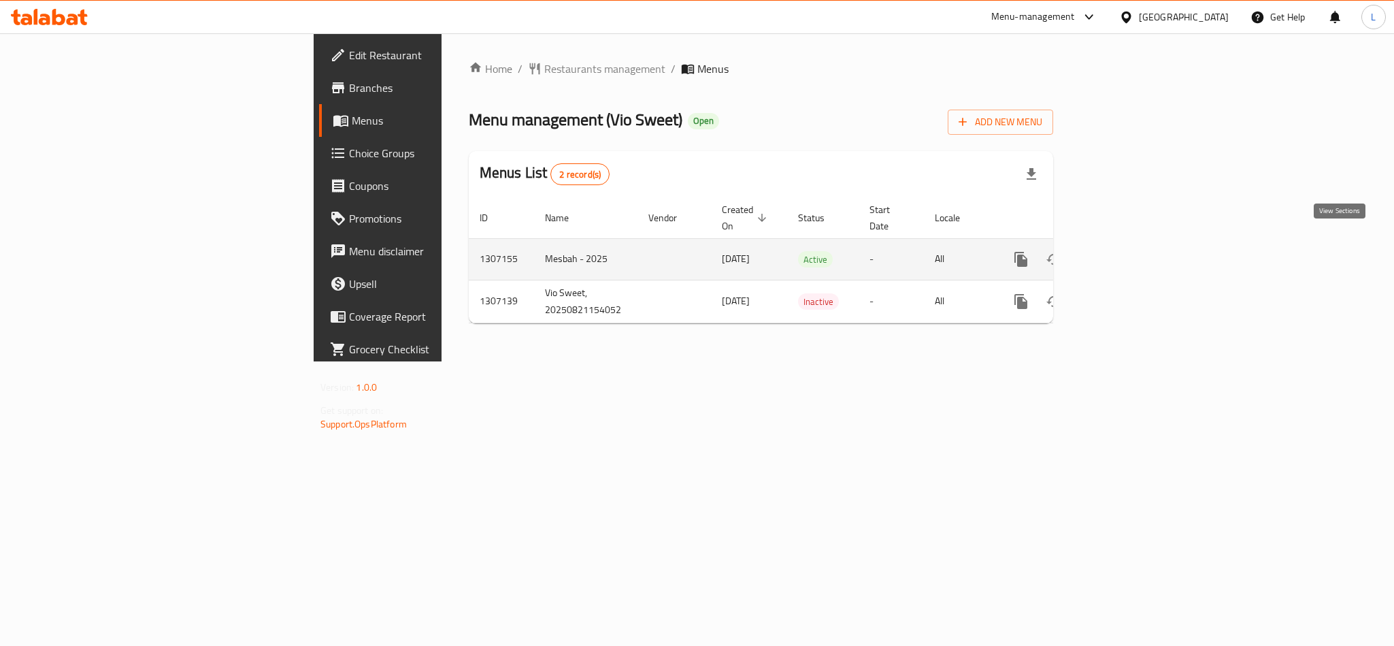
click at [1128, 251] on icon "enhanced table" at bounding box center [1119, 259] width 16 height 16
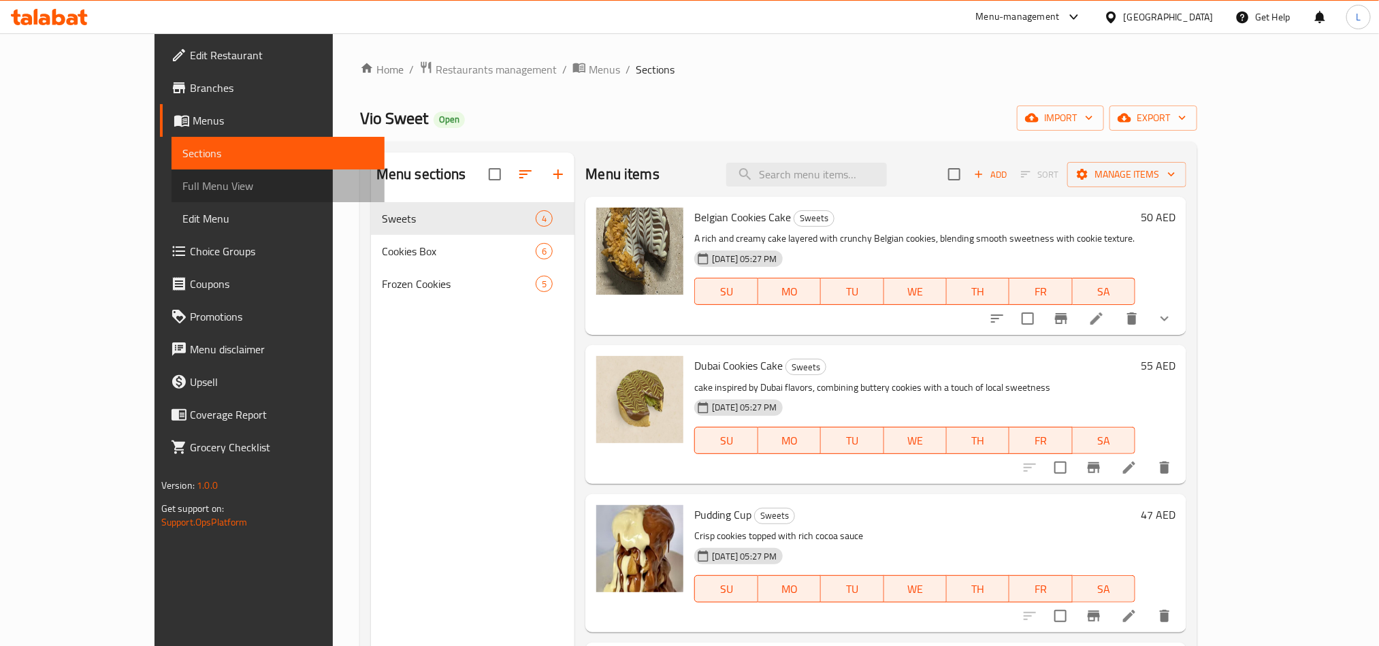
click at [182, 186] on span "Full Menu View" at bounding box center [277, 186] width 191 height 16
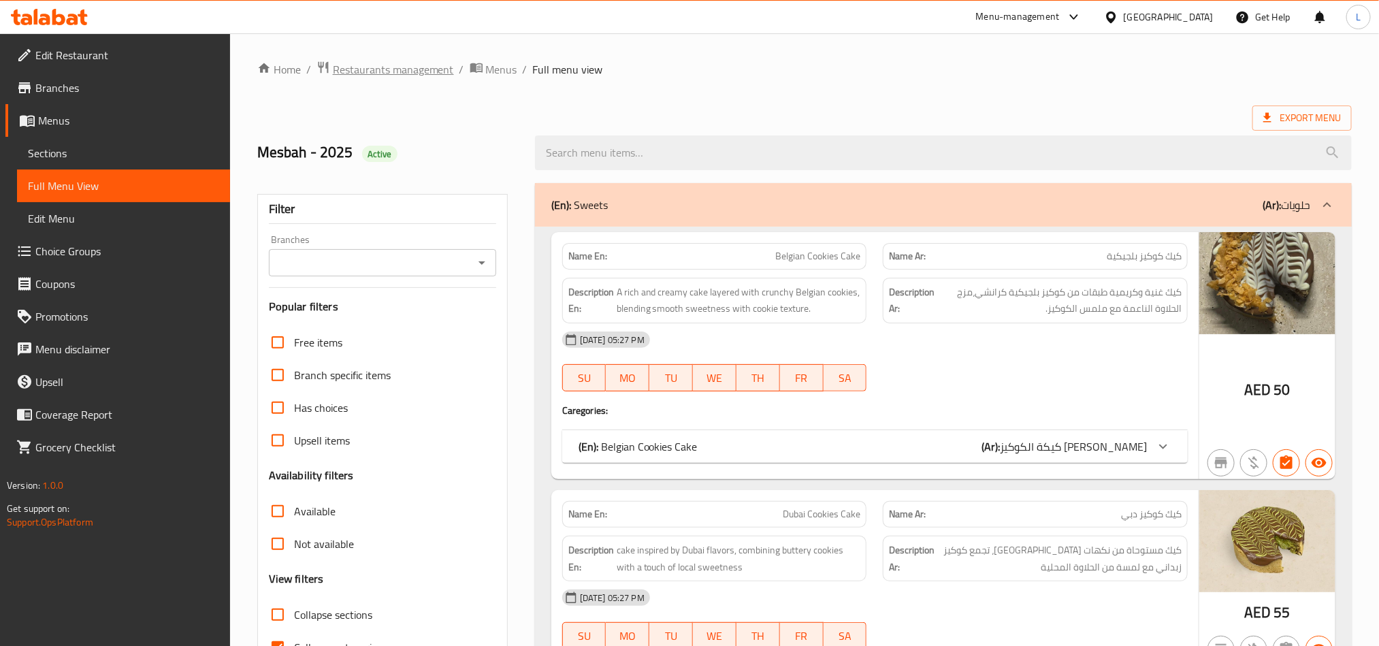
click at [363, 61] on span "Restaurants management" at bounding box center [393, 69] width 121 height 16
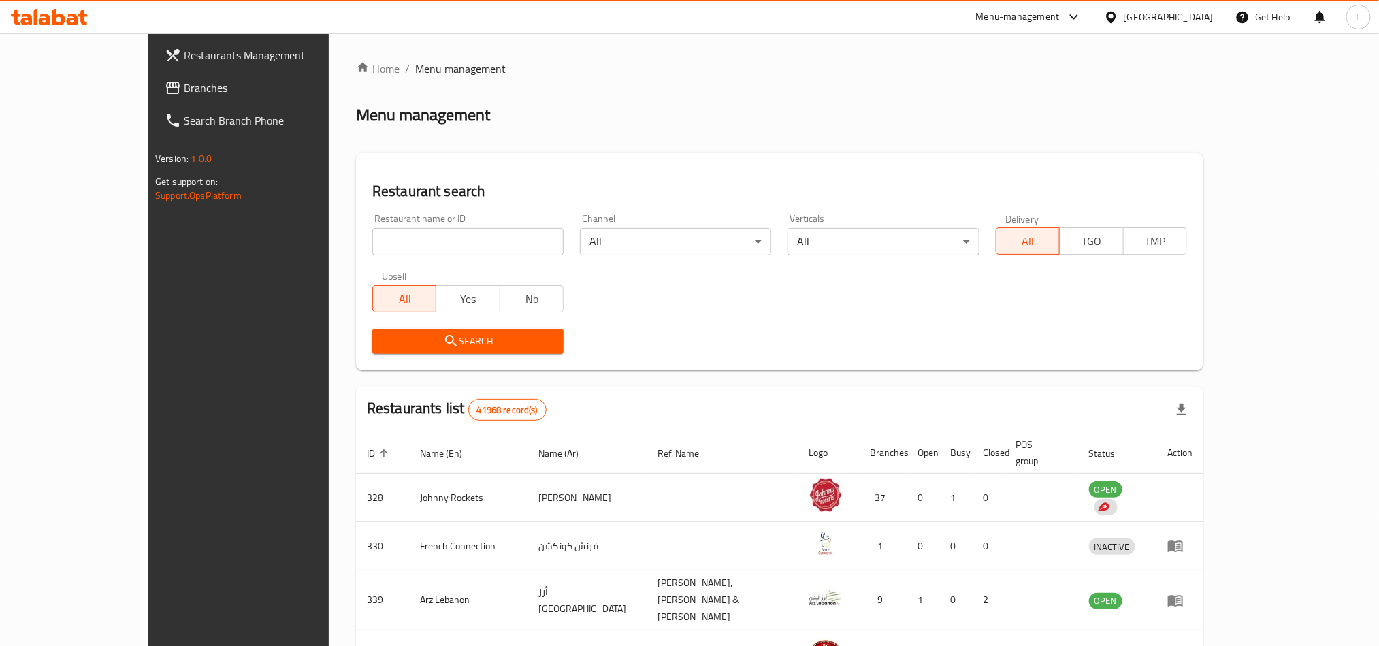
click at [1207, 20] on div "[GEOGRAPHIC_DATA]" at bounding box center [1169, 17] width 90 height 15
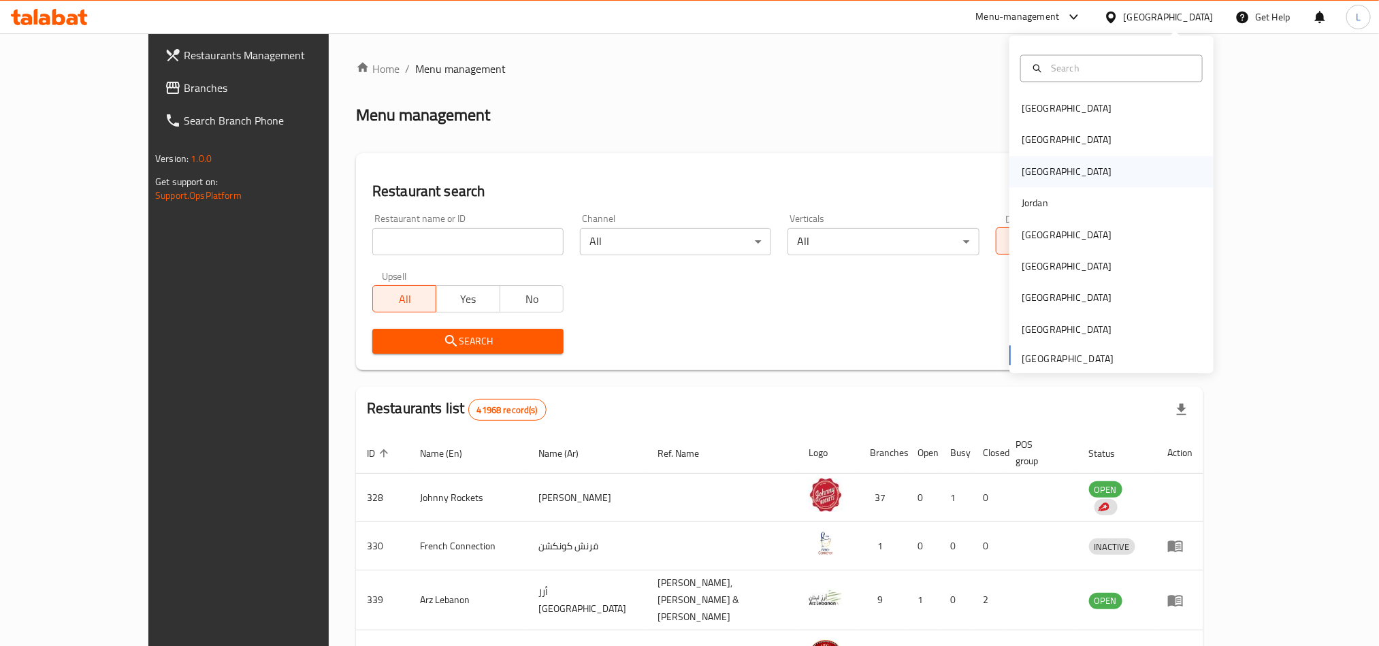
click at [1022, 164] on div "[GEOGRAPHIC_DATA]" at bounding box center [1067, 171] width 90 height 15
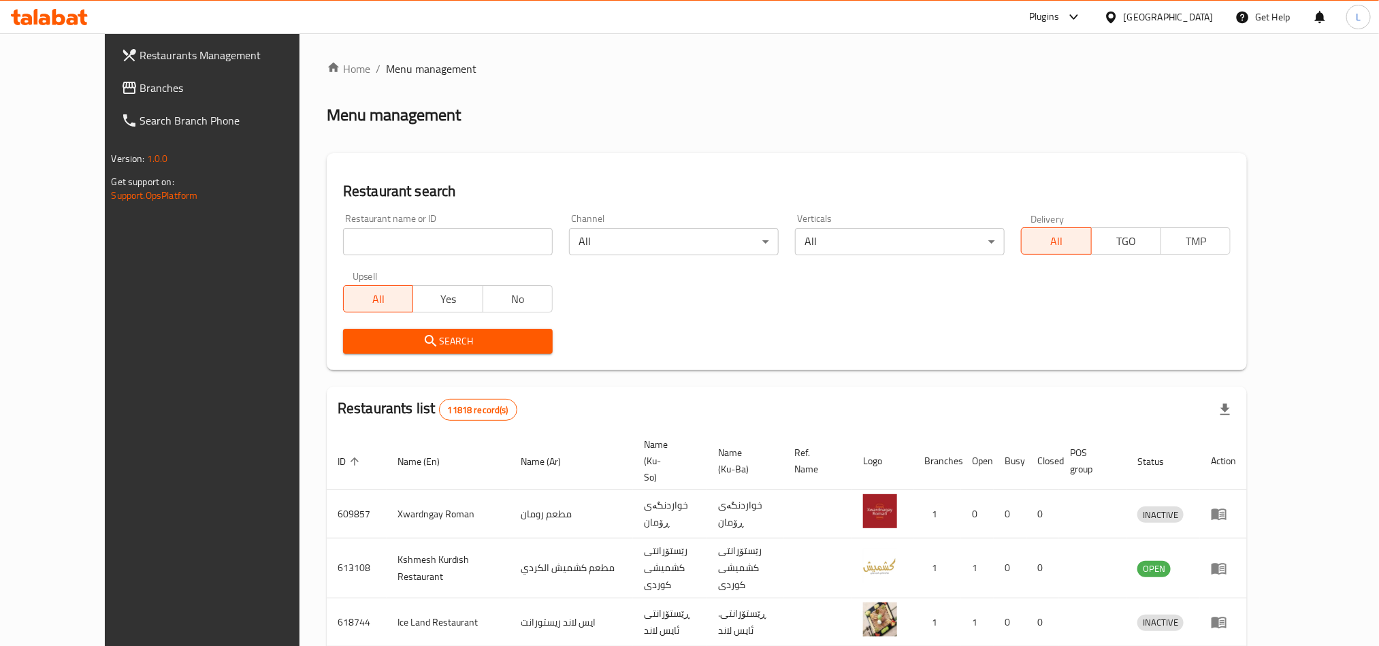
drag, startPoint x: 313, startPoint y: 229, endPoint x: 313, endPoint y: 237, distance: 7.5
click at [343, 229] on input "search" at bounding box center [448, 241] width 210 height 27
paste input "774431"
type input "774431"
click at [354, 341] on span "Search" at bounding box center [448, 341] width 188 height 17
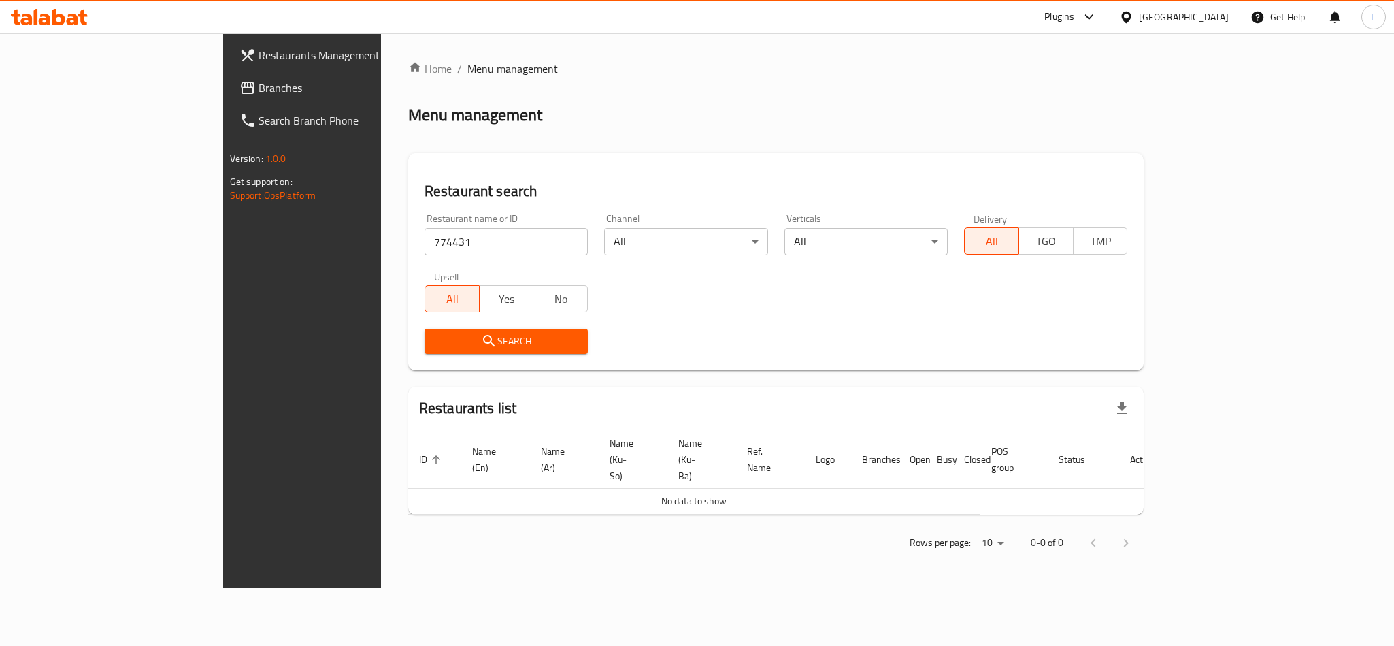
click at [229, 98] on link "Branches" at bounding box center [342, 87] width 227 height 33
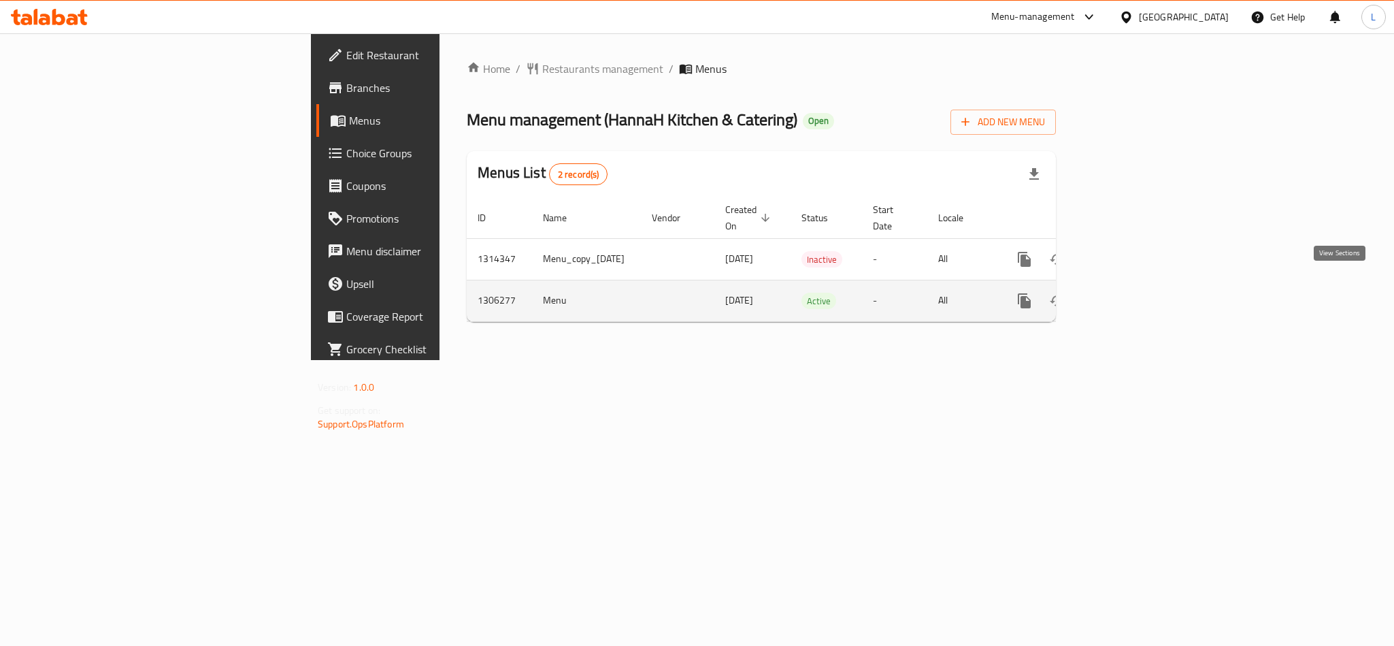
click at [1131, 293] on icon "enhanced table" at bounding box center [1123, 301] width 16 height 16
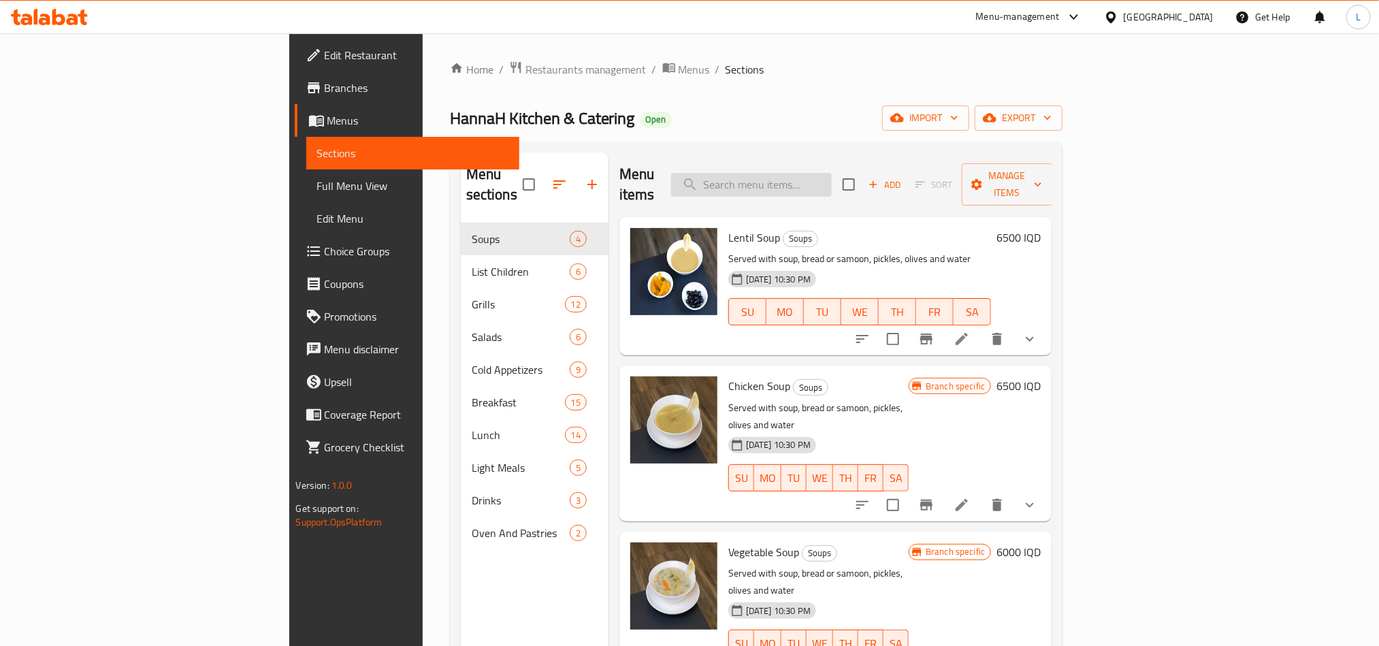
click at [832, 173] on input "search" at bounding box center [751, 185] width 161 height 24
paste input "باچه"
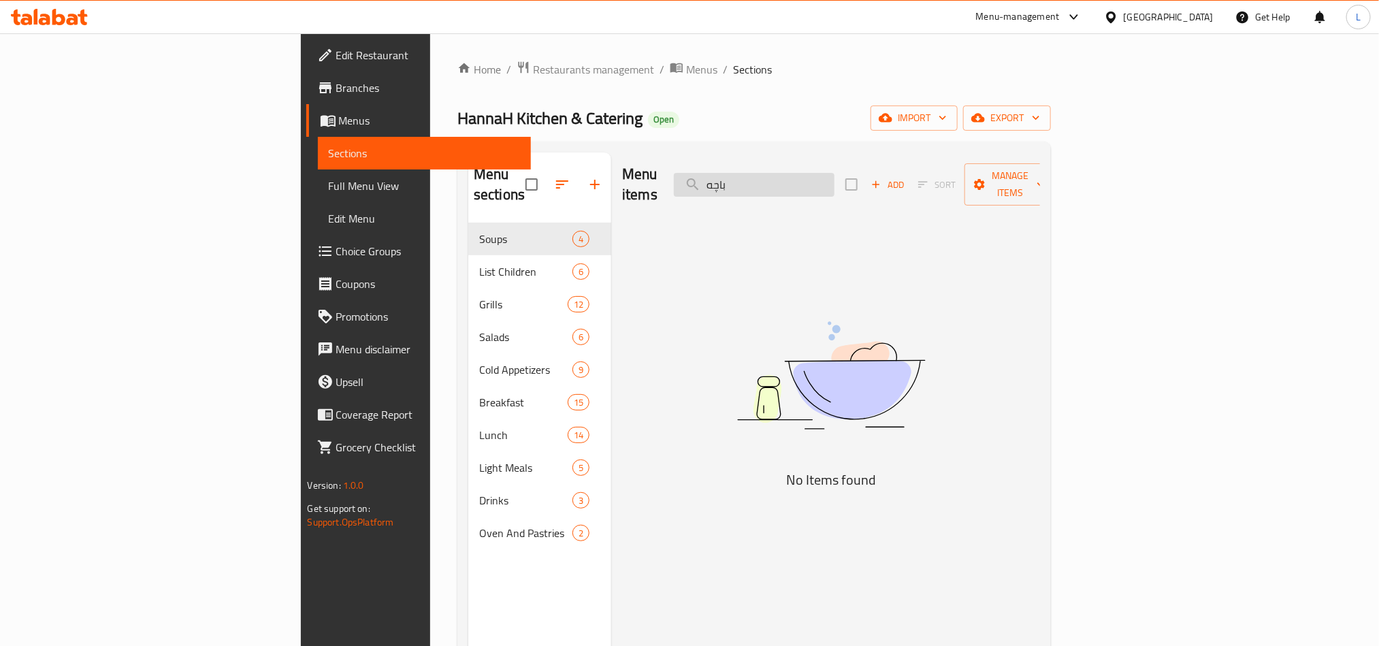
click at [817, 178] on input "باچه" at bounding box center [754, 185] width 161 height 24
drag, startPoint x: 860, startPoint y: 174, endPoint x: 676, endPoint y: 155, distance: 184.7
click at [676, 155] on div "Menu items باچه Add Sort Manage items" at bounding box center [831, 184] width 418 height 65
paste input "سطرمة"
drag, startPoint x: 864, startPoint y: 174, endPoint x: 690, endPoint y: 164, distance: 174.5
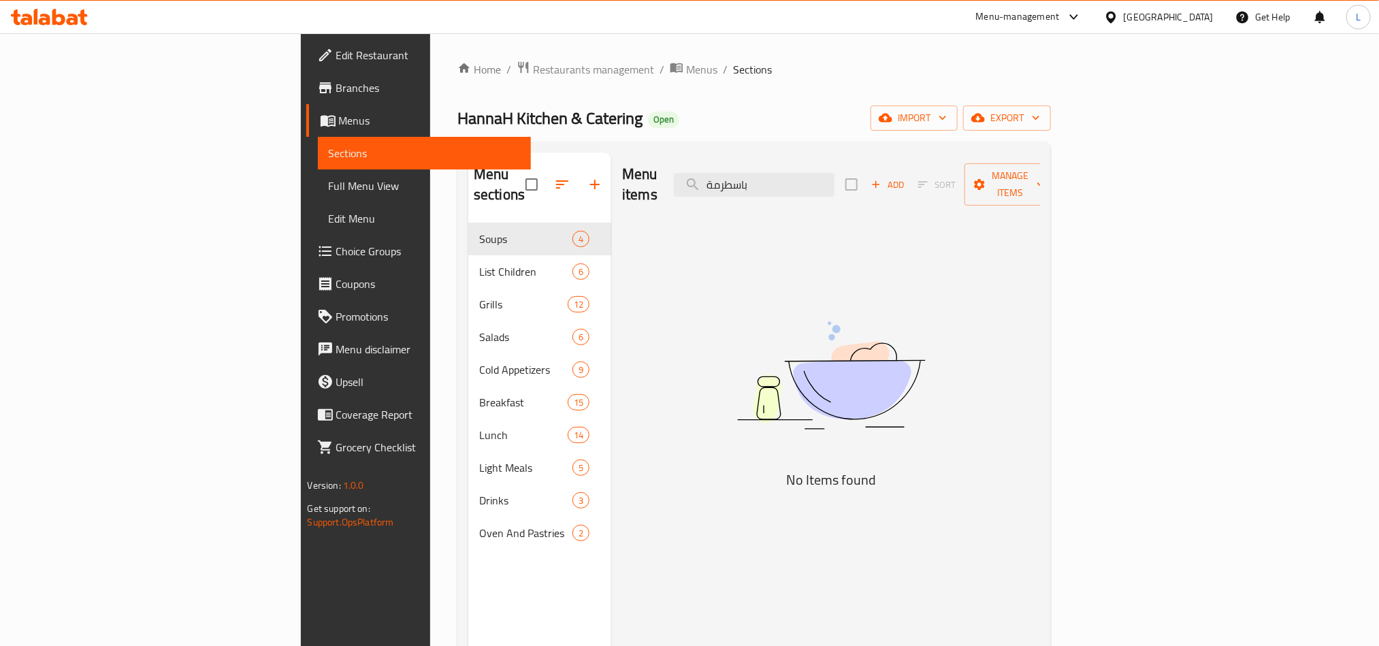
click at [691, 164] on div "Menu items باسطرمة Add Sort Manage items" at bounding box center [831, 184] width 418 height 65
paste input "كفتة"
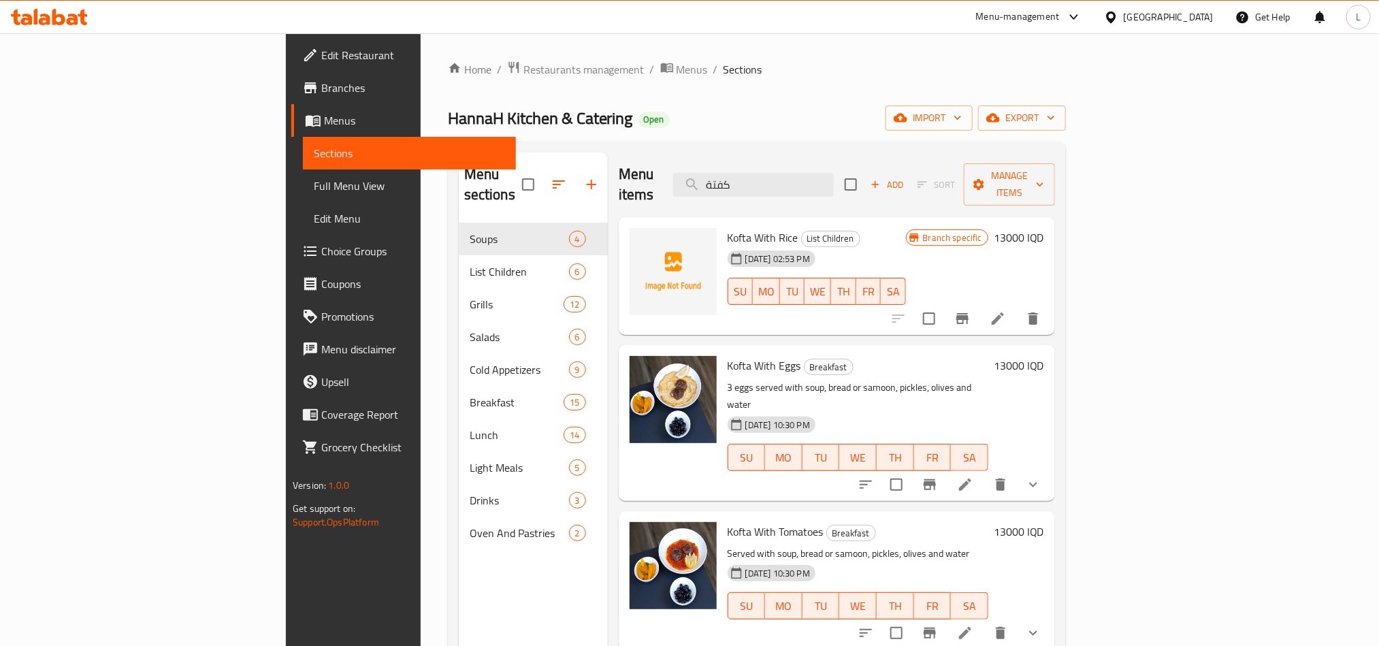
type input "كفتة"
drag, startPoint x: 137, startPoint y: 190, endPoint x: 189, endPoint y: 29, distance: 169.4
click at [314, 190] on span "Full Menu View" at bounding box center [409, 186] width 191 height 16
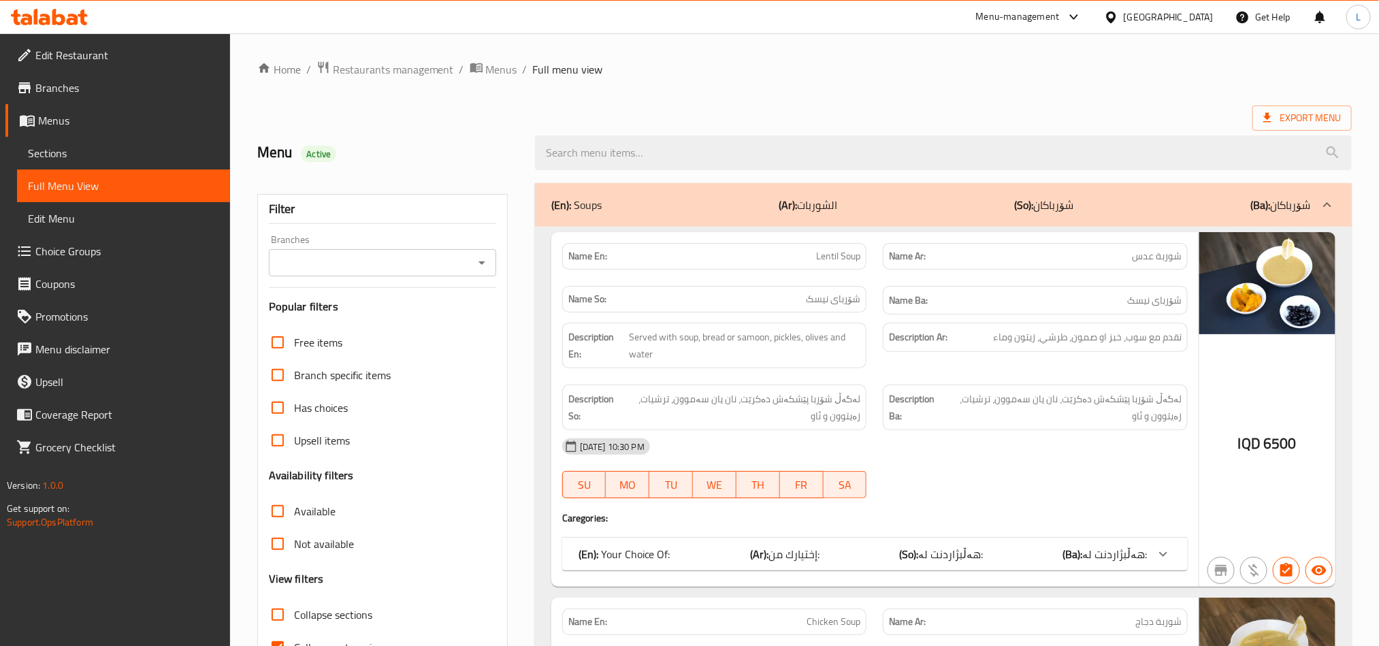
click at [382, 76] on span "Restaurants management" at bounding box center [393, 69] width 121 height 16
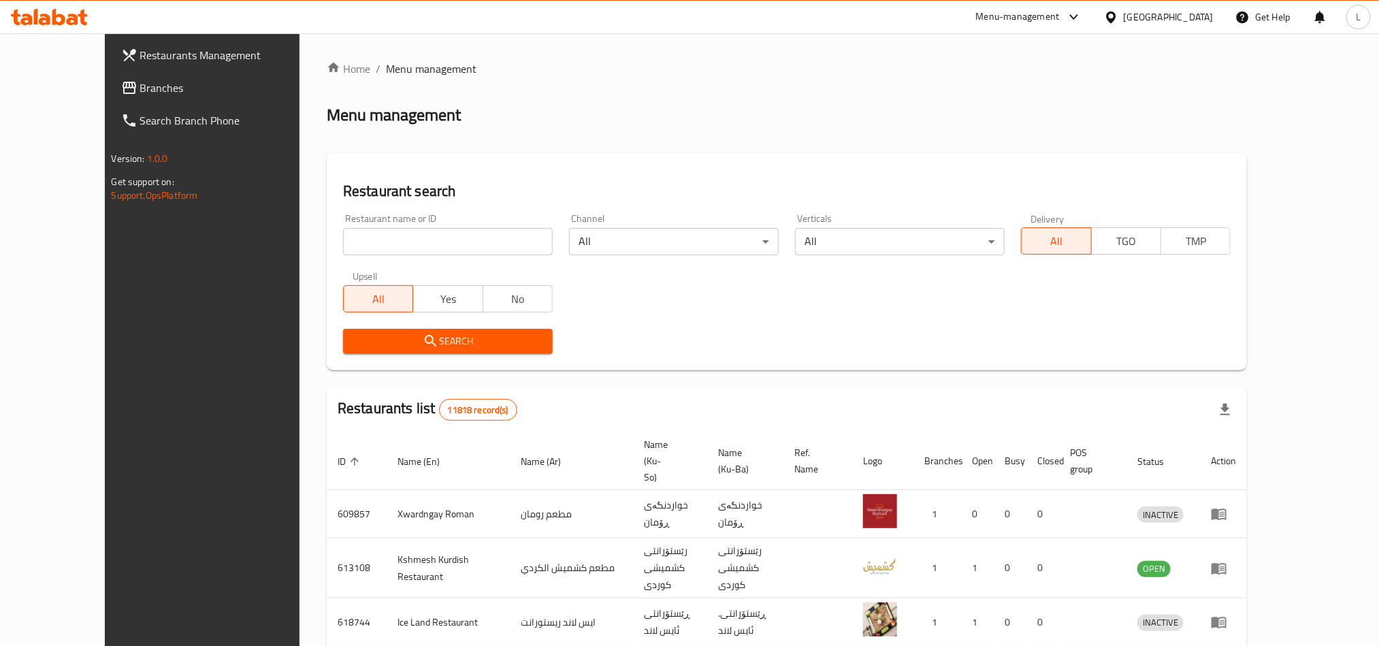
click at [1124, 19] on div at bounding box center [1114, 17] width 20 height 15
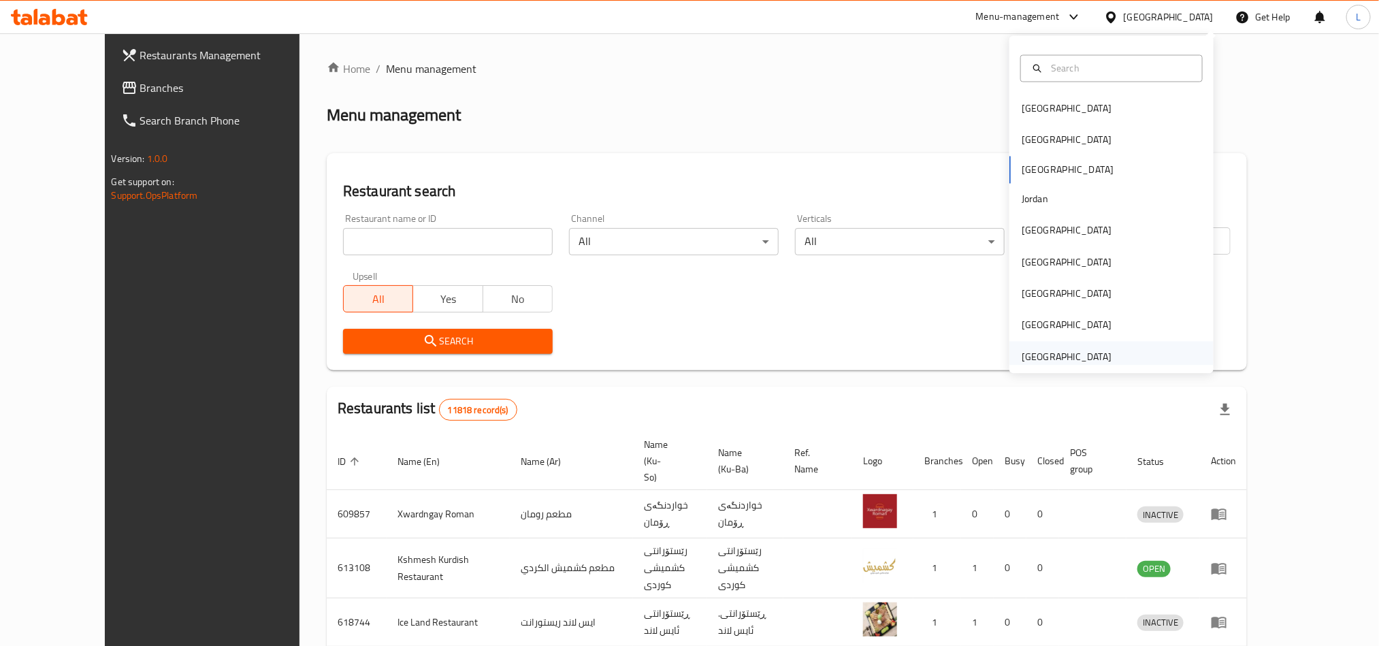
click at [1032, 357] on div "[GEOGRAPHIC_DATA]" at bounding box center [1067, 356] width 90 height 15
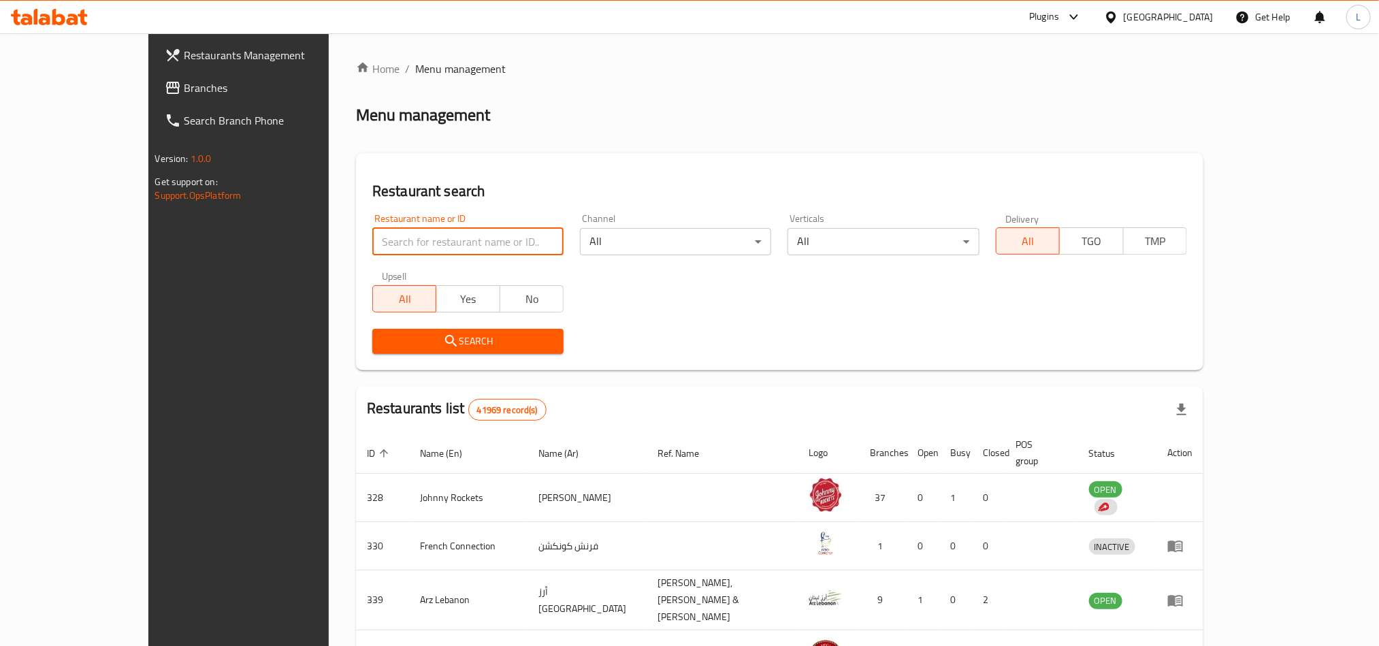
click at [372, 235] on input "search" at bounding box center [467, 241] width 191 height 27
paste input "707280"
type input "707280"
click at [383, 340] on span "Search" at bounding box center [467, 341] width 169 height 17
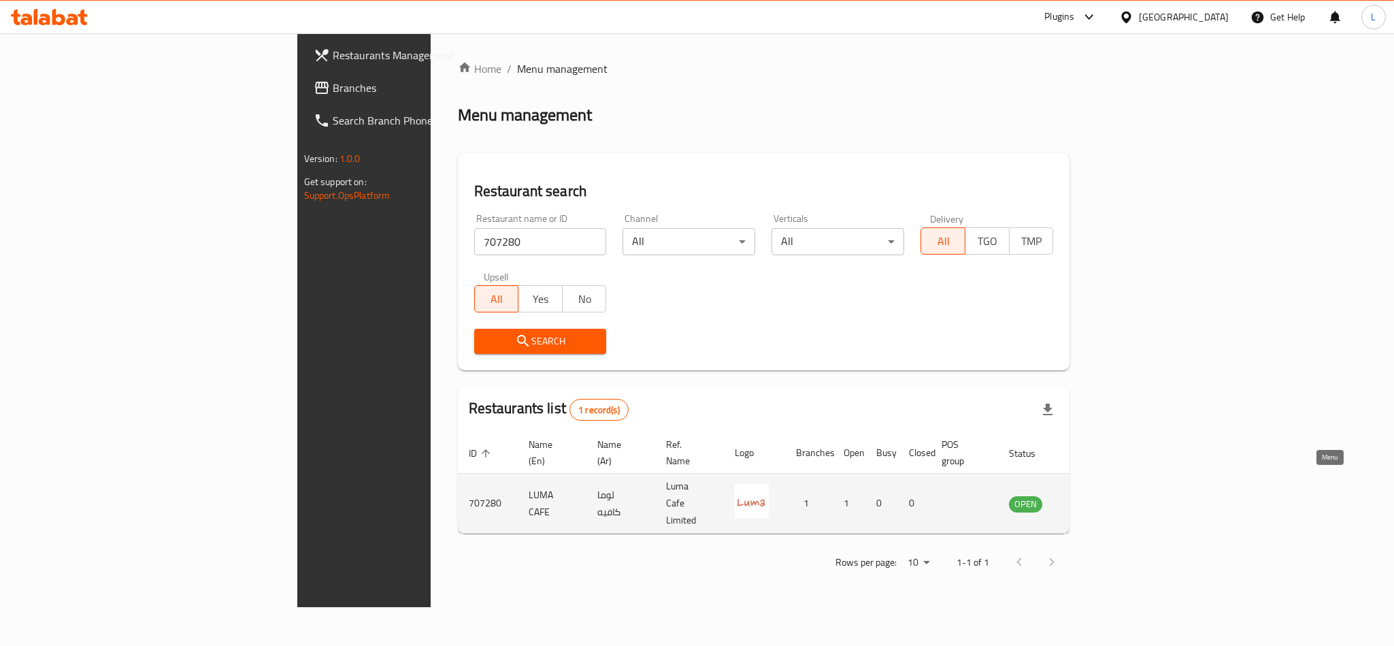
click at [1097, 495] on icon "enhanced table" at bounding box center [1089, 503] width 16 height 16
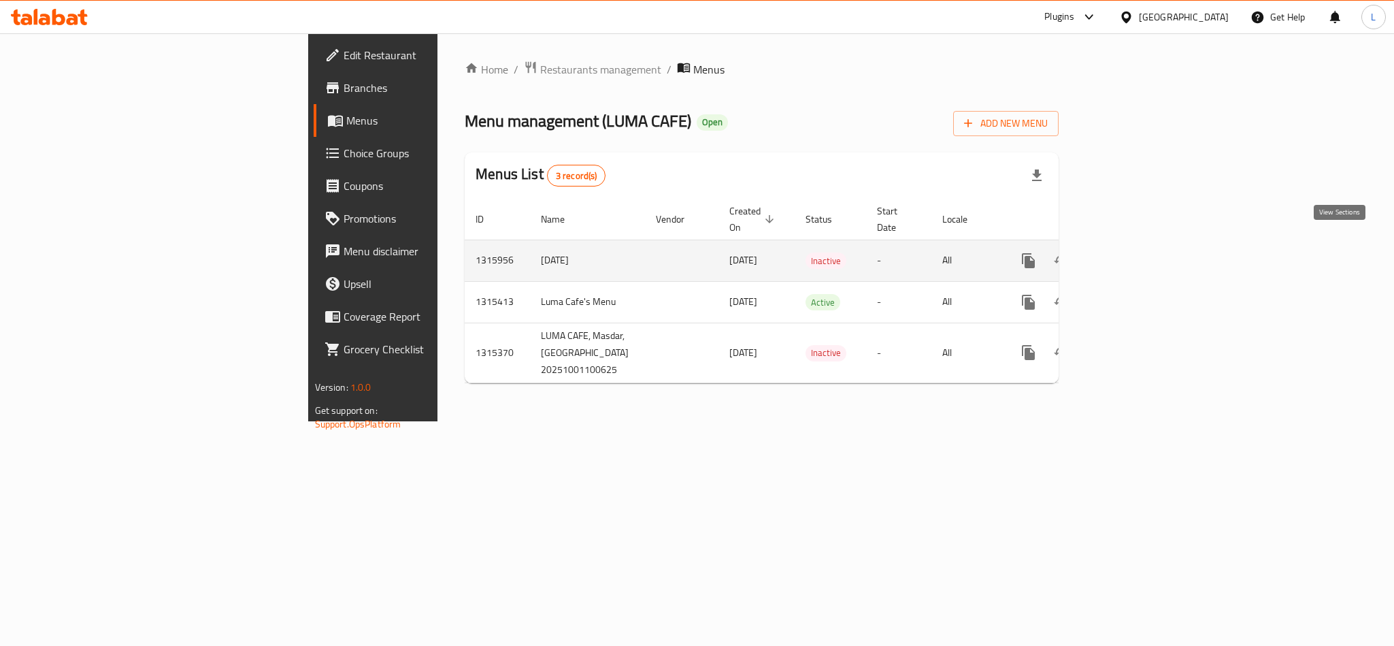
click at [1135, 252] on icon "enhanced table" at bounding box center [1127, 260] width 16 height 16
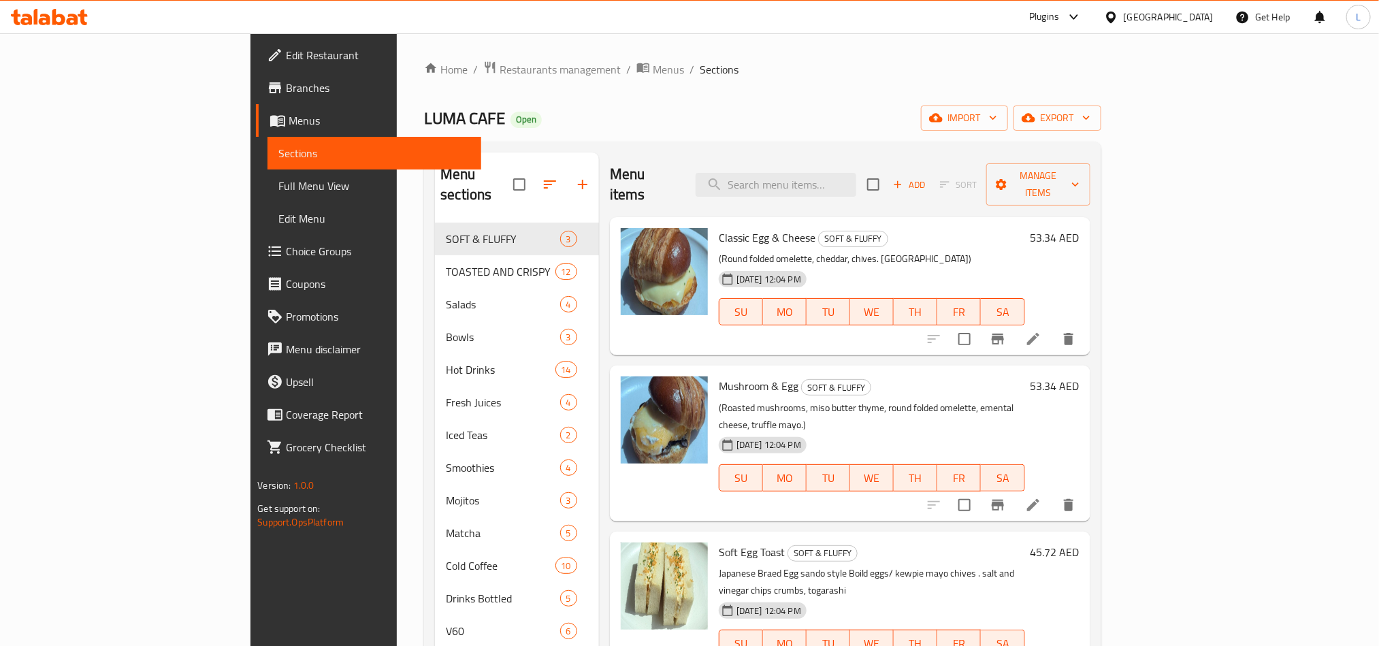
click at [630, 86] on div "Home / Restaurants management / Menus / Sections LUMA CAFE Open import export M…" at bounding box center [762, 444] width 676 height 766
click at [829, 174] on input "search" at bounding box center [776, 185] width 161 height 24
paste input "Espersso Macchiato"
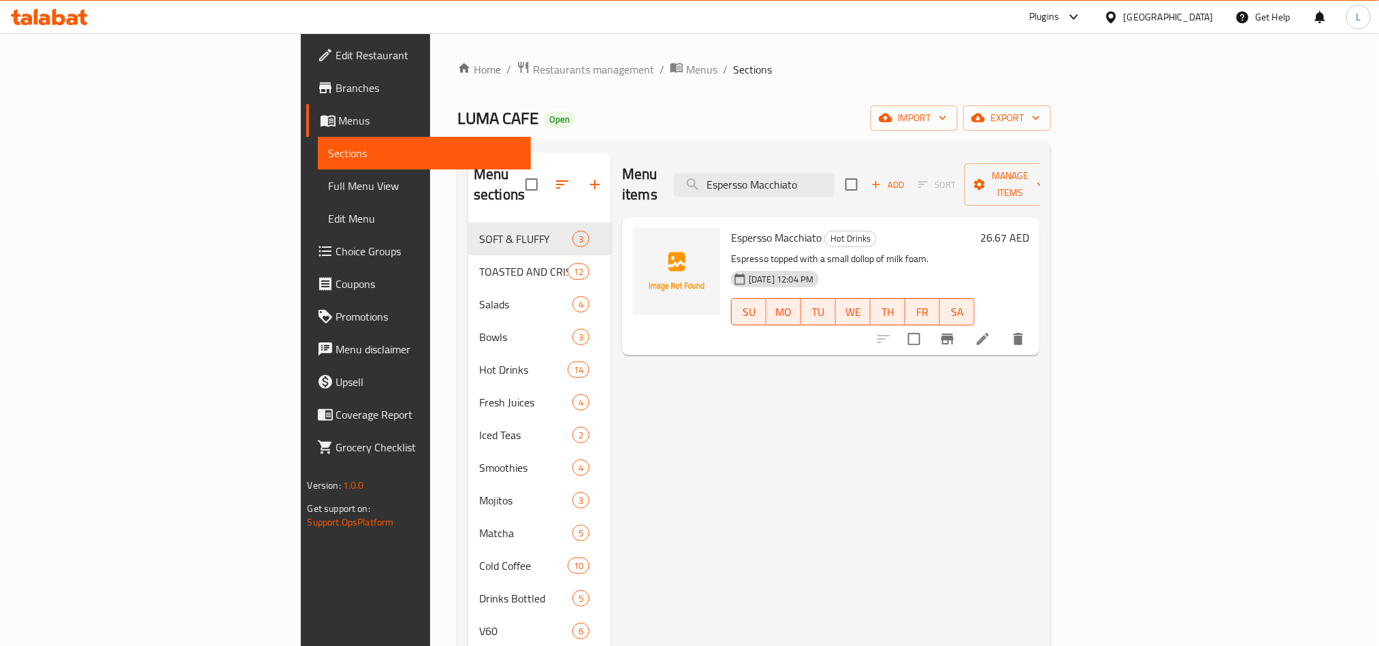
drag, startPoint x: 919, startPoint y: 174, endPoint x: 398, endPoint y: 149, distance: 521.9
click at [457, 148] on div "Menu sections SOFT & FLUFFY 3 TOASTED AND CRISPY 12 Salads 4 Bowls 3 Hot Drinks…" at bounding box center [753, 484] width 593 height 685
paste input "Hot Spanish Latte"
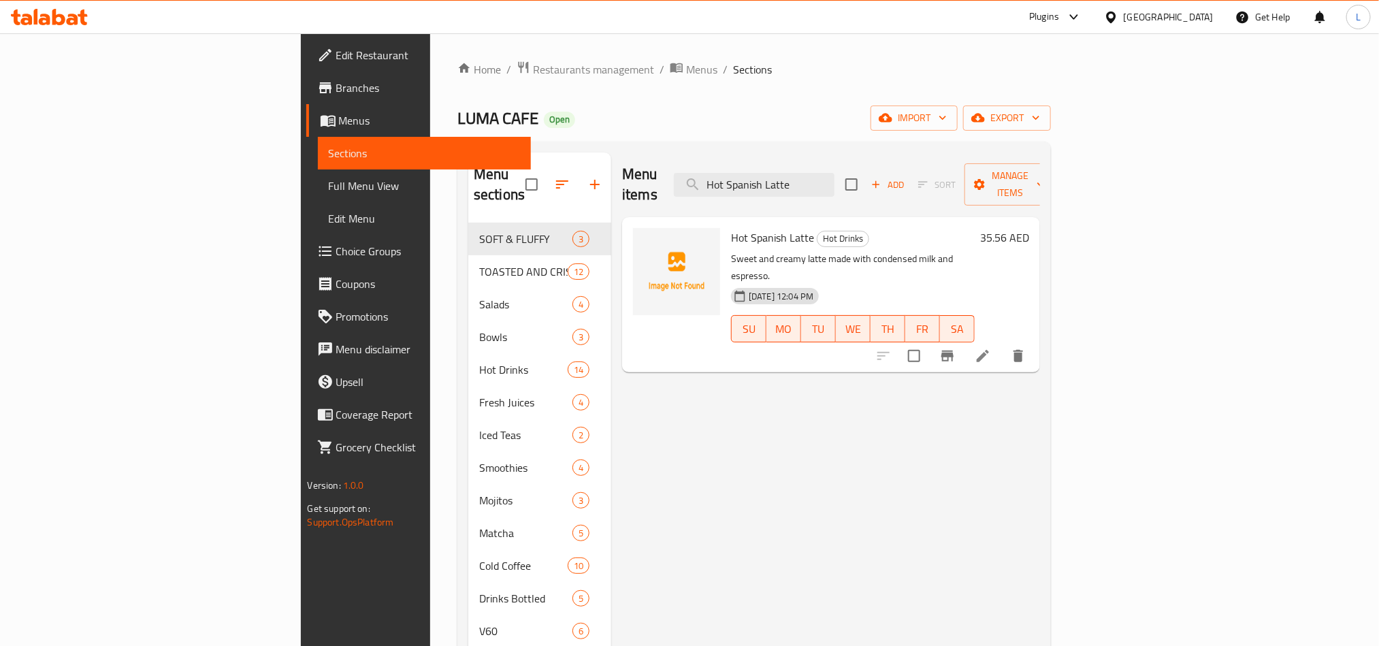
drag, startPoint x: 913, startPoint y: 174, endPoint x: 596, endPoint y: 139, distance: 319.1
click at [606, 140] on div "Home / Restaurants management / Menus / Sections LUMA CAFE Open import export M…" at bounding box center [753, 444] width 593 height 766
paste input "Baby Chino"
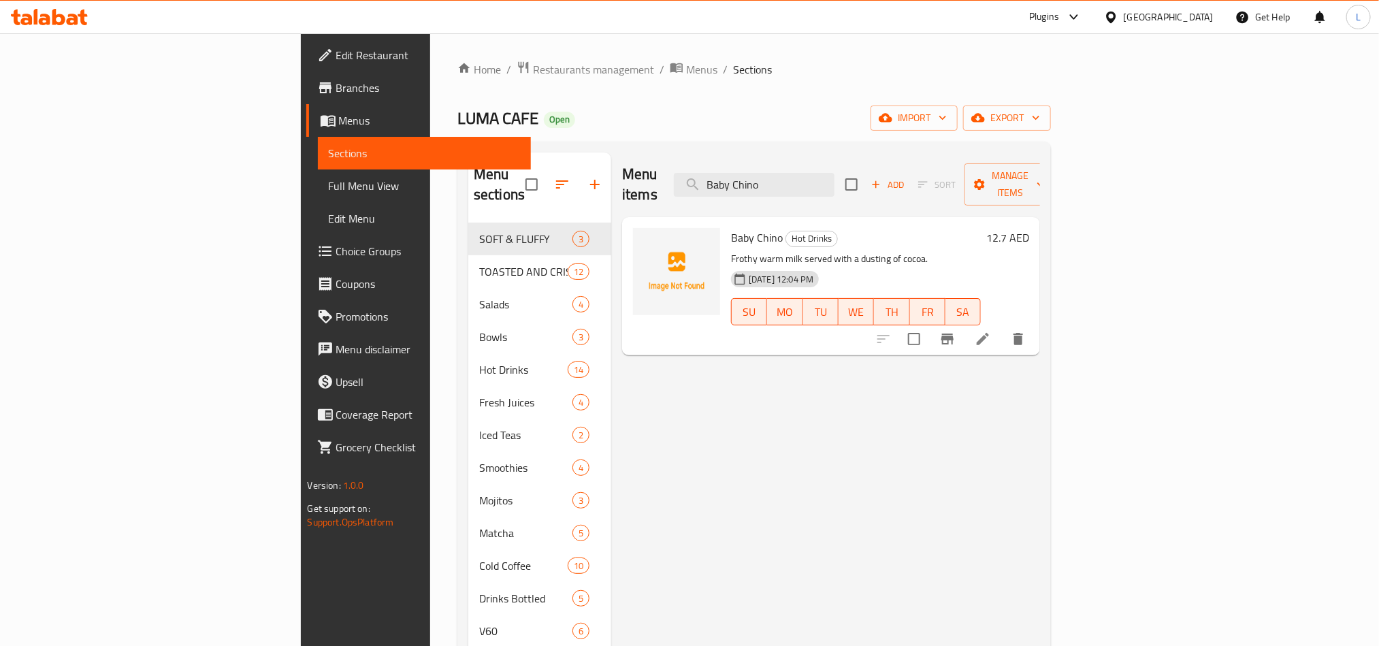
drag, startPoint x: 875, startPoint y: 186, endPoint x: 711, endPoint y: 174, distance: 163.7
click at [713, 174] on div "Menu items Baby Chino Add Sort Manage items" at bounding box center [831, 184] width 418 height 65
paste input "Acai Smoothie"
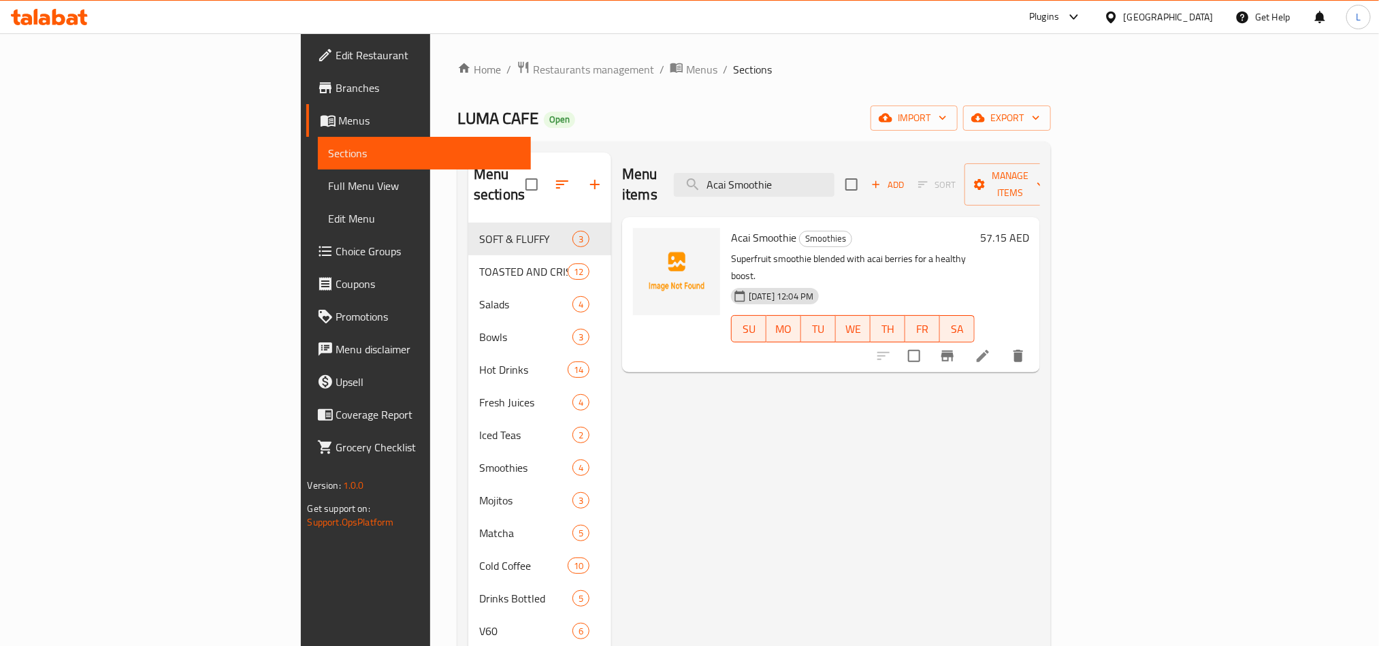
drag, startPoint x: 901, startPoint y: 174, endPoint x: 416, endPoint y: 103, distance: 489.7
click at [457, 105] on div "Home / Restaurants management / Menus / Sections LUMA CAFE Open import export M…" at bounding box center [753, 444] width 593 height 766
paste input "Monaco Cold Brew"
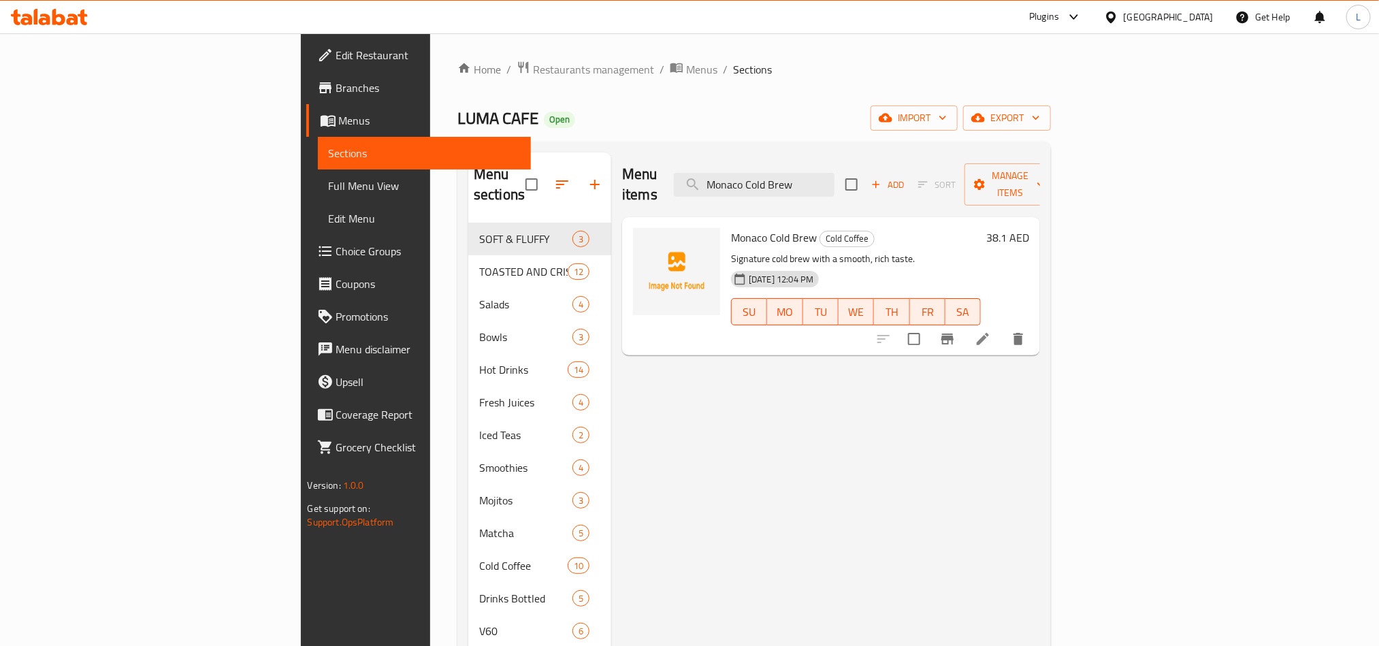
drag, startPoint x: 909, startPoint y: 174, endPoint x: 366, endPoint y: 176, distance: 543.1
click at [468, 176] on div "Menu sections SOFT & FLUFFY 3 TOASTED AND CRISPY 12 Salads 4 Bowls 3 Hot Drinks…" at bounding box center [754, 484] width 572 height 664
paste input "Cold Brew"
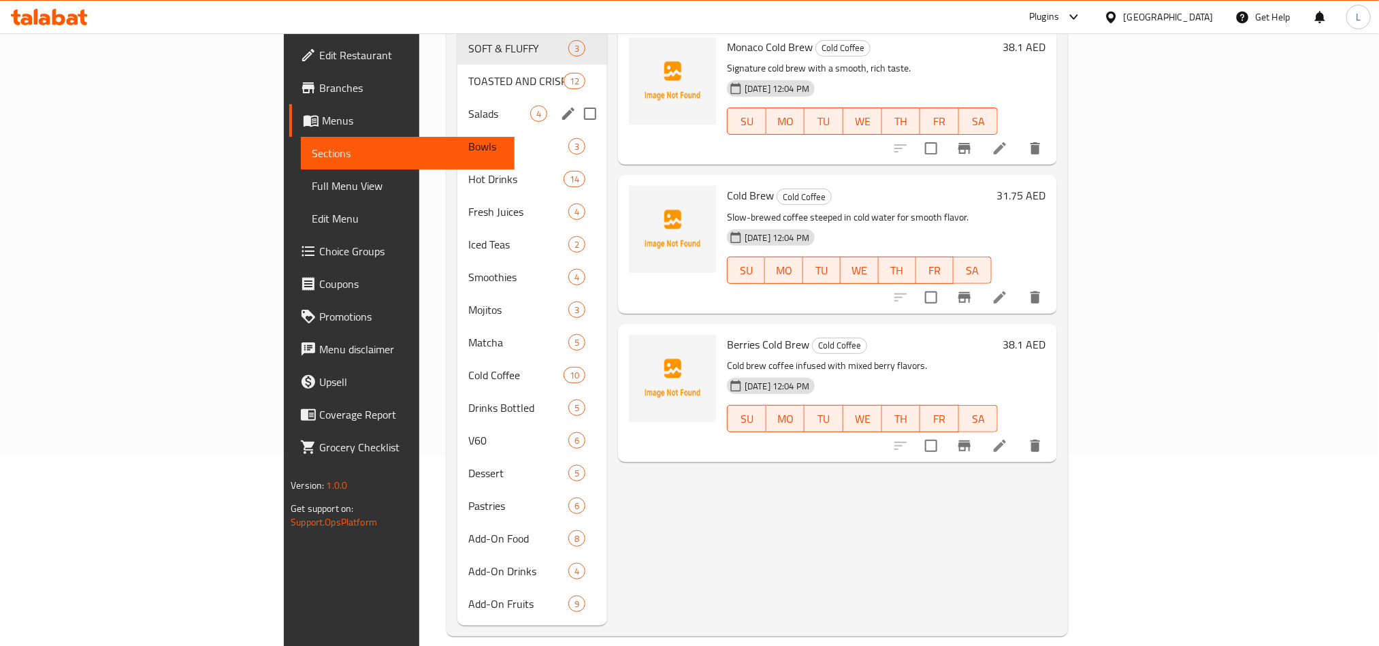
scroll to position [88, 0]
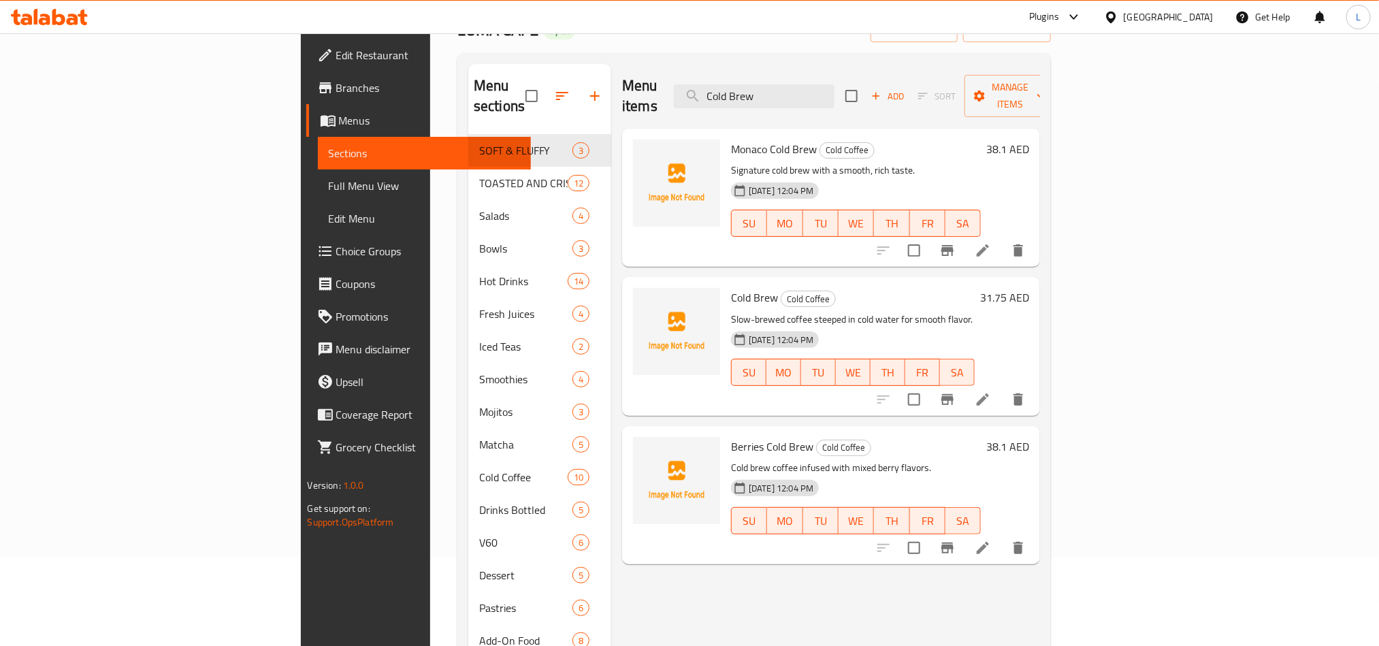
drag, startPoint x: 877, startPoint y: 78, endPoint x: 623, endPoint y: 80, distance: 253.9
click at [627, 80] on div "Menu items Cold Brew Add Sort Manage items" at bounding box center [831, 96] width 418 height 65
paste input "Iced Spanish Latte"
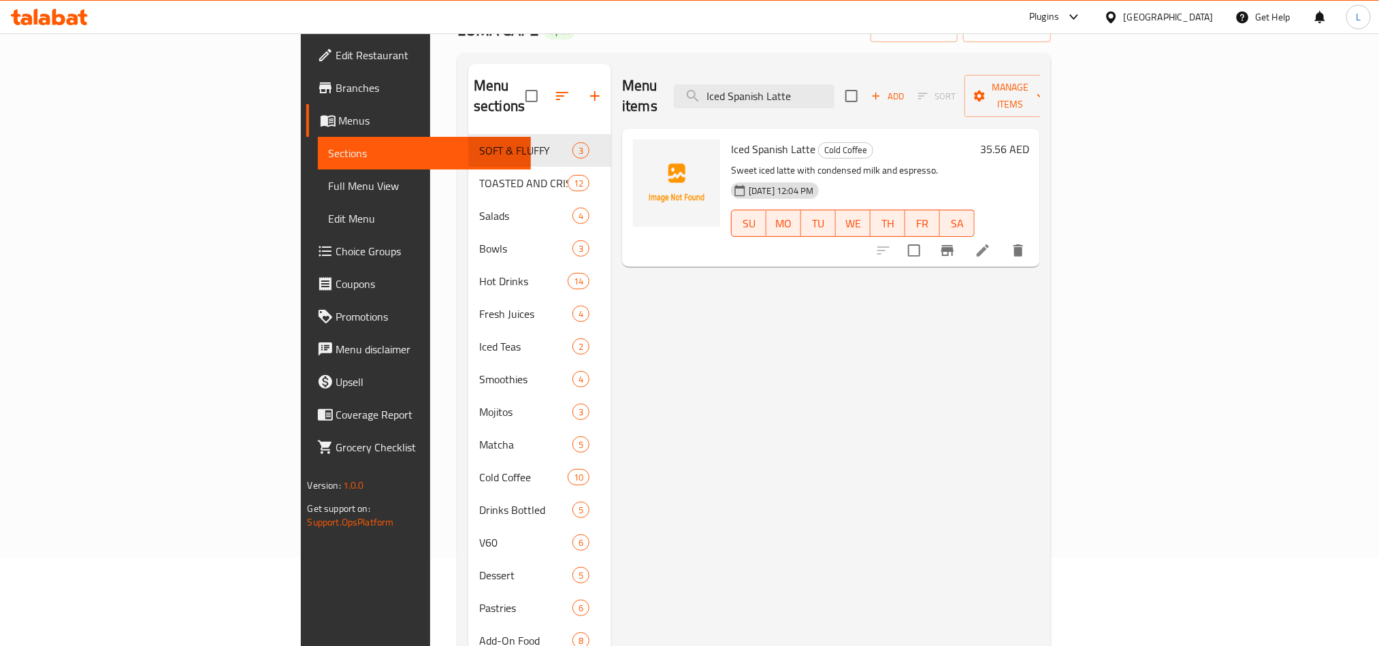
drag, startPoint x: 903, startPoint y: 88, endPoint x: 529, endPoint y: 60, distance: 374.7
click at [529, 60] on div "Menu sections SOFT & FLUFFY 3 TOASTED AND CRISPY 12 Salads 4 Bowls 3 Hot Drinks…" at bounding box center [753, 395] width 593 height 685
paste input "ced Cafe Latte"
drag, startPoint x: 905, startPoint y: 82, endPoint x: 485, endPoint y: 91, distance: 420.7
click at [490, 88] on div "Menu sections SOFT & FLUFFY 3 TOASTED AND CRISPY 12 Salads 4 Bowls 3 Hot Drinks…" at bounding box center [754, 396] width 572 height 664
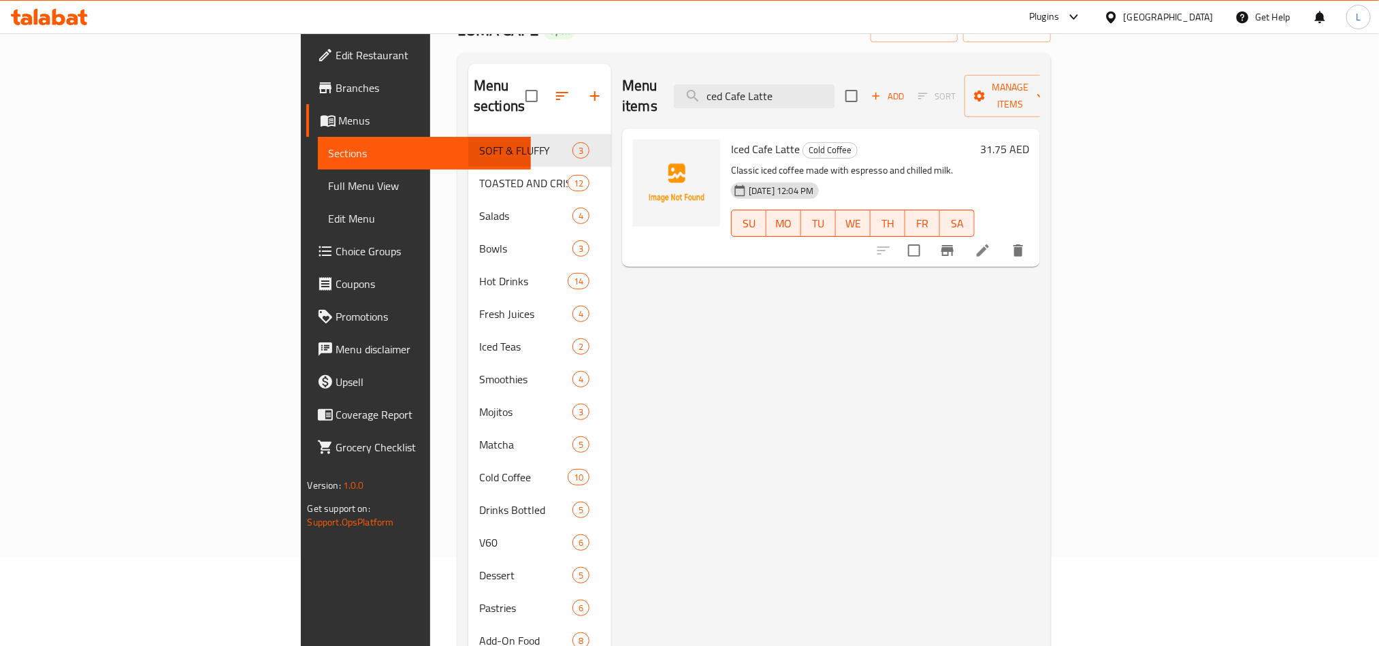
paste input "Still Water"
drag, startPoint x: 896, startPoint y: 82, endPoint x: 462, endPoint y: 74, distance: 434.3
click at [468, 74] on div "Menu sections SOFT & FLUFFY 3 TOASTED AND CRISPY 12 Salads 4 Bowls 3 Hot Drinks…" at bounding box center [754, 396] width 572 height 664
paste input "Ethiopia Hambela"
drag, startPoint x: 930, startPoint y: 82, endPoint x: 527, endPoint y: 93, distance: 403.0
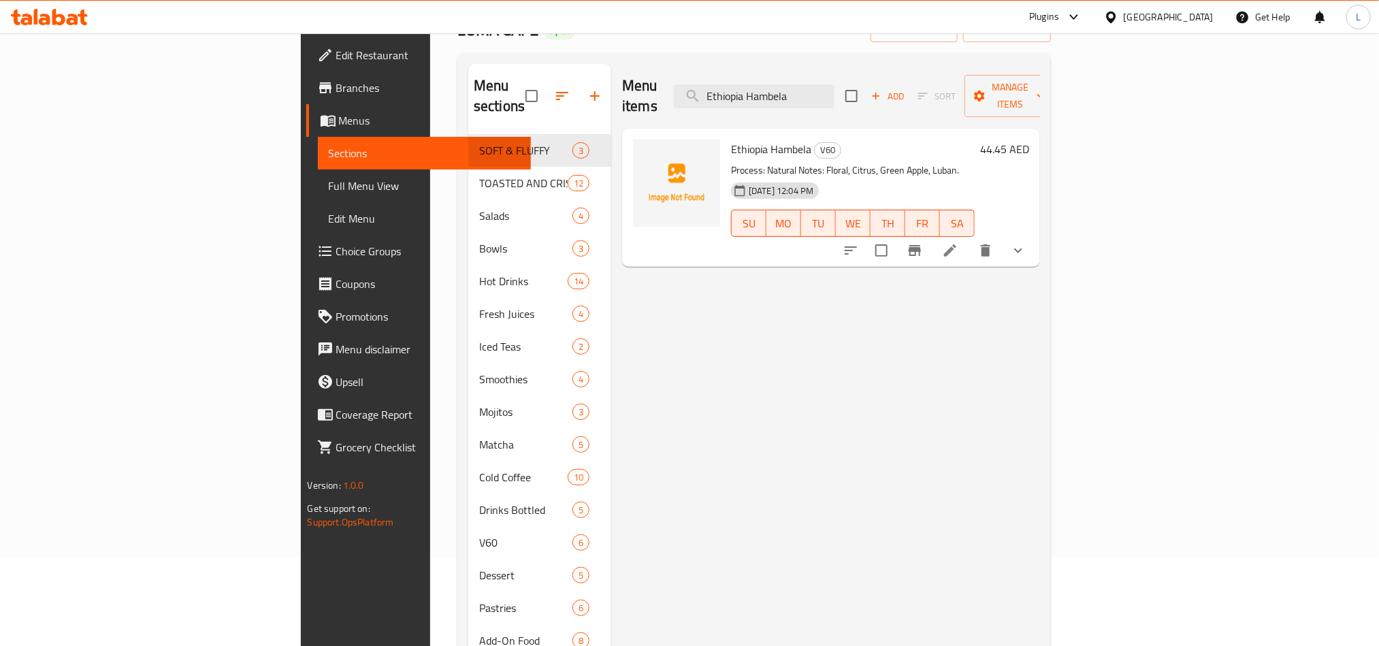
click at [527, 93] on div "Menu sections SOFT & FLUFFY 3 TOASTED AND CRISPY 12 Salads 4 Bowls 3 Hot Drinks…" at bounding box center [754, 396] width 572 height 664
paste input "olombia Exotic Spice"
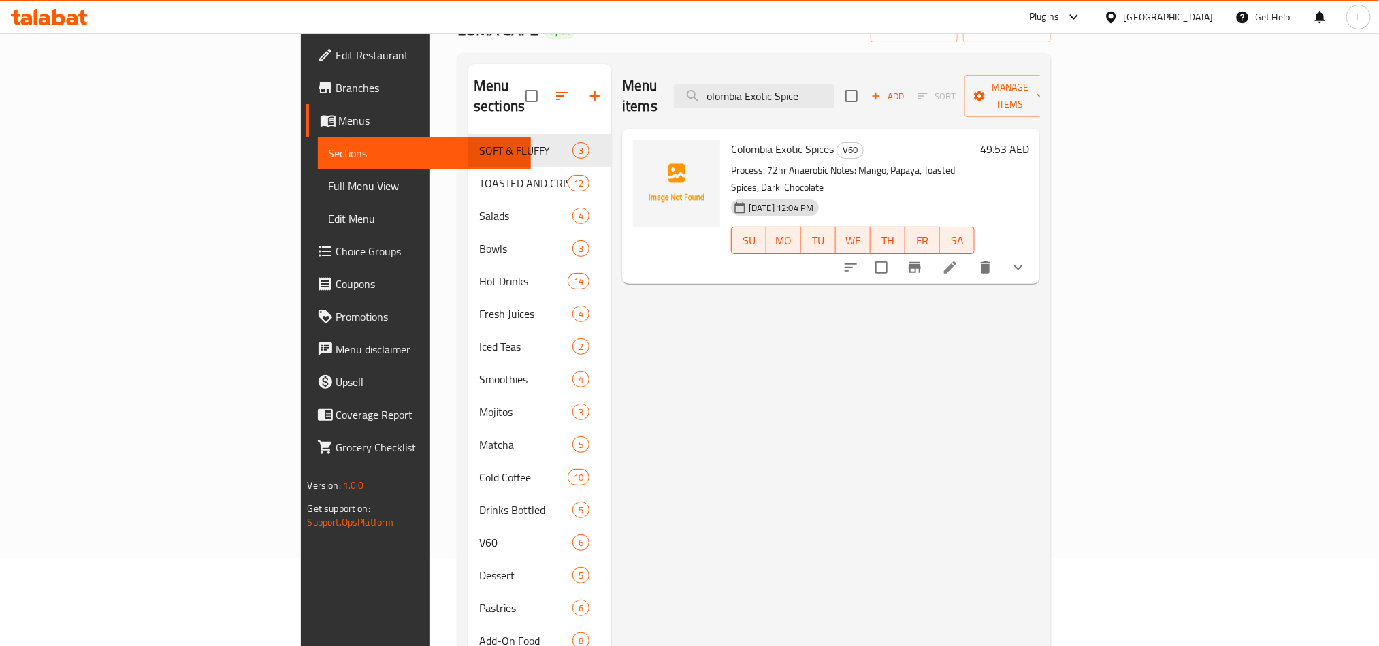
drag, startPoint x: 931, startPoint y: 93, endPoint x: 563, endPoint y: 80, distance: 367.7
click at [622, 78] on div "Menu items olombia Exotic Spice Add Sort Manage items" at bounding box center [831, 96] width 418 height 65
paste input "hiopia Hambela"
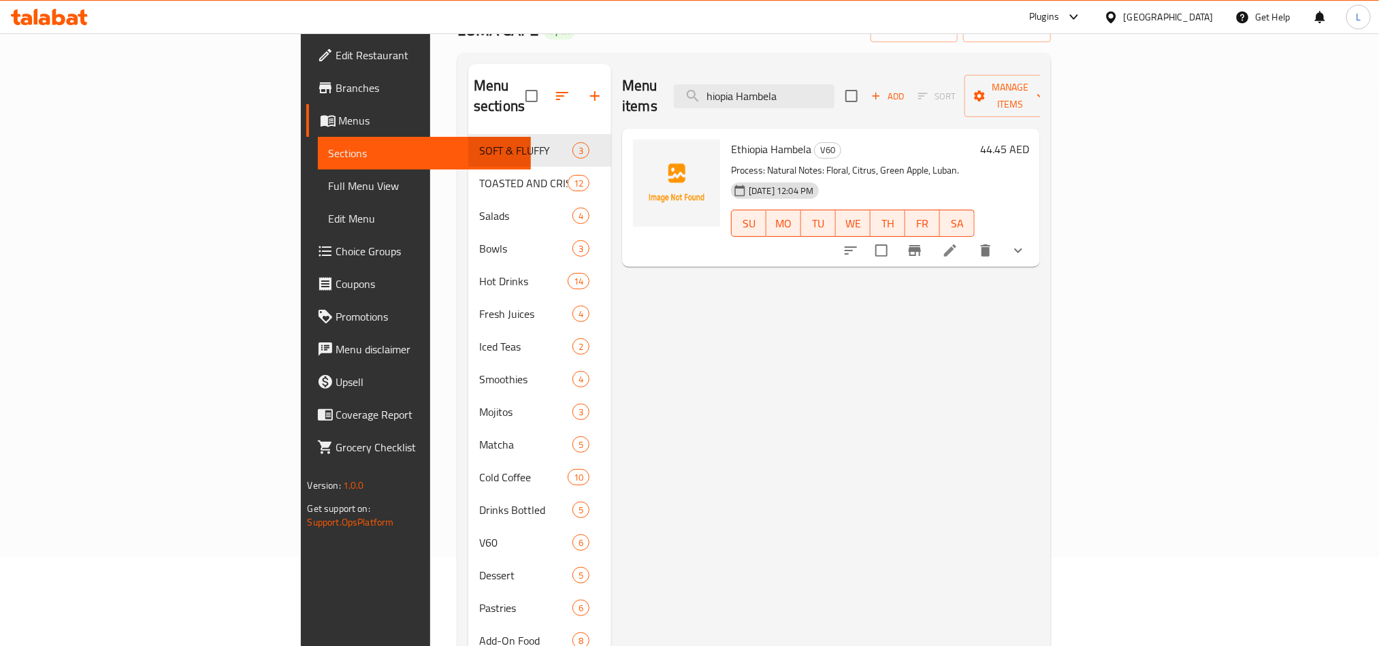
drag, startPoint x: 905, startPoint y: 94, endPoint x: 602, endPoint y: 91, distance: 302.9
click at [622, 91] on div "Menu items hiopia Hambela Add Sort Manage items" at bounding box center [831, 96] width 418 height 65
paste input "ombia Exotic Spices"
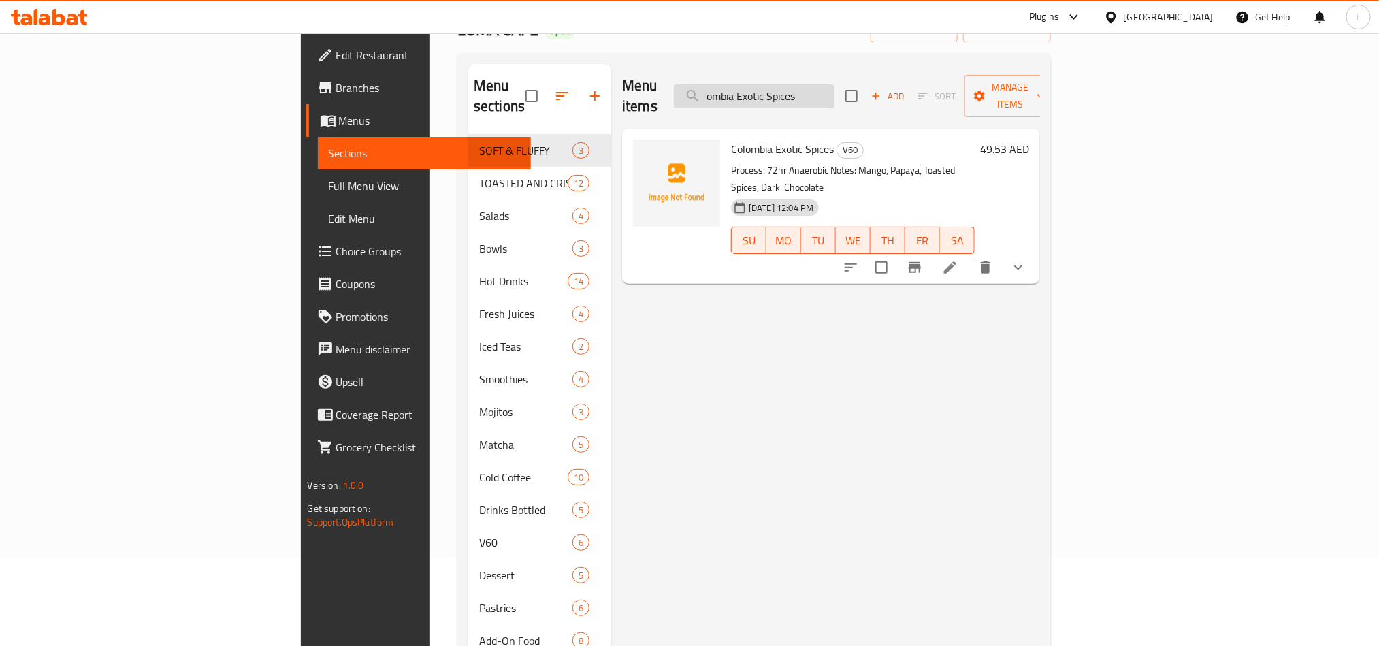
click at [931, 96] on div "Menu items ombia Exotic Spices Add Sort Manage items" at bounding box center [831, 96] width 418 height 65
drag, startPoint x: 778, startPoint y: 91, endPoint x: 735, endPoint y: 91, distance: 42.9
click at [737, 91] on div "Menu items ombia Exotic Spices Add Sort Manage items" at bounding box center [831, 96] width 418 height 65
paste input "[GEOGRAPHIC_DATA]"
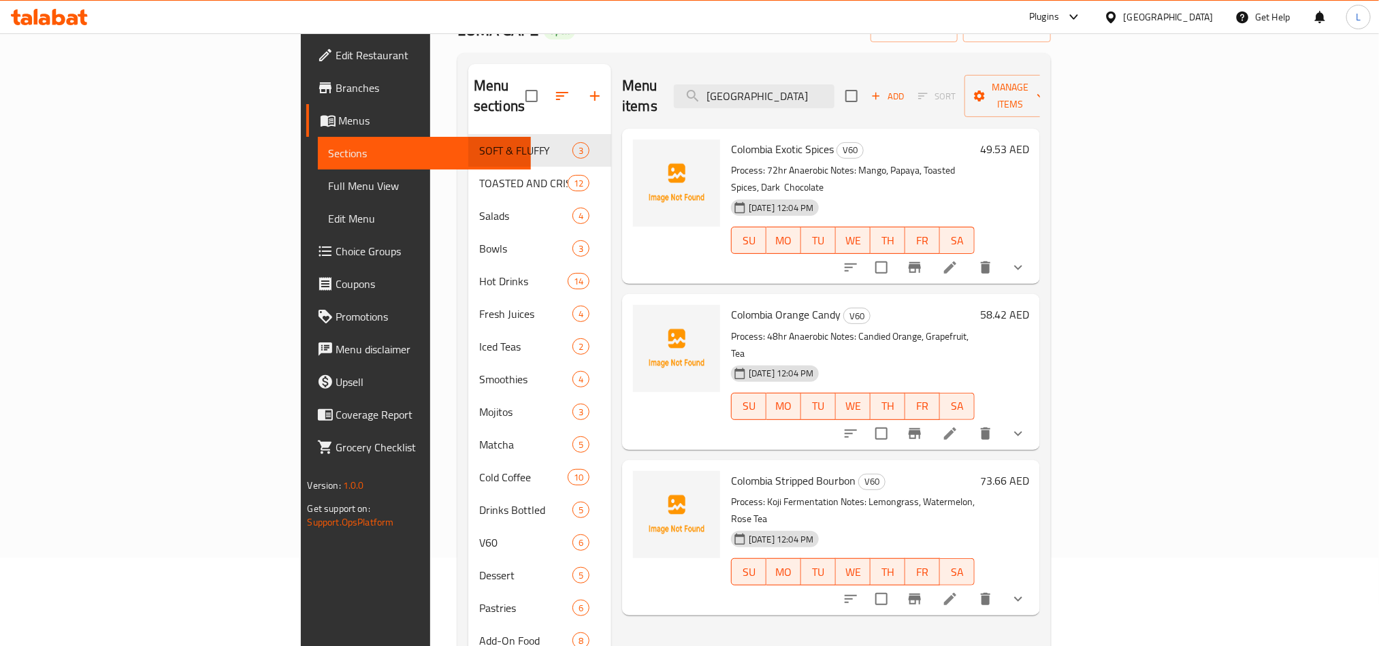
drag, startPoint x: 876, startPoint y: 92, endPoint x: 557, endPoint y: 53, distance: 320.9
click at [583, 57] on div "Menu sections SOFT & FLUFFY 3 TOASTED AND CRISPY 12 Salads 4 Bowls 3 Hot Drinks…" at bounding box center [753, 395] width 593 height 685
paste input "Shakiso"
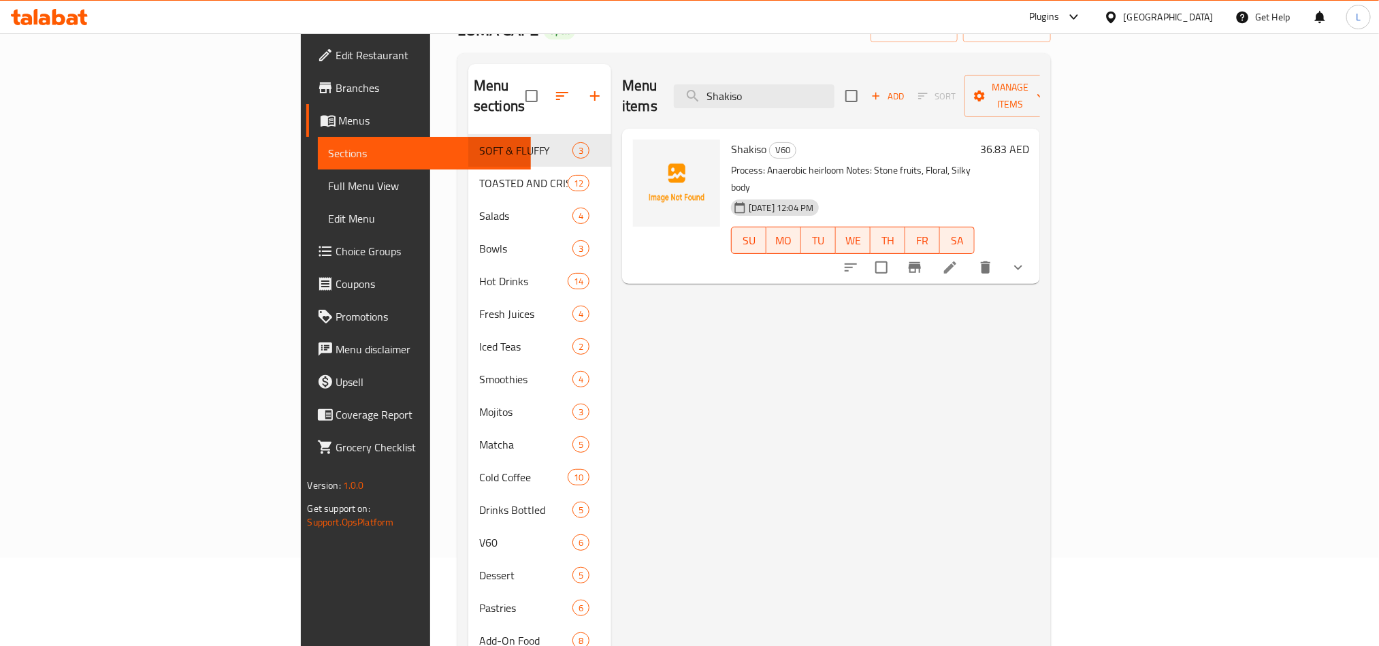
drag, startPoint x: 860, startPoint y: 88, endPoint x: 585, endPoint y: 42, distance: 278.9
click at [585, 42] on div "Home / Restaurants management / Menus / Sections LUMA CAFE Open import export M…" at bounding box center [753, 355] width 593 height 766
paste input "Hambela"
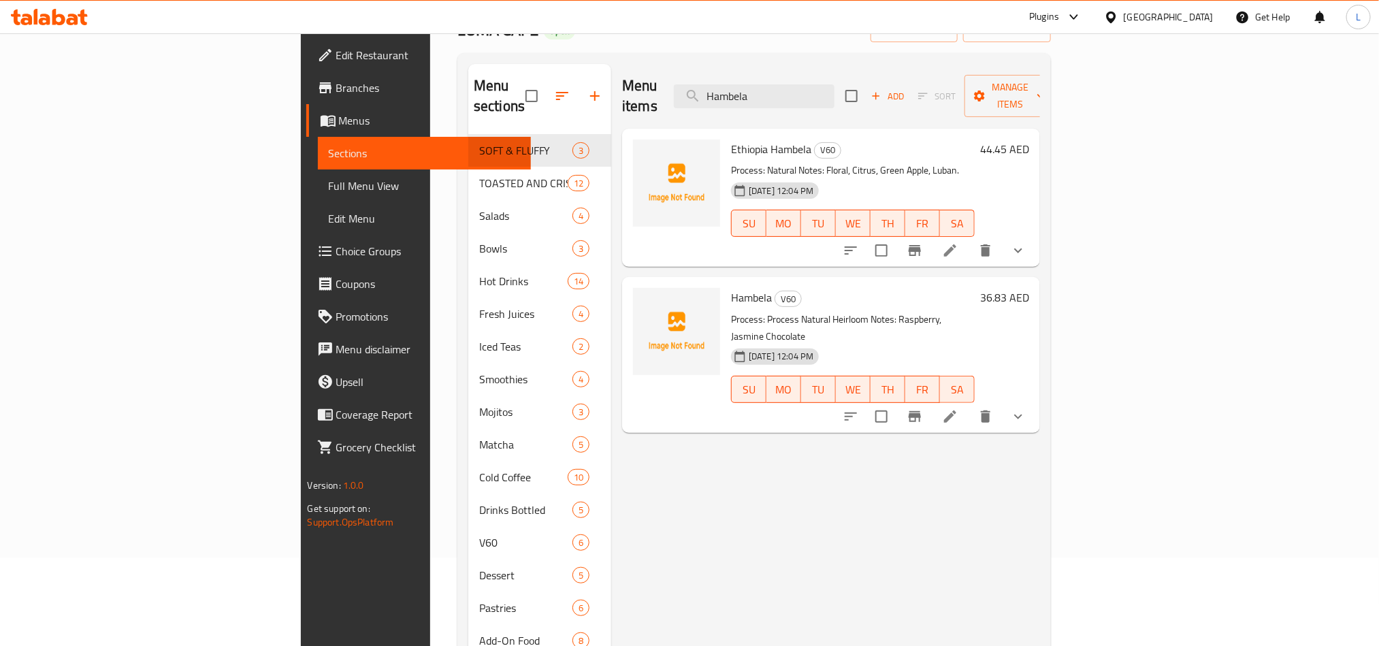
drag, startPoint x: 864, startPoint y: 92, endPoint x: 523, endPoint y: 58, distance: 343.3
click at [525, 58] on div "Menu sections SOFT & FLUFFY 3 TOASTED AND CRISPY 12 Salads 4 Bowls 3 Hot Drinks…" at bounding box center [753, 395] width 593 height 685
paste input "Extra Avocad"
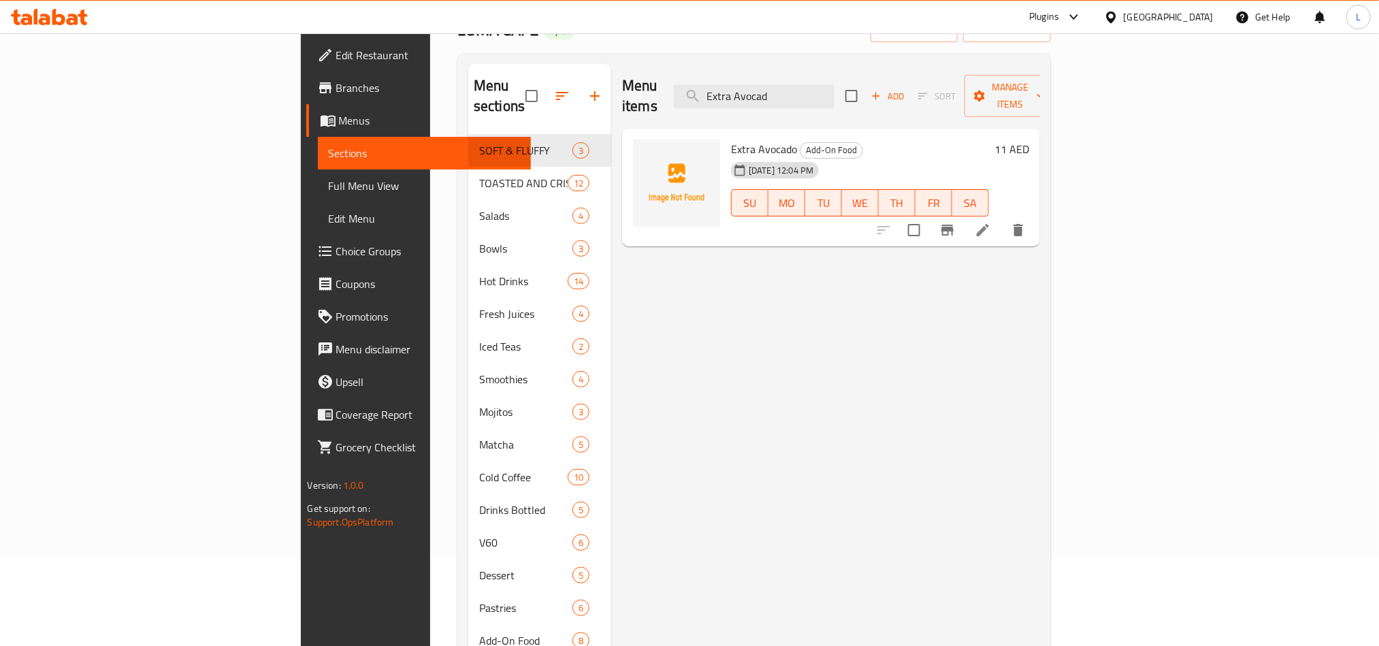
drag, startPoint x: 894, startPoint y: 91, endPoint x: 572, endPoint y: 61, distance: 323.2
click at [586, 61] on div "Menu sections SOFT & FLUFFY 3 TOASTED AND CRISPY 12 Salads 4 Bowls 3 Hot Drinks…" at bounding box center [753, 395] width 593 height 685
paste input "tra Egg"
drag, startPoint x: 881, startPoint y: 82, endPoint x: 640, endPoint y: 70, distance: 241.2
click at [640, 70] on div "Menu items tra Egg Add Sort Manage items" at bounding box center [831, 96] width 418 height 65
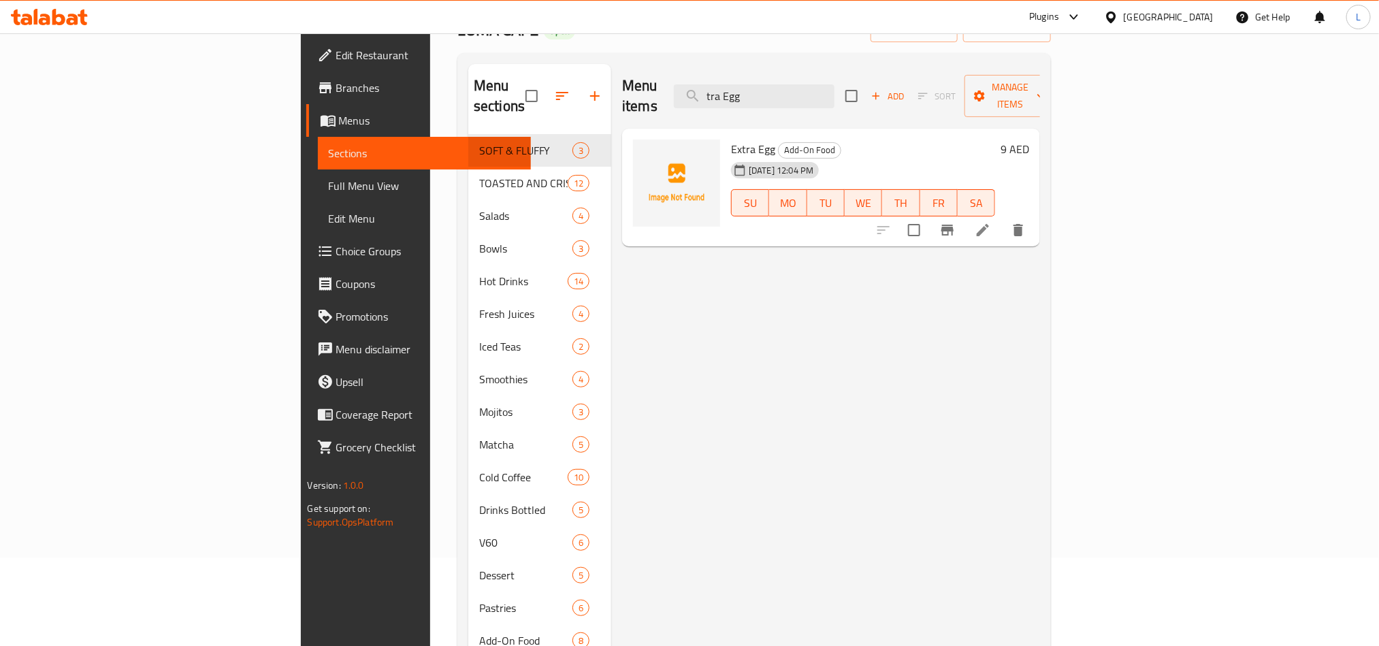
paste input "eacf Coffee"
drag, startPoint x: 877, startPoint y: 92, endPoint x: 537, endPoint y: 76, distance: 340.0
click at [611, 76] on div "Menu items eacf Coffee Add Sort Manage items Deacf Coffee Add-On Drinks [DATE] …" at bounding box center [825, 396] width 429 height 664
paste input "dd Hon"
drag, startPoint x: 870, startPoint y: 86, endPoint x: 553, endPoint y: 84, distance: 317.1
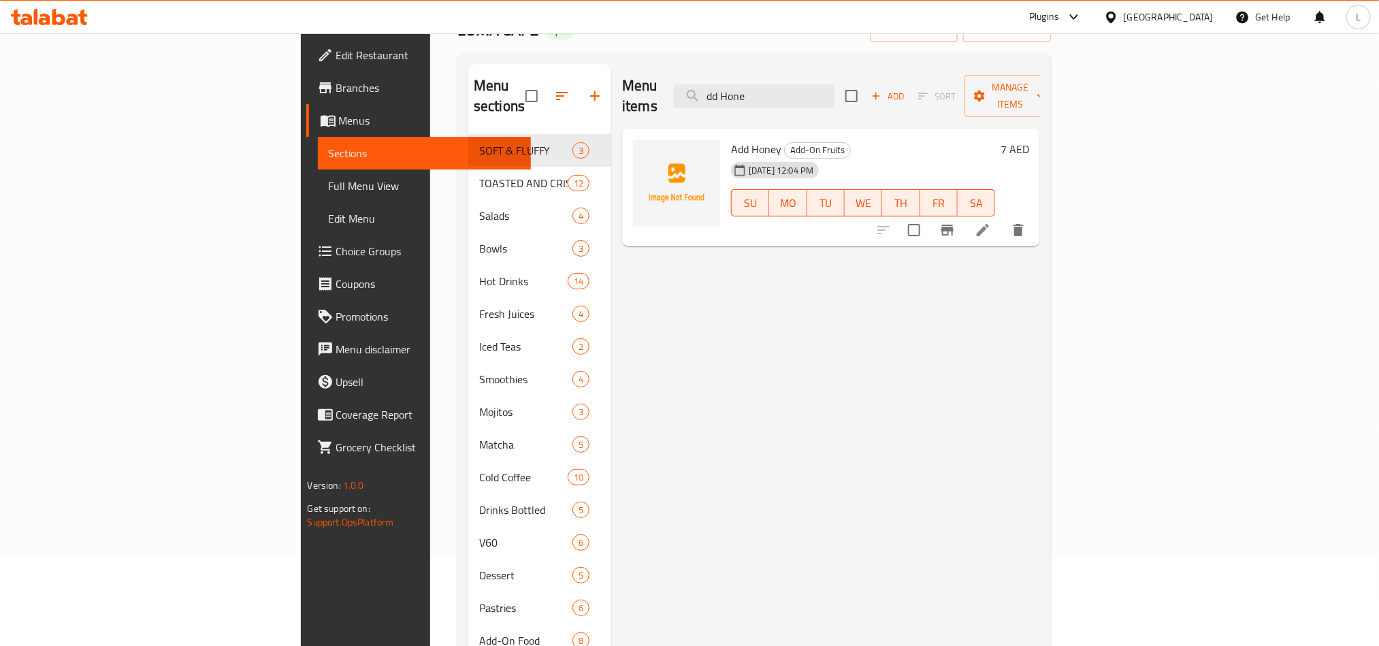
click at [622, 84] on div "Menu items dd Hone Add Sort Manage items" at bounding box center [831, 96] width 418 height 65
paste input "House-Made Gran"
drag, startPoint x: 928, startPoint y: 90, endPoint x: 484, endPoint y: 110, distance: 444.2
click at [484, 110] on div "Menu sections SOFT & FLUFFY 3 TOASTED AND CRISPY 12 Salads 4 Bowls 3 Hot Drinks…" at bounding box center [754, 396] width 572 height 664
paste input "Blueberry"
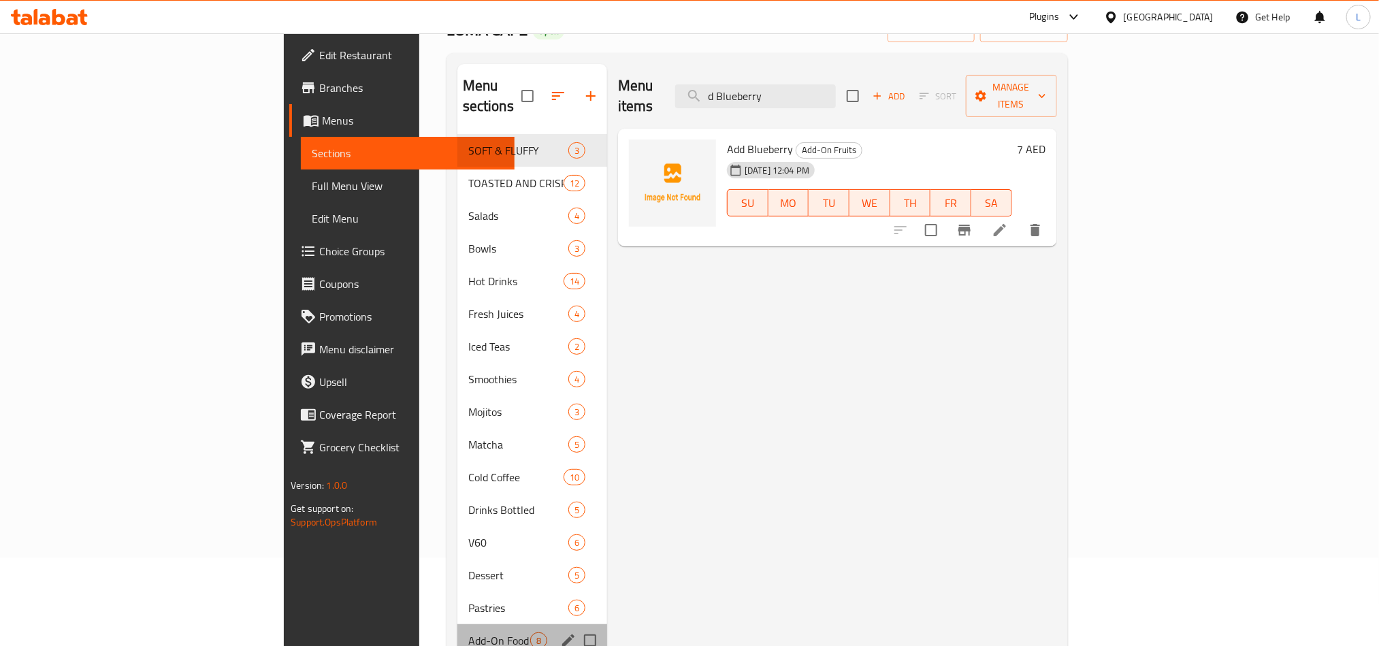
click at [457, 624] on div "Add-On Food 8" at bounding box center [532, 640] width 150 height 33
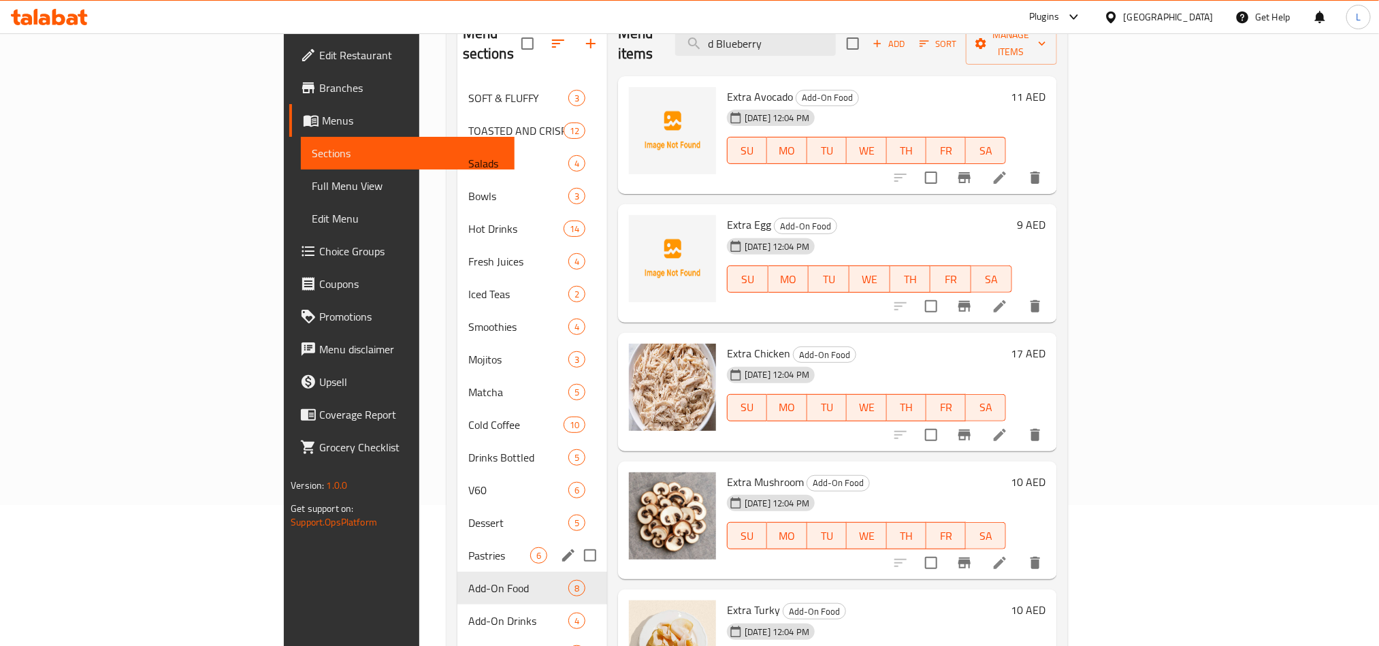
scroll to position [191, 0]
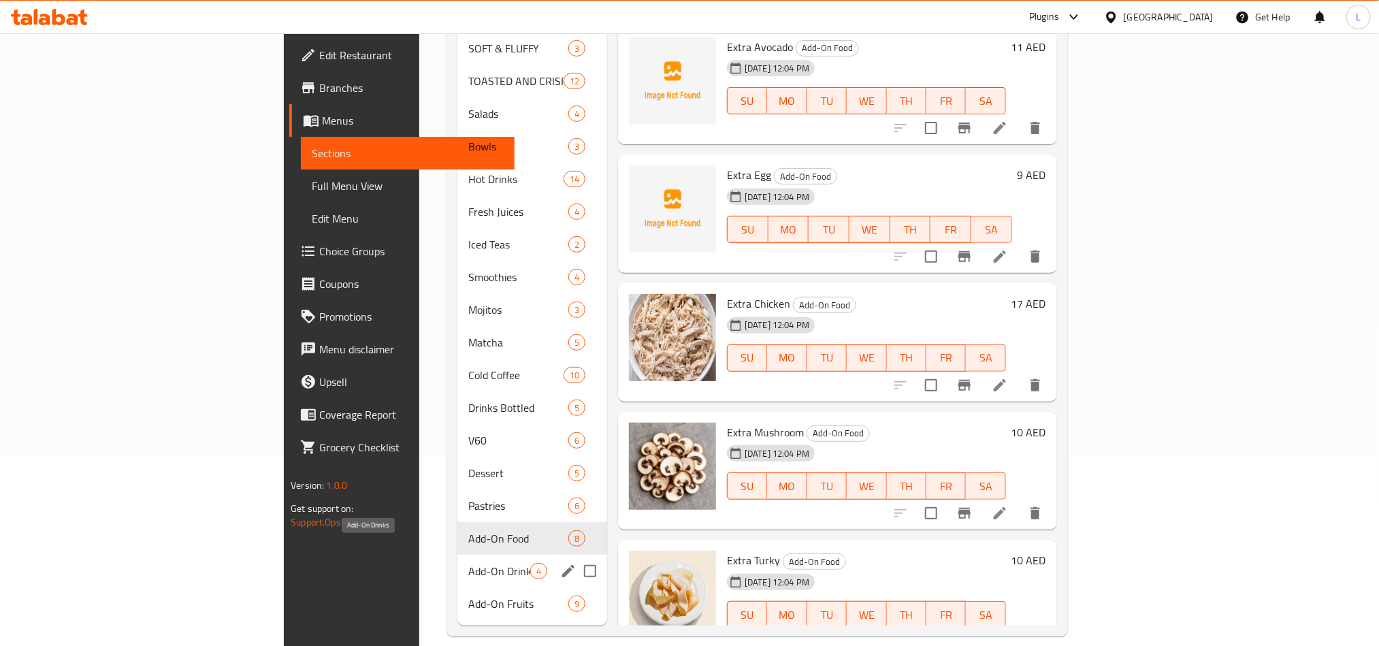
click at [468, 563] on span "Add-On Drinks" at bounding box center [499, 571] width 62 height 16
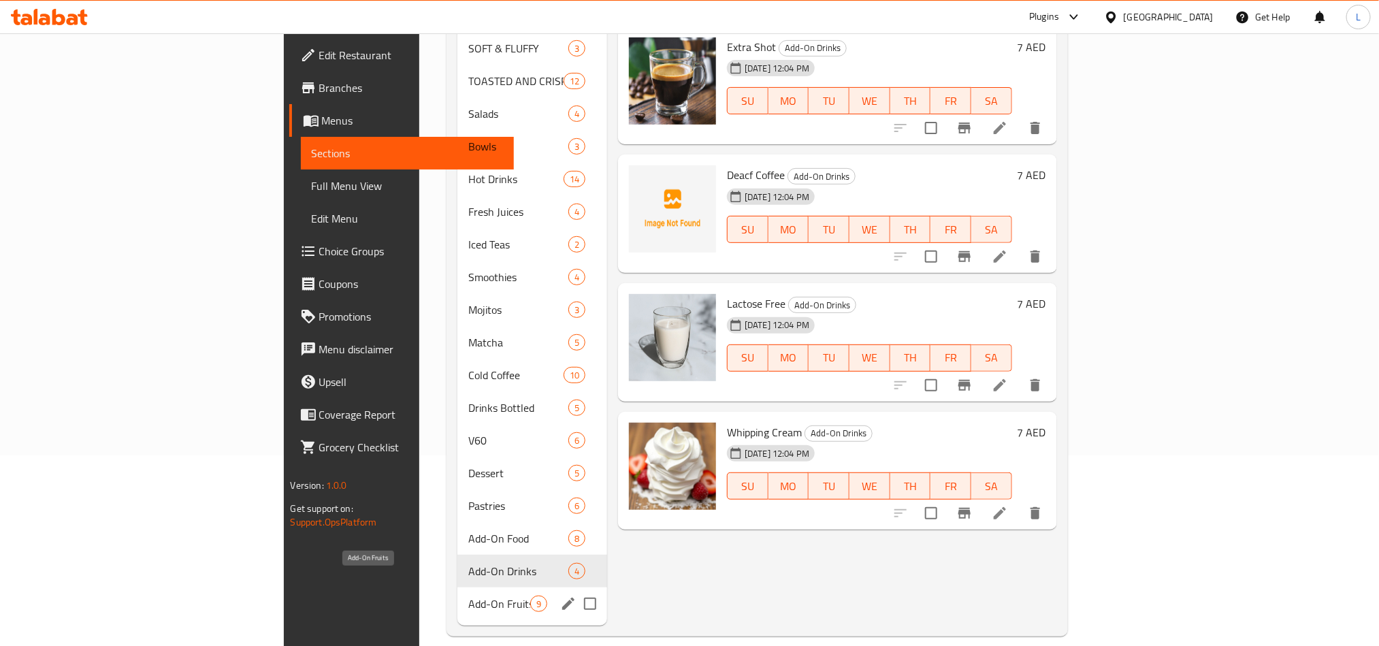
click at [468, 595] on span "Add-On Fruits" at bounding box center [499, 603] width 62 height 16
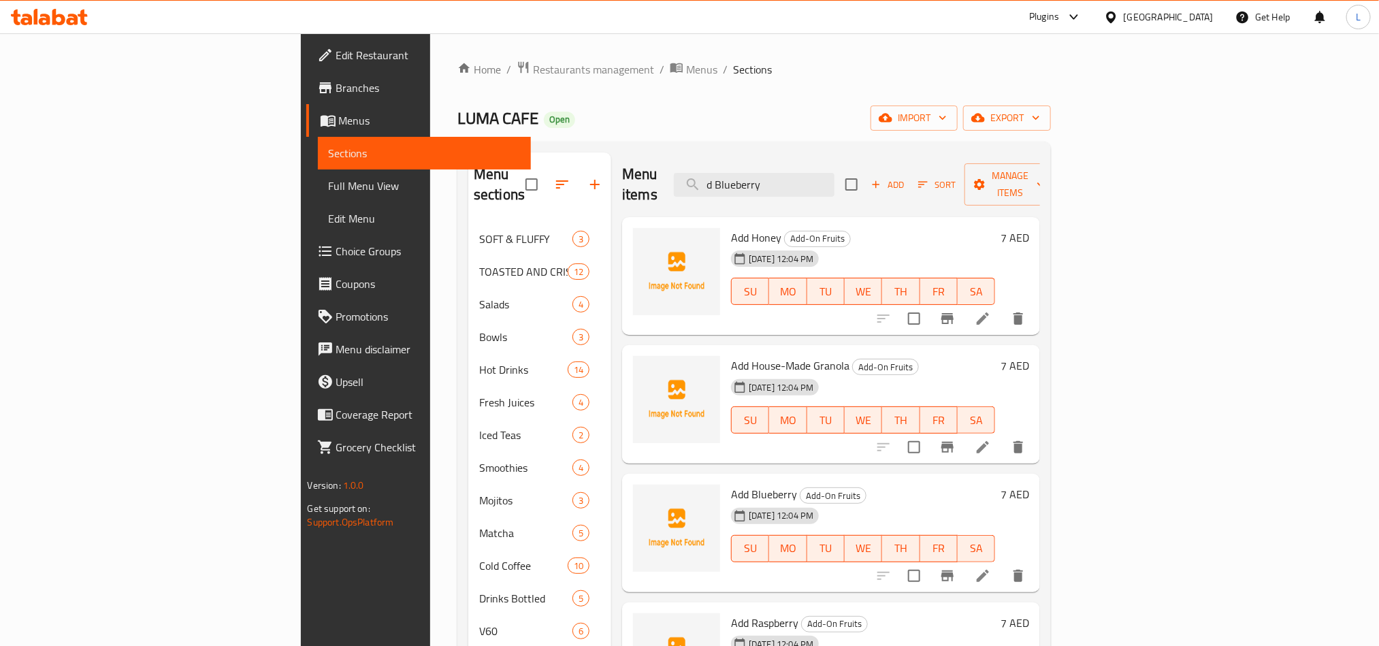
drag, startPoint x: 864, startPoint y: 178, endPoint x: 651, endPoint y: 155, distance: 213.6
click at [655, 155] on div "Menu items d Blueberry Add Sort Manage items" at bounding box center [831, 184] width 418 height 65
paste input "Latte"
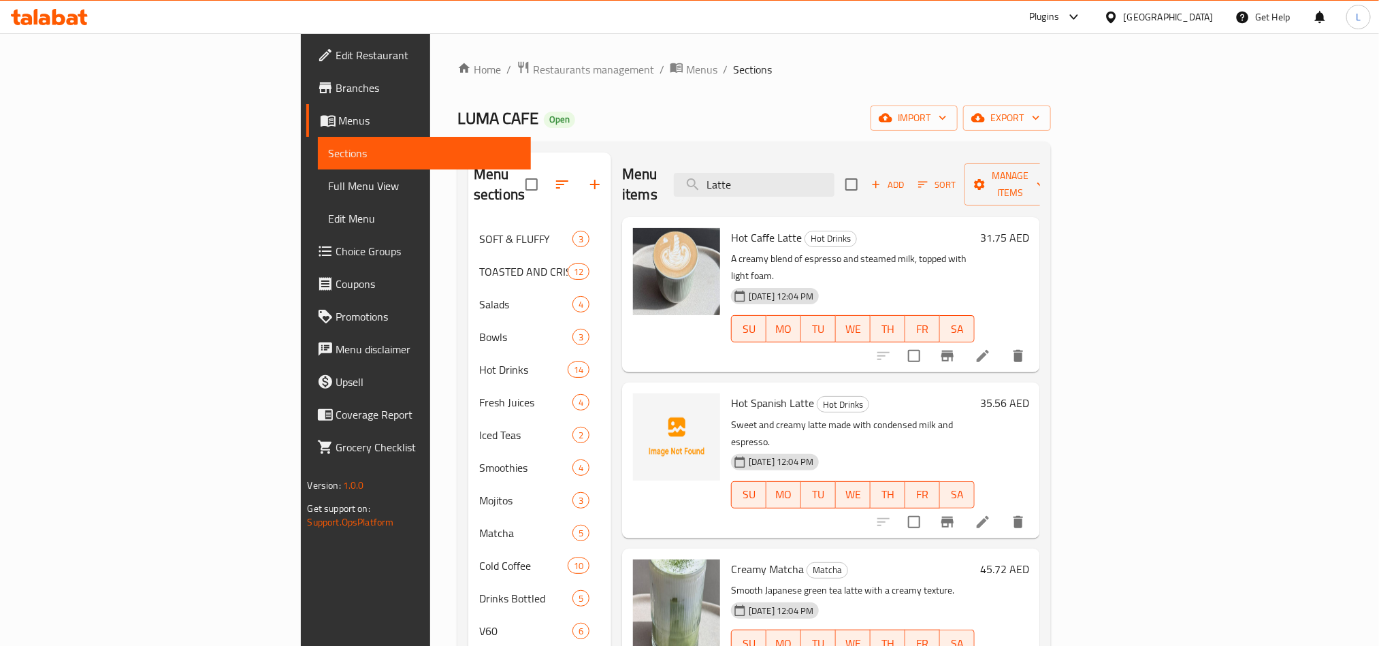
type input "Latte"
drag, startPoint x: 887, startPoint y: 170, endPoint x: 634, endPoint y: 168, distance: 253.2
click at [634, 168] on div "Menu items Latte Add Sort Manage items" at bounding box center [831, 184] width 418 height 65
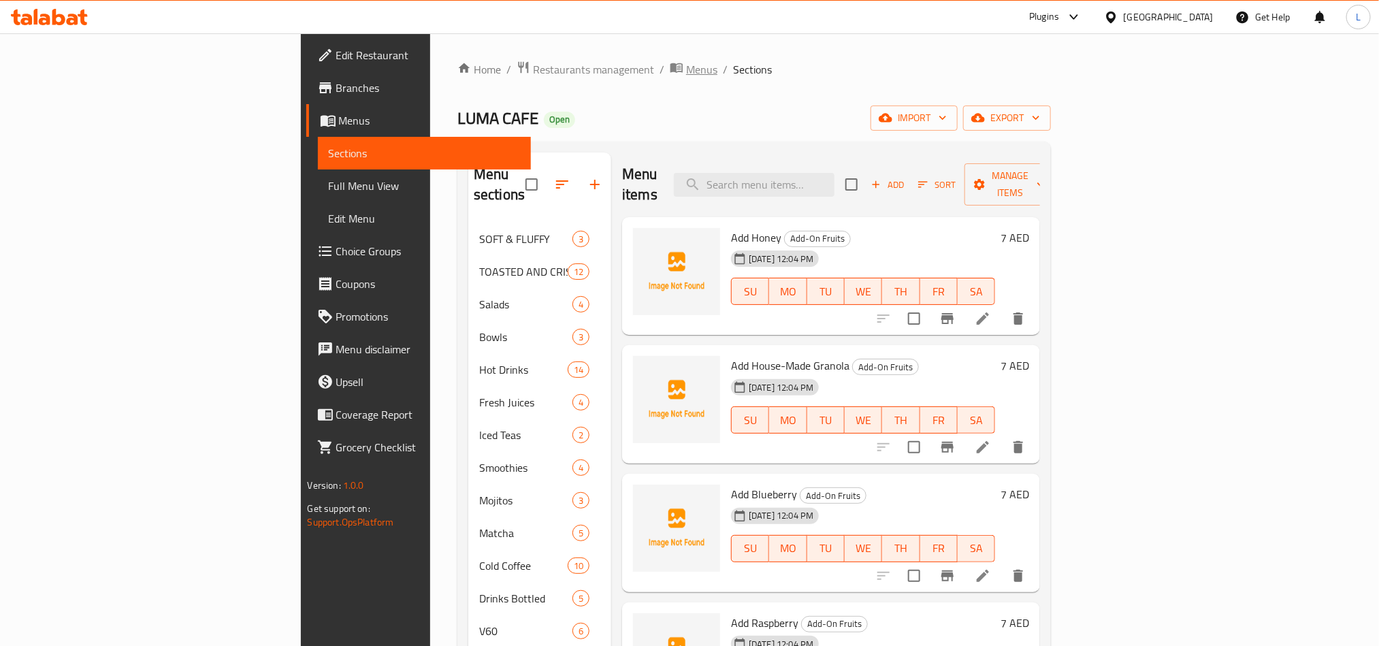
click at [686, 72] on span "Menus" at bounding box center [701, 69] width 31 height 16
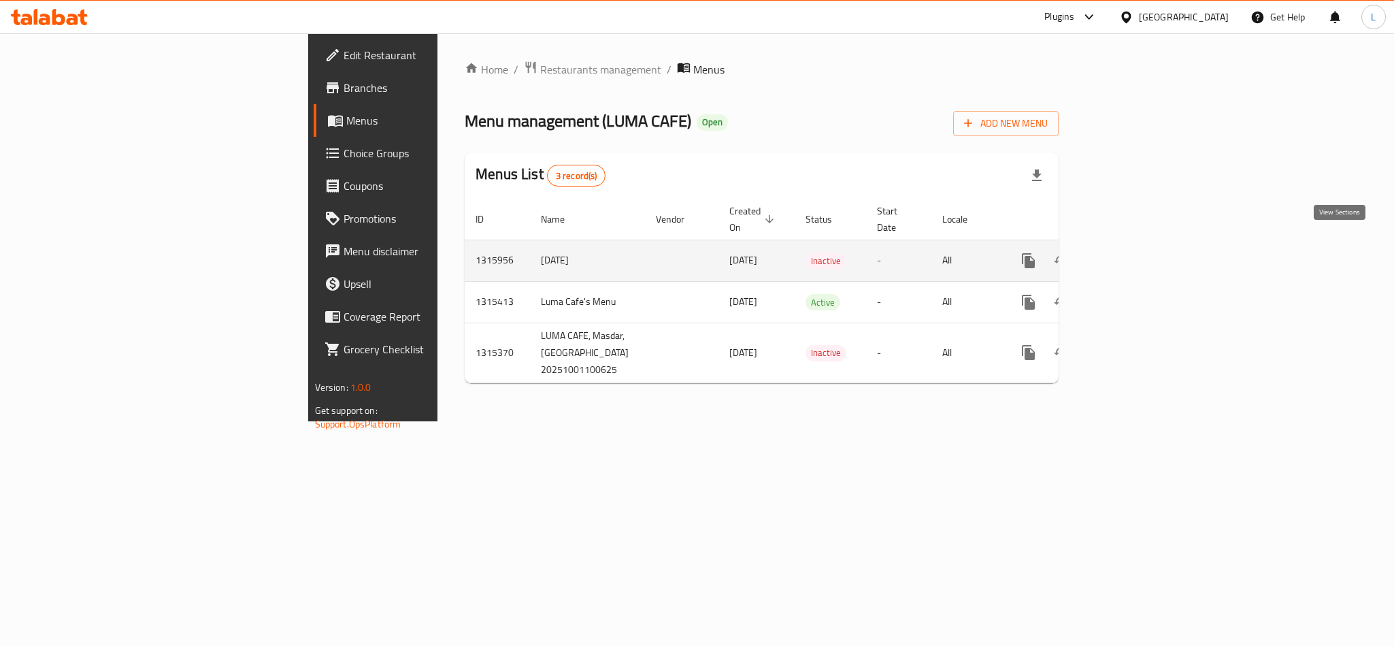
click at [1135, 252] on icon "enhanced table" at bounding box center [1127, 260] width 16 height 16
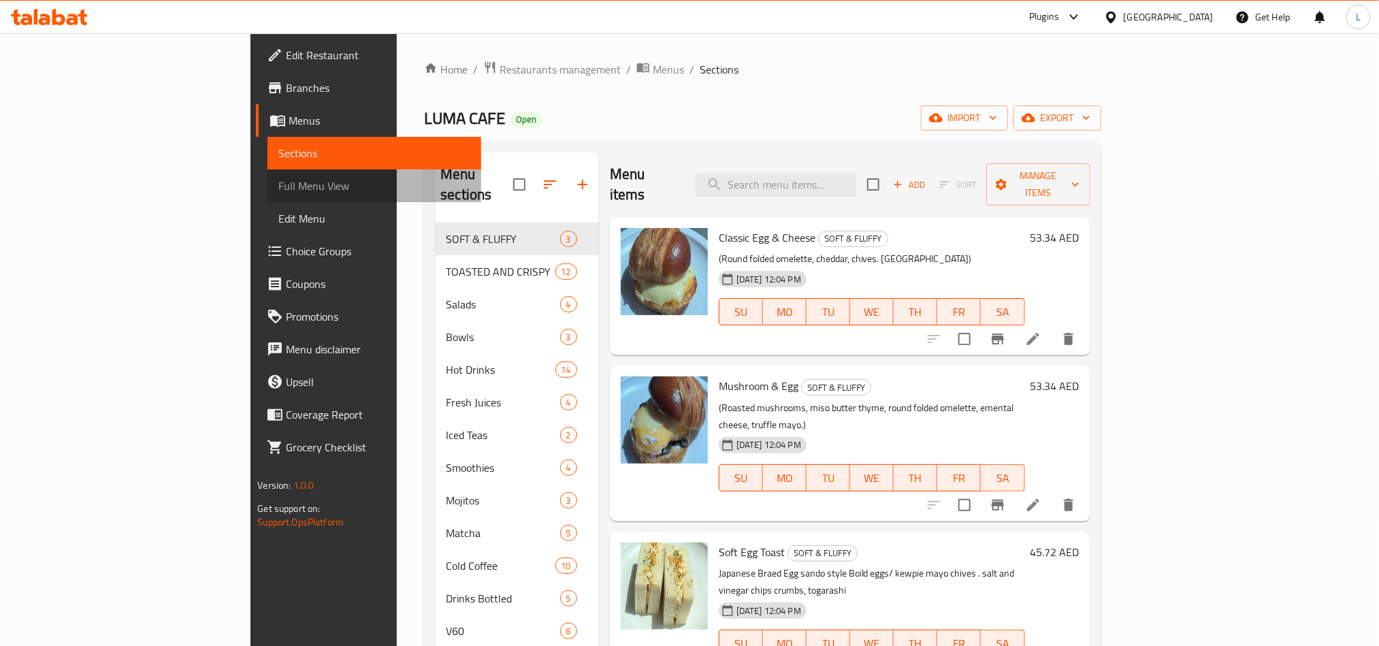
click at [267, 196] on link "Full Menu View" at bounding box center [373, 185] width 213 height 33
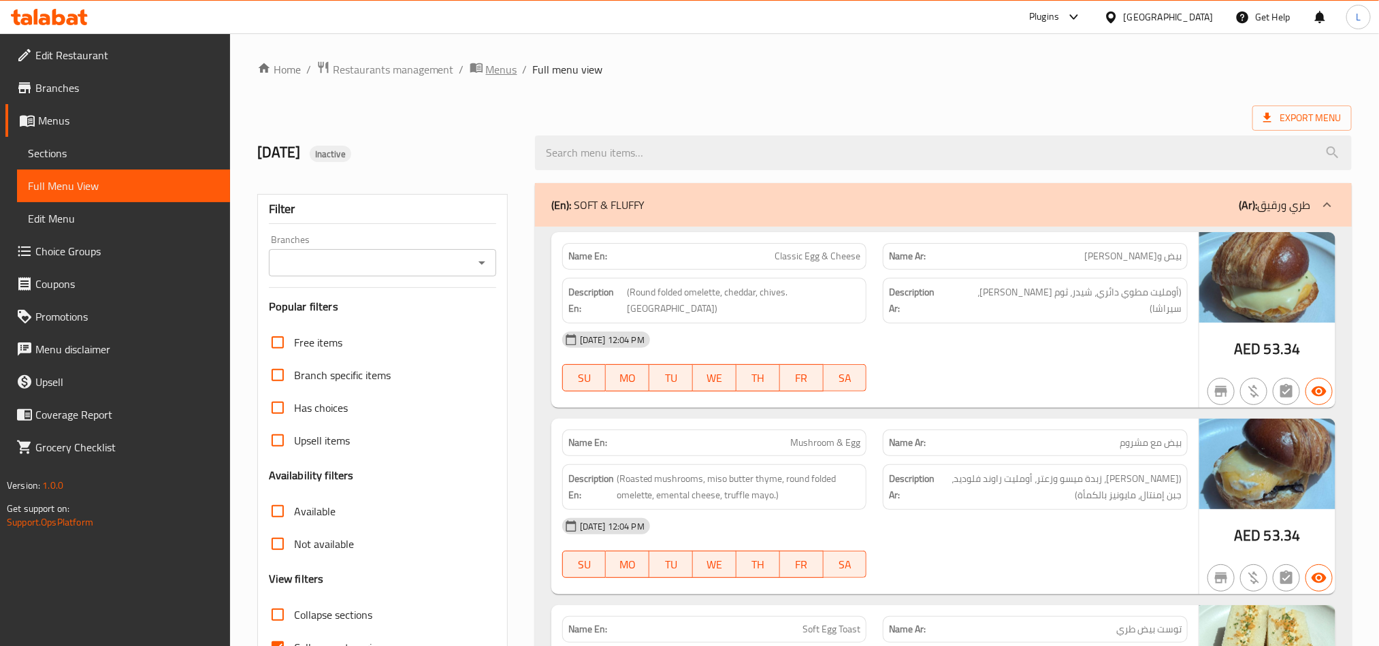
click at [500, 69] on span "Menus" at bounding box center [501, 69] width 31 height 16
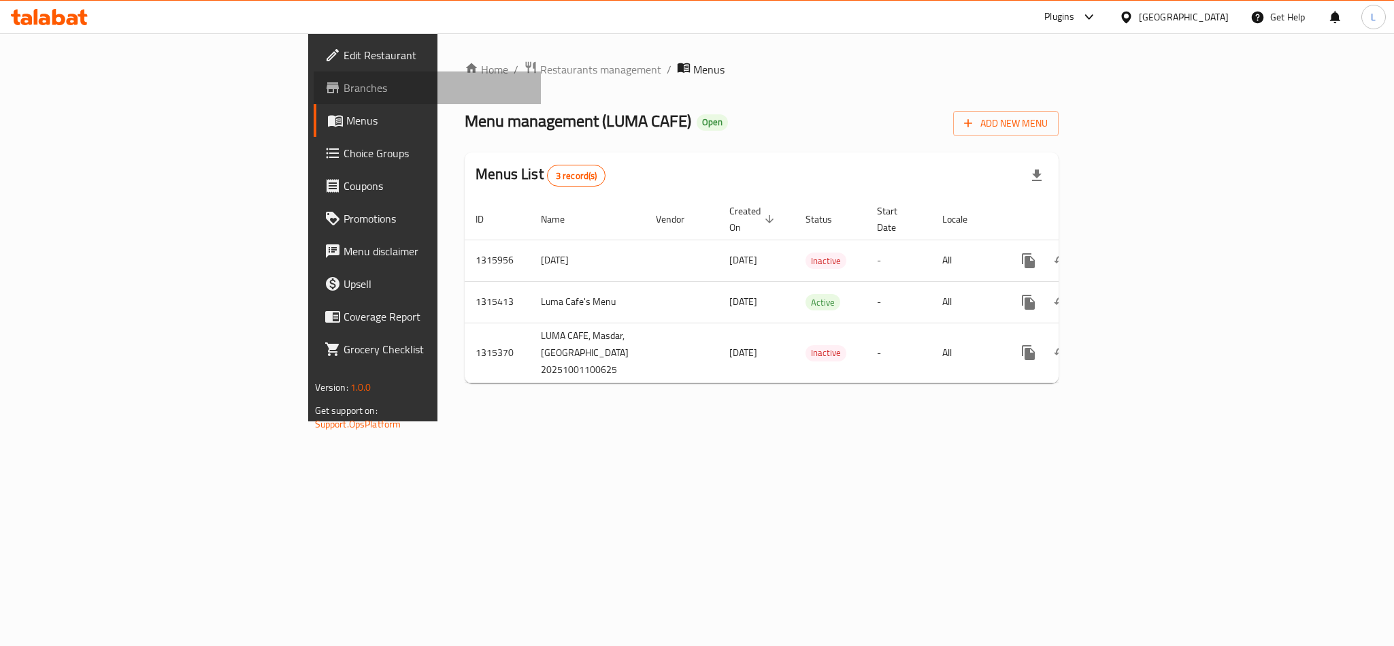
click at [344, 88] on span "Branches" at bounding box center [437, 88] width 186 height 16
